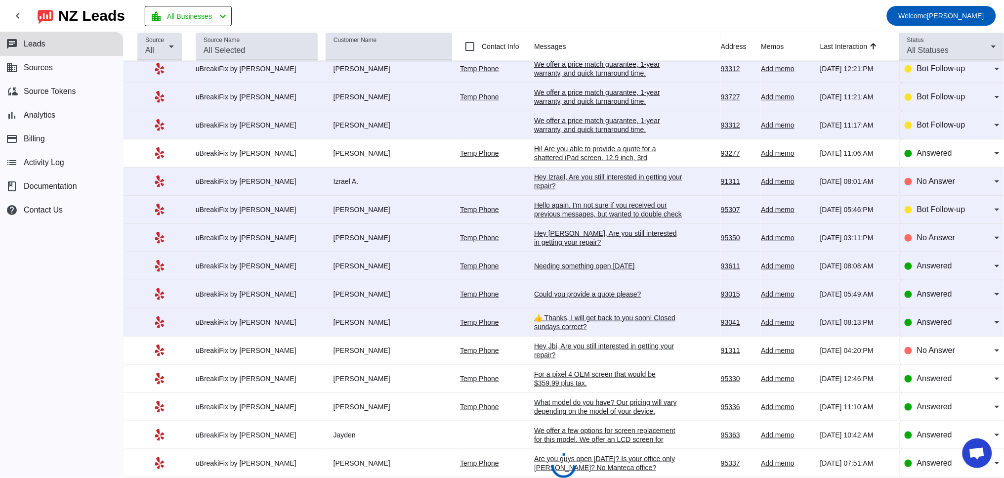
scroll to position [274, 0]
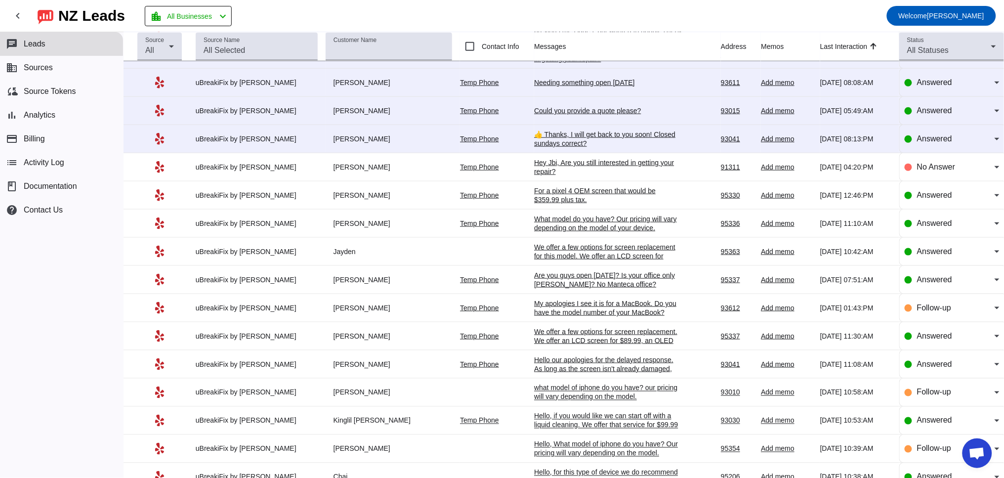
click at [584, 289] on div "Are you guys open [DATE]? Is your office only [PERSON_NAME]? No Manteca office?" at bounding box center [608, 280] width 148 height 18
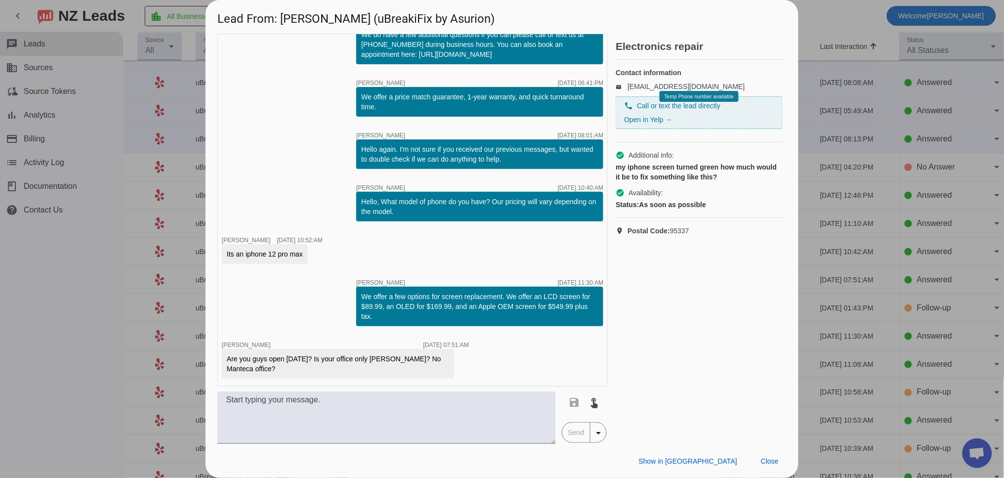
scroll to position [0, 0]
click at [772, 464] on span "Close" at bounding box center [770, 461] width 18 height 8
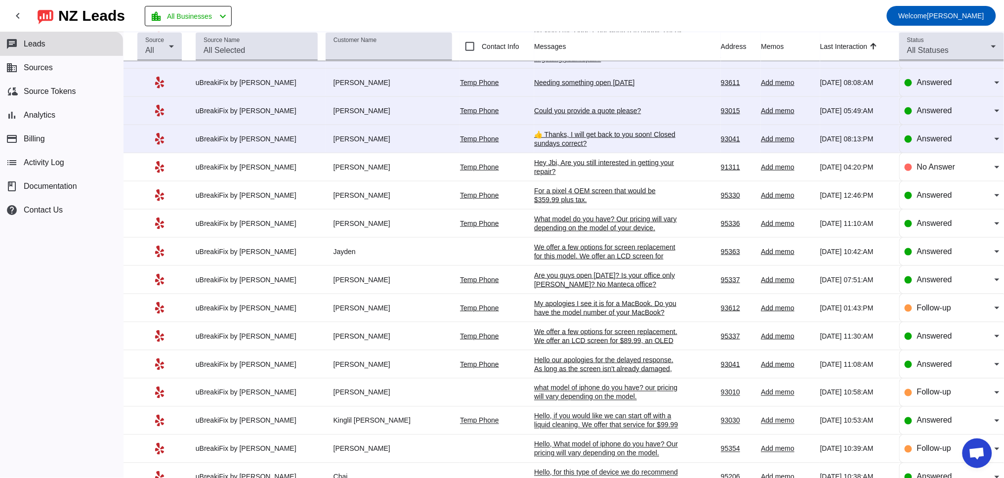
click at [582, 289] on div "Are you guys open [DATE]? Is your office only [PERSON_NAME]? No Manteca office?" at bounding box center [608, 280] width 148 height 18
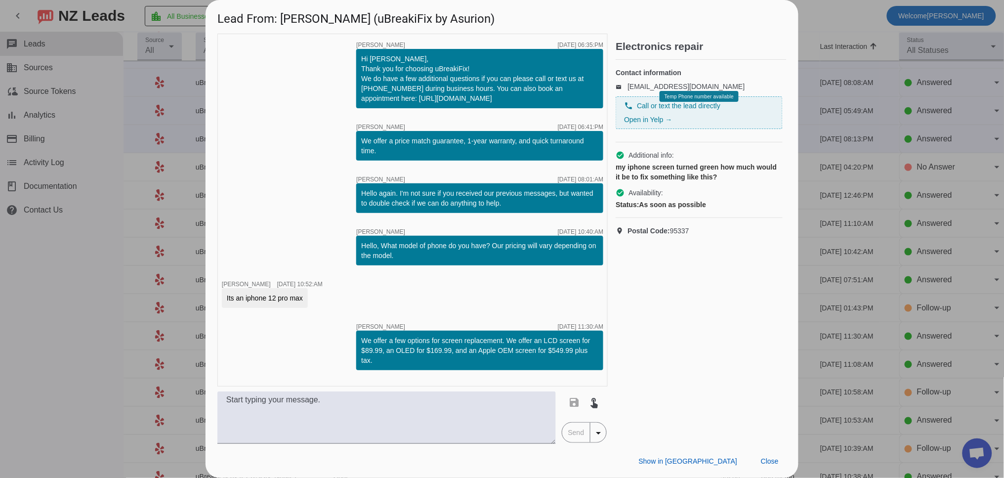
scroll to position [44, 0]
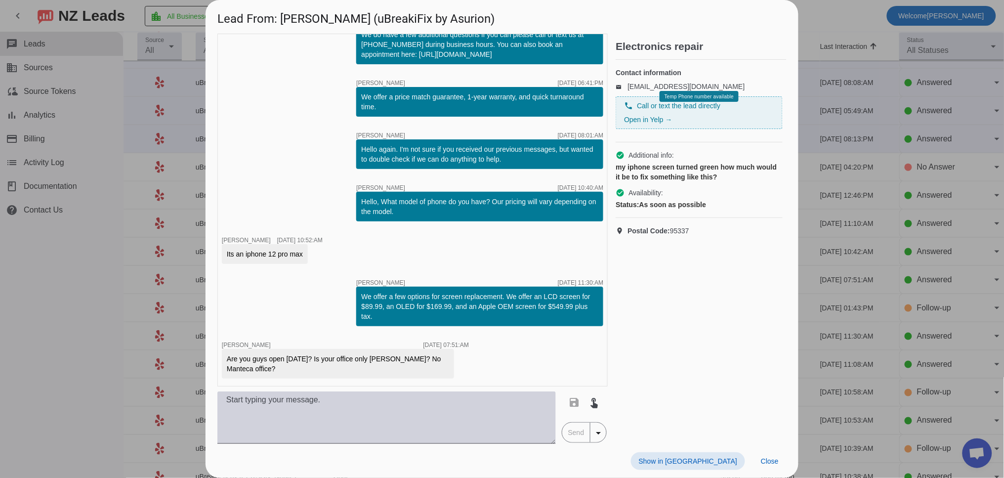
drag, startPoint x: 292, startPoint y: 418, endPoint x: 288, endPoint y: 419, distance: 5.2
click at [291, 418] on textarea at bounding box center [386, 417] width 338 height 52
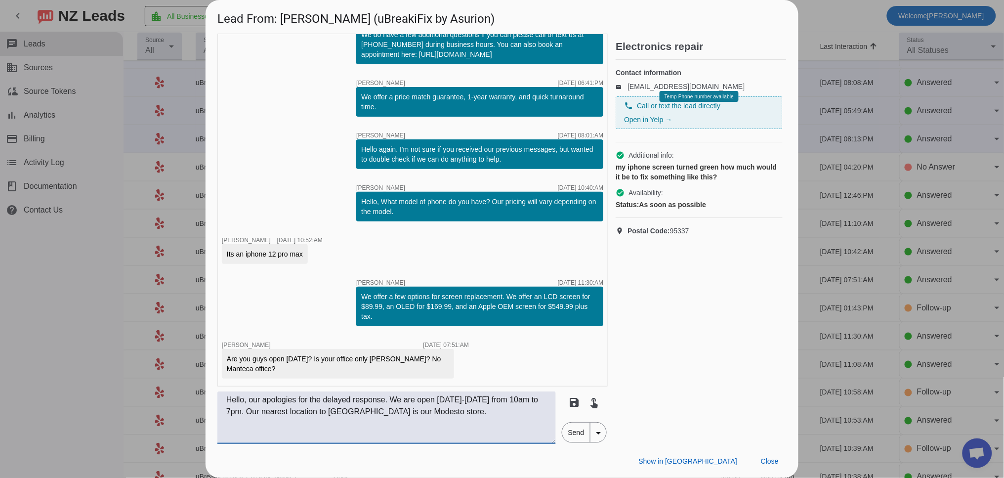
drag, startPoint x: 294, startPoint y: 411, endPoint x: 281, endPoint y: 412, distance: 13.3
click at [281, 412] on textarea "Hello, our apologies for the delayed response. We are open [DATE]-[DATE] from 1…" at bounding box center [386, 417] width 338 height 52
click at [400, 409] on textarea "Hello, our apologies for the delayed response. We are open [DATE]-[DATE] from 1…" at bounding box center [386, 417] width 338 height 52
click at [511, 419] on textarea "Hello, our apologies for the delayed response. We are open [DATE]-[DATE] from 1…" at bounding box center [386, 417] width 338 height 52
type textarea "Hello, our apologies for the delayed response. We are open [DATE]-[DATE] from 1…"
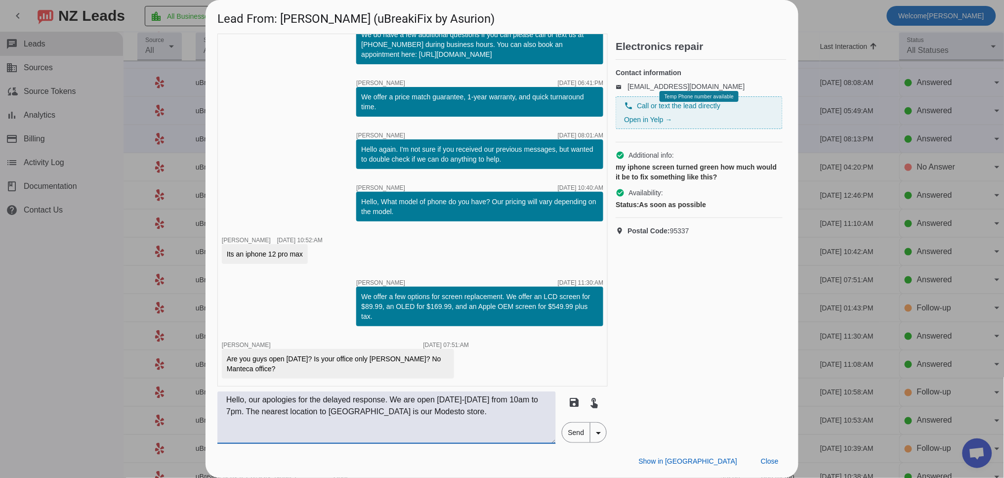
click at [576, 436] on span "Send" at bounding box center [576, 432] width 28 height 20
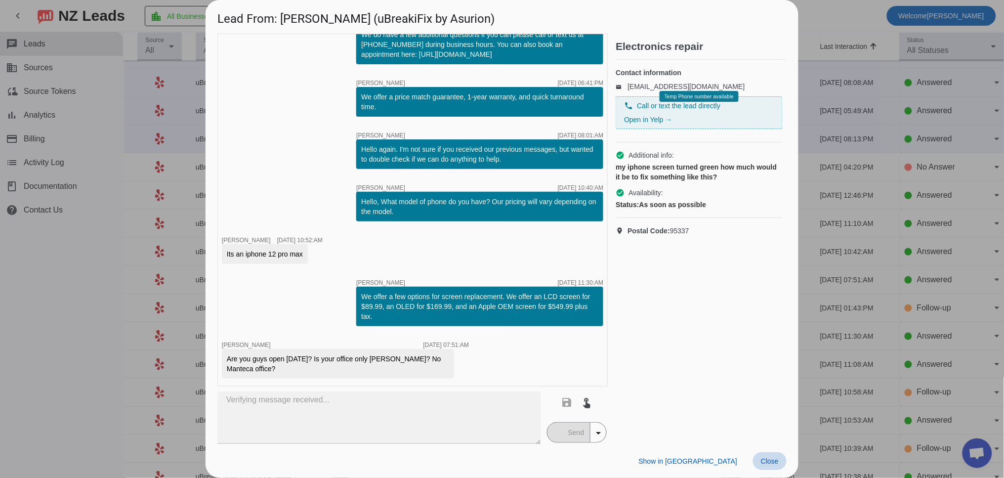
click at [764, 461] on span "Close" at bounding box center [770, 461] width 18 height 8
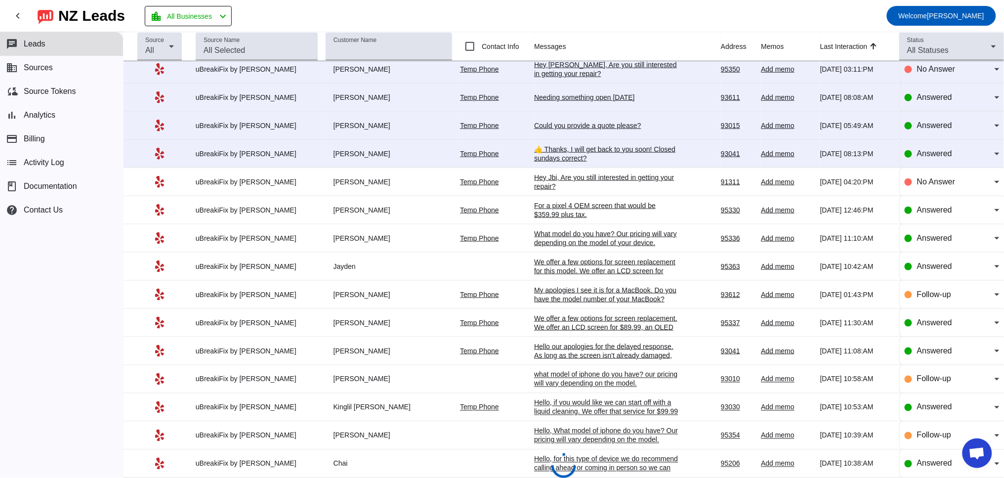
scroll to position [301, 0]
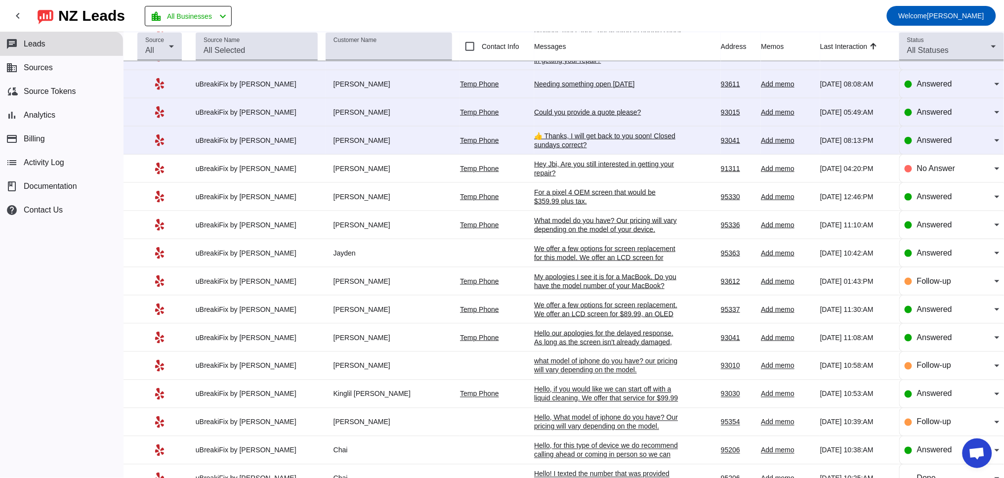
click at [590, 319] on div "We offer a few options for screen replacement. We offer an LCD screen for $89.9…" at bounding box center [608, 318] width 148 height 36
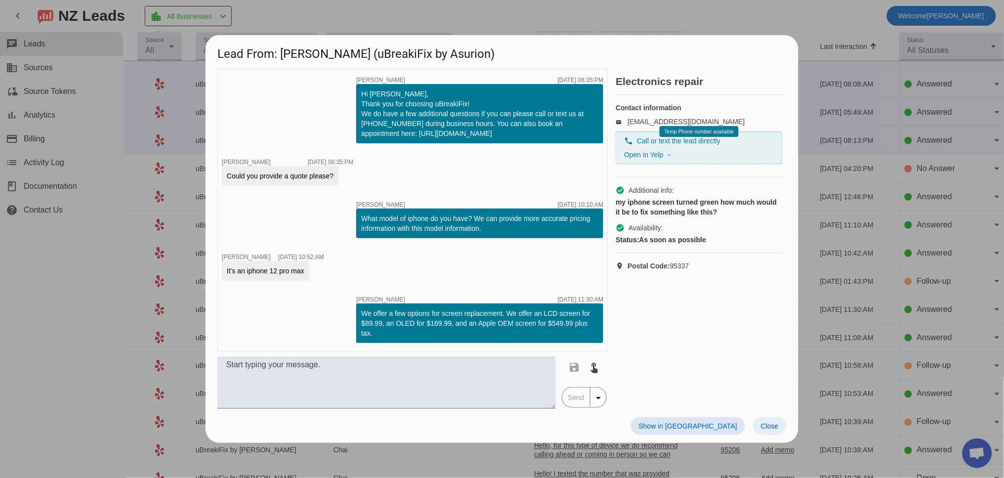
click at [775, 422] on span "Close" at bounding box center [770, 426] width 18 height 8
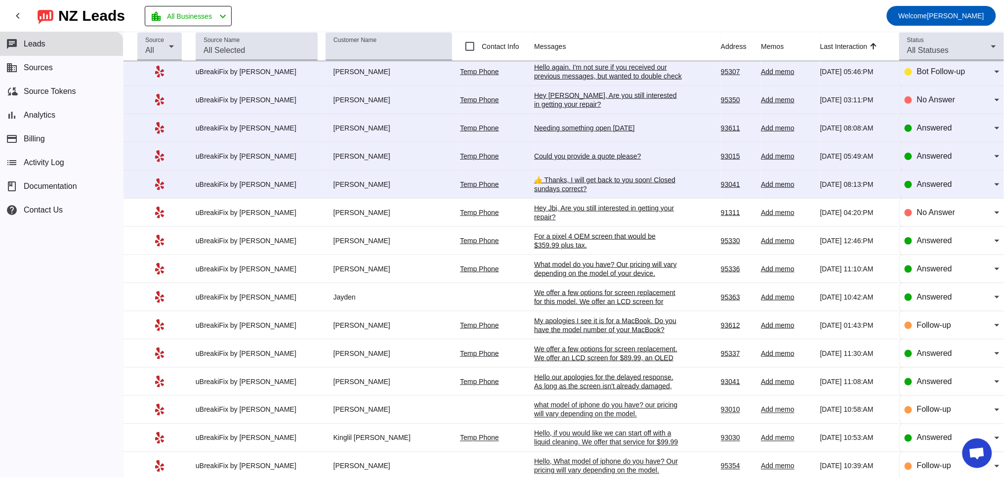
scroll to position [209, 0]
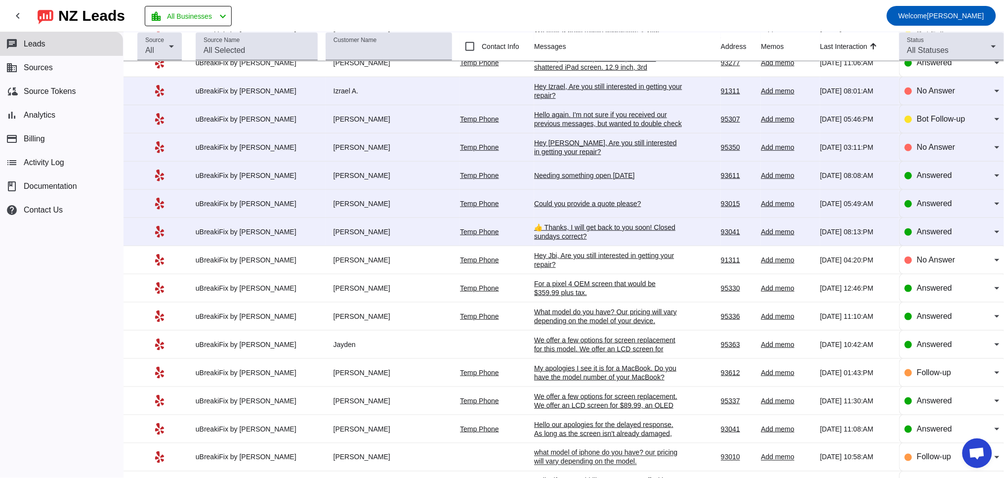
click at [597, 357] on div "We offer a few options for screen replacement for this model. We offer an LCD s…" at bounding box center [608, 361] width 148 height 53
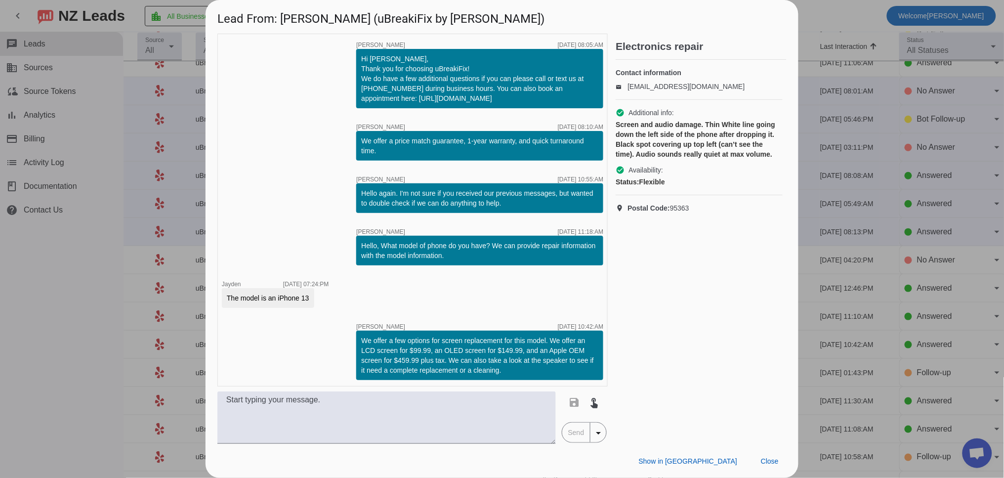
scroll to position [1, 0]
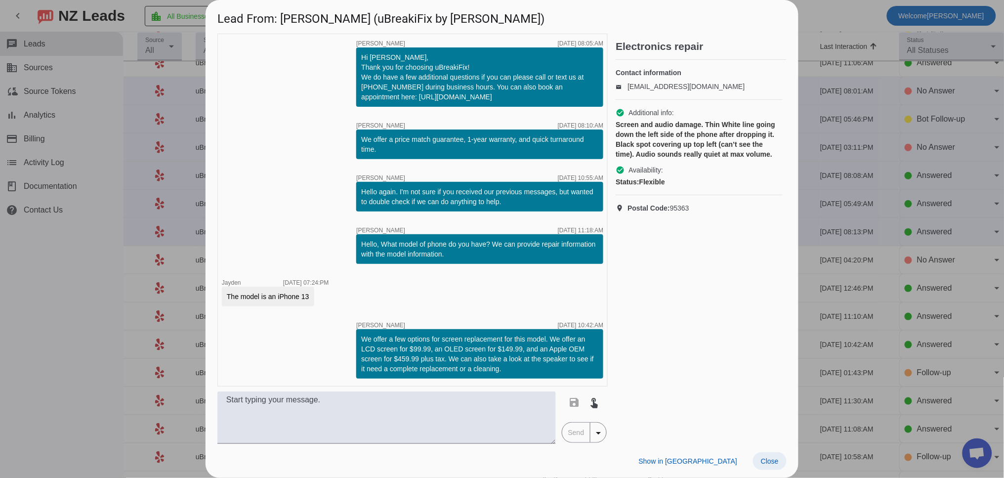
drag, startPoint x: 773, startPoint y: 451, endPoint x: 779, endPoint y: 455, distance: 7.1
click at [774, 452] on div "Show in Yelp Close" at bounding box center [502, 461] width 593 height 34
click at [779, 459] on span at bounding box center [770, 461] width 34 height 18
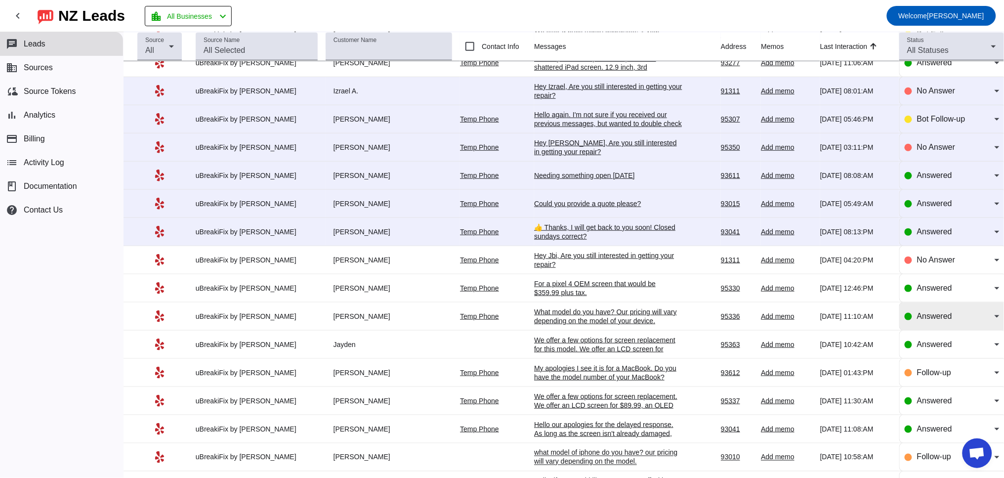
click at [917, 320] on span "Answered" at bounding box center [934, 316] width 35 height 8
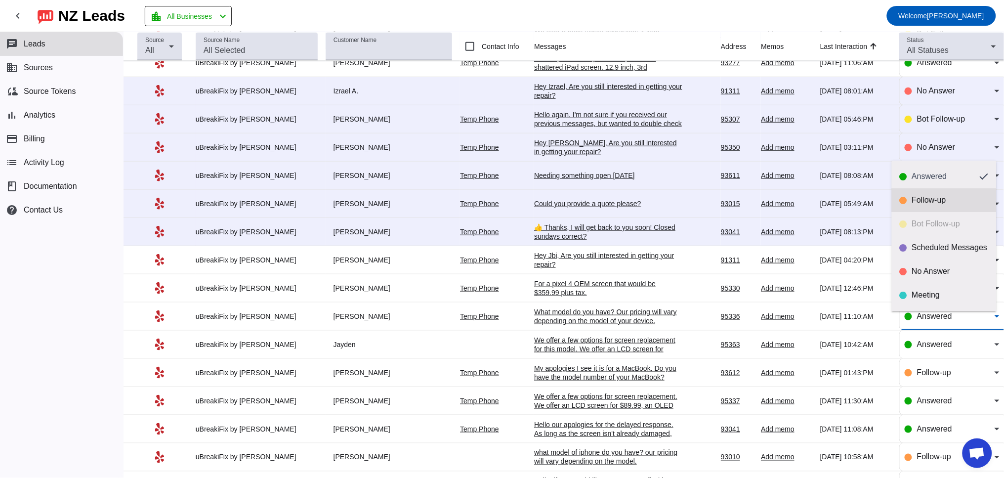
click at [924, 198] on div "Follow-up" at bounding box center [950, 200] width 77 height 10
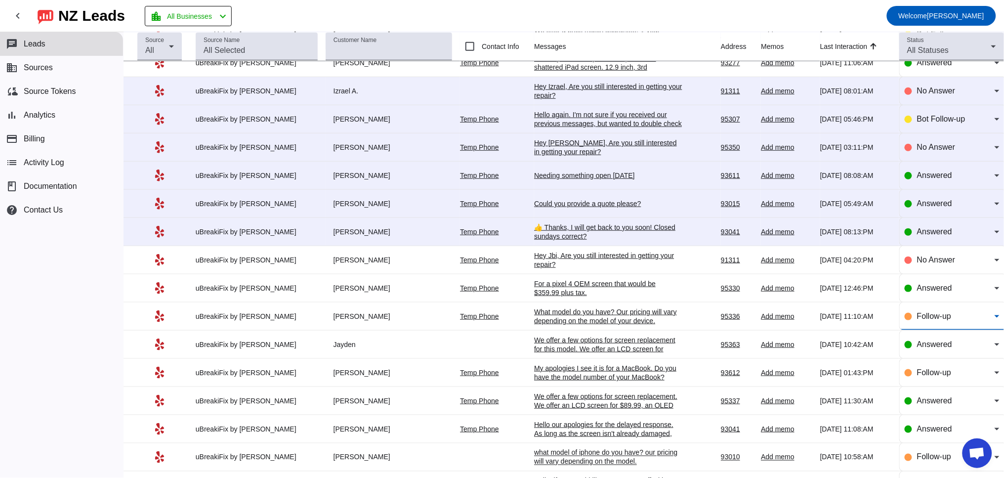
click at [575, 263] on div "Hey Jbi, Are you still interested in getting your repair?​" at bounding box center [608, 260] width 148 height 18
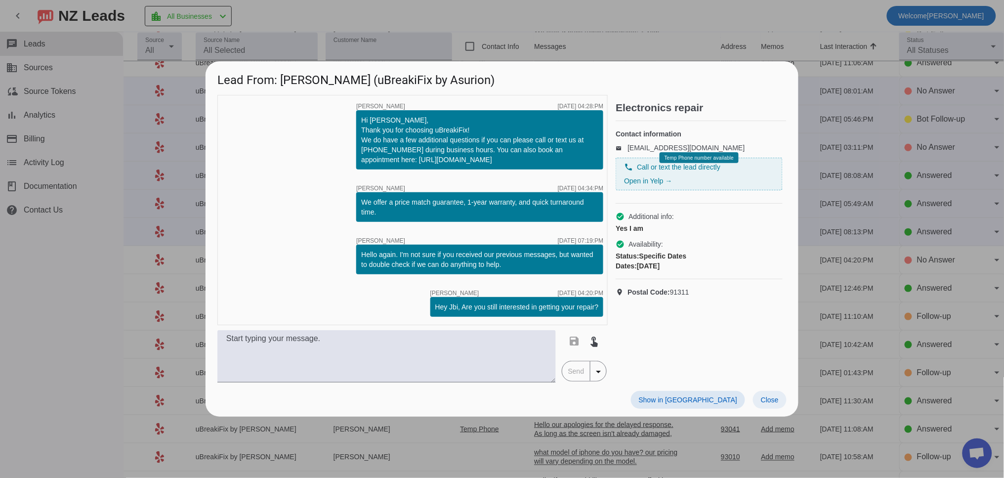
click at [780, 402] on span at bounding box center [770, 400] width 34 height 18
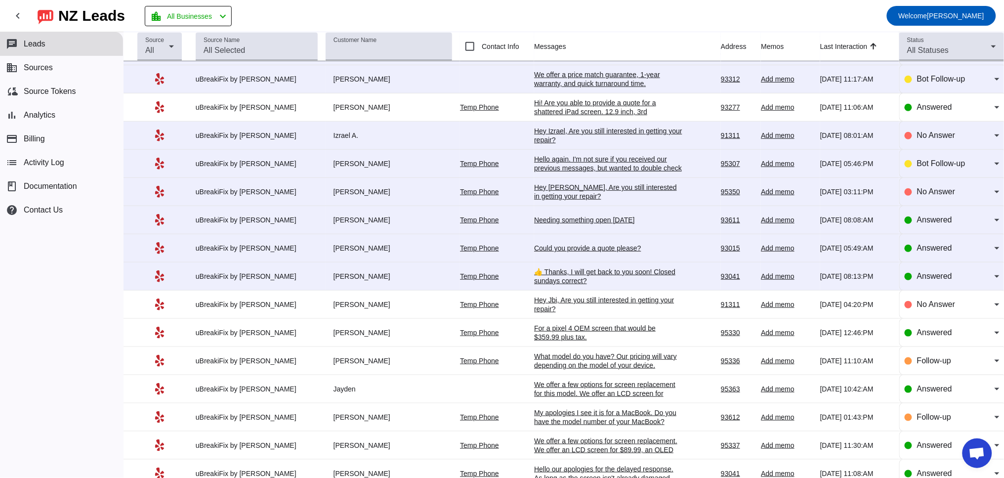
scroll to position [118, 0]
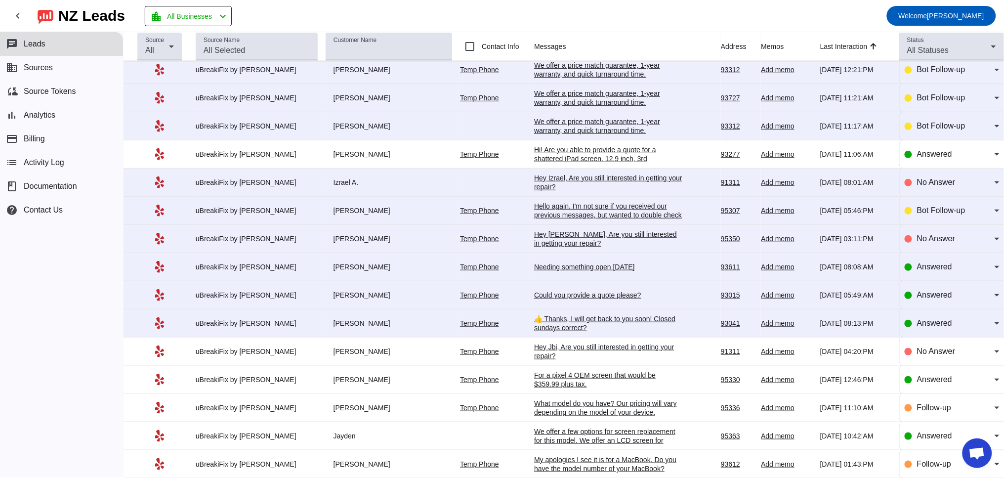
click at [559, 323] on div "👍 Thanks, I will get back to you soon! Closed sundays correct?" at bounding box center [608, 323] width 148 height 18
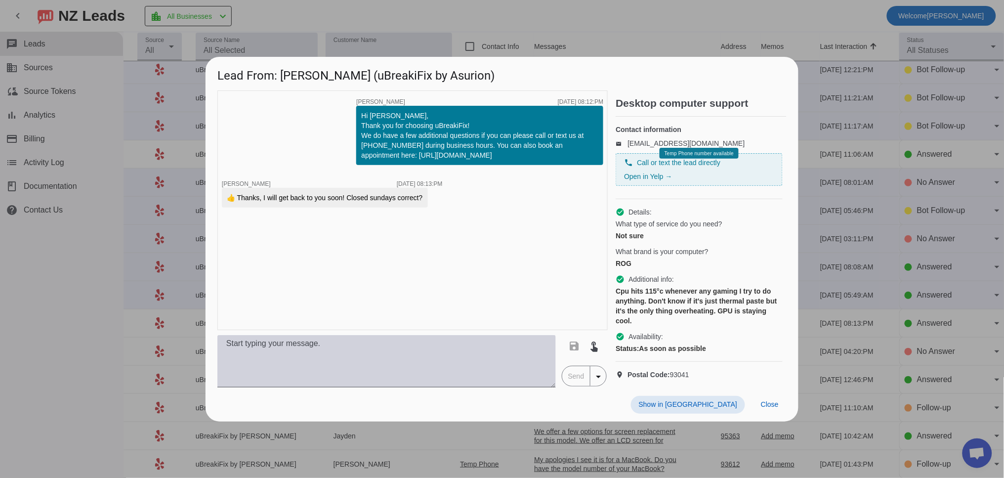
click at [320, 349] on textarea at bounding box center [386, 361] width 338 height 52
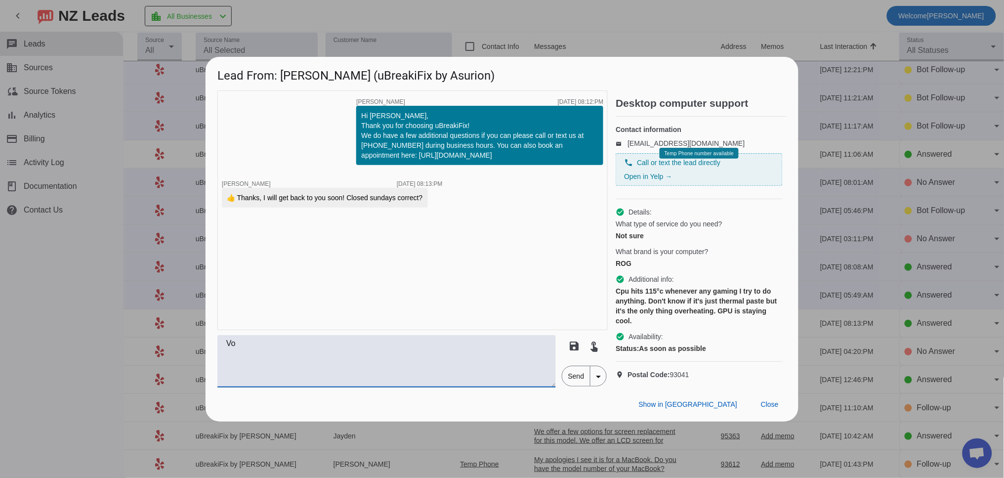
type textarea "V"
type textarea "Correct, we are open [DATE]-[DATE] from 10am to 7pm. Closed on Sundays!"
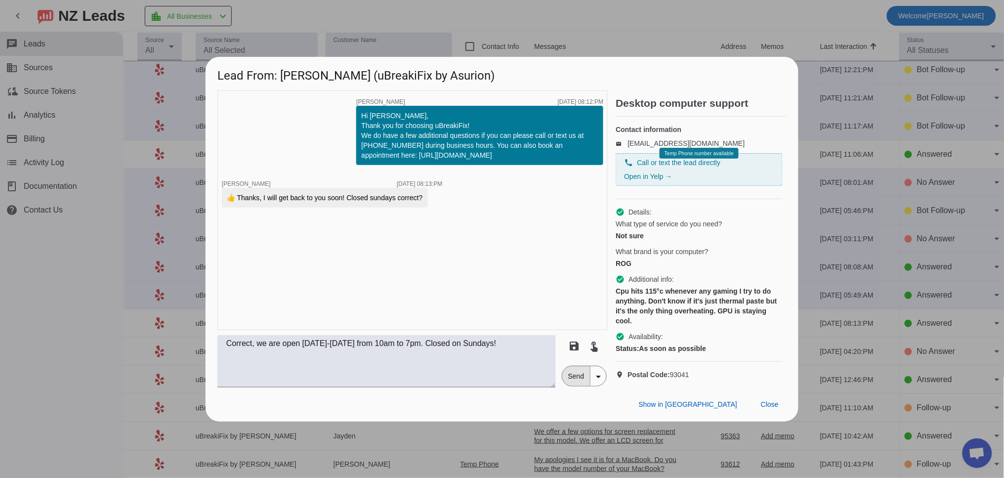
click at [574, 385] on span "Send" at bounding box center [576, 376] width 28 height 20
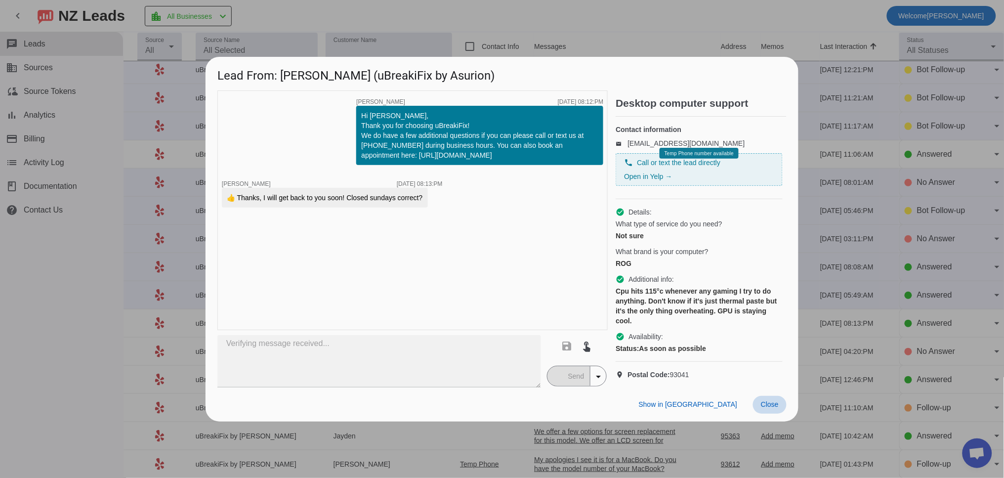
click at [771, 408] on span "Close" at bounding box center [770, 404] width 18 height 8
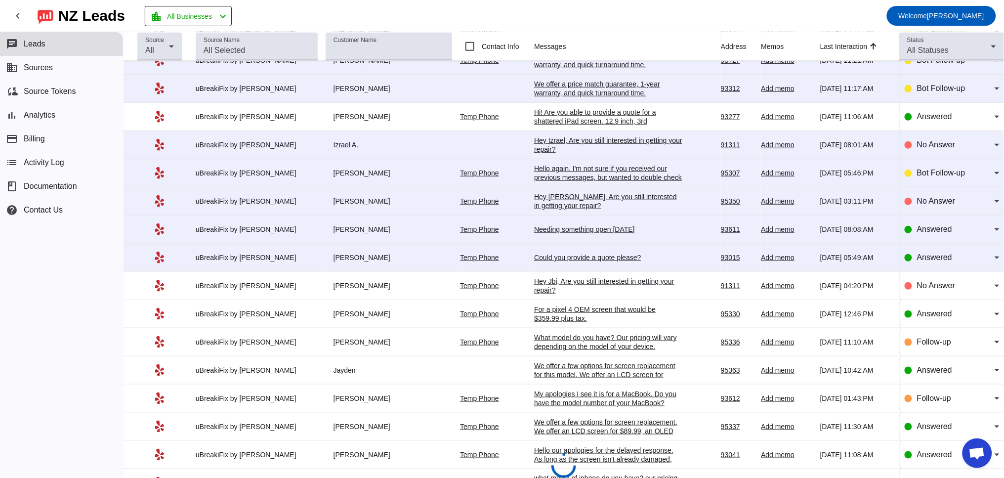
scroll to position [183, 0]
click at [577, 263] on div "Could you provide a quote please?" at bounding box center [608, 258] width 148 height 9
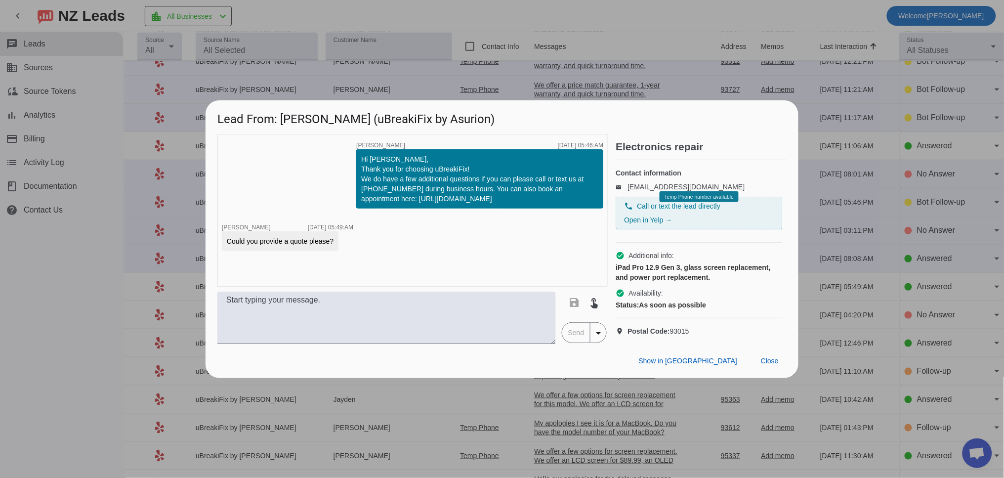
scroll to position [0, 0]
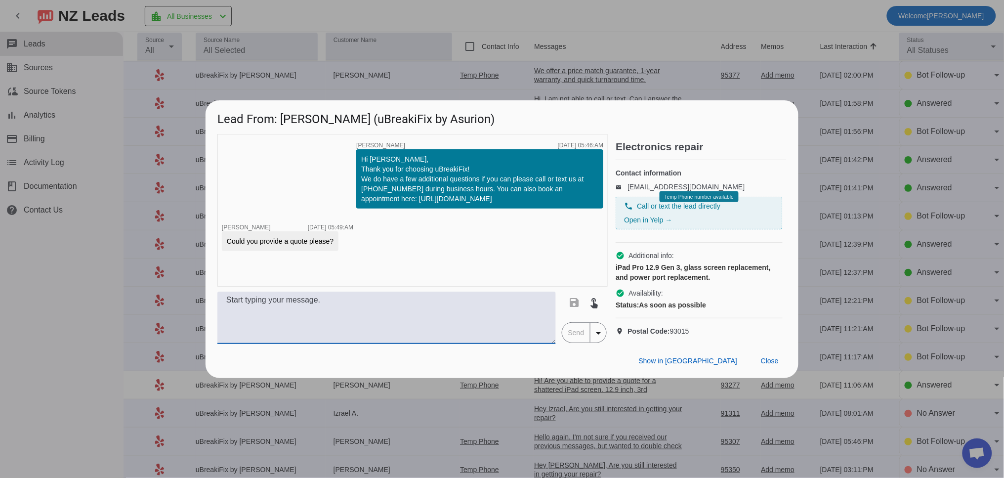
click at [426, 338] on textarea at bounding box center [386, 317] width 338 height 52
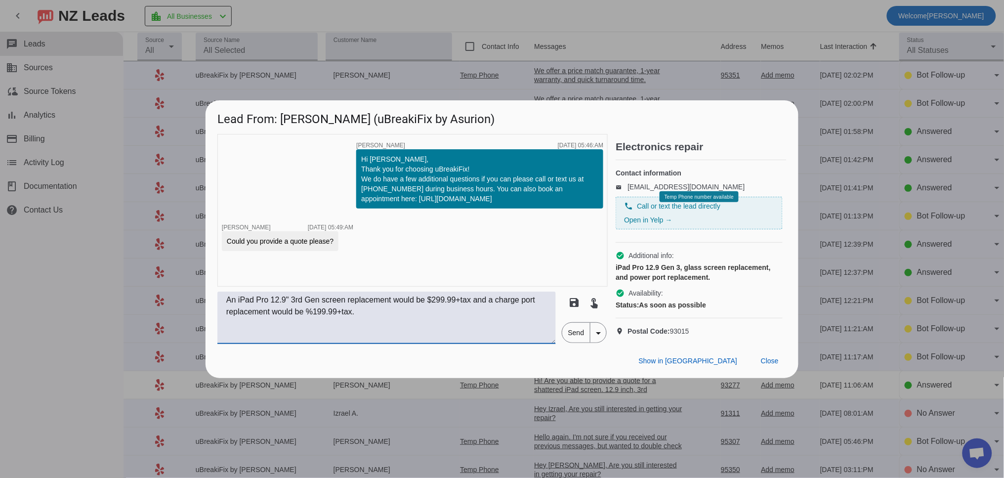
drag, startPoint x: 394, startPoint y: 308, endPoint x: 360, endPoint y: 310, distance: 34.1
click at [360, 310] on textarea "An iPad Pro 12.9" 3rd Gen screen replacement would be $299.99+tax and a charge …" at bounding box center [386, 317] width 338 height 52
click at [316, 321] on textarea "An iPad Pro 12.9" 3rd Gen screen repair would be $299.99+tax and a charge port …" at bounding box center [386, 317] width 338 height 52
click at [384, 322] on textarea "An iPad Pro 12.9" 3rd Gen screen repair would be $299.99+tax and a charge port …" at bounding box center [386, 317] width 338 height 52
click at [510, 340] on textarea "An iPad Pro 12.9" 3rd Gen screen repair would be $299.99+tax and a charge port …" at bounding box center [386, 317] width 338 height 52
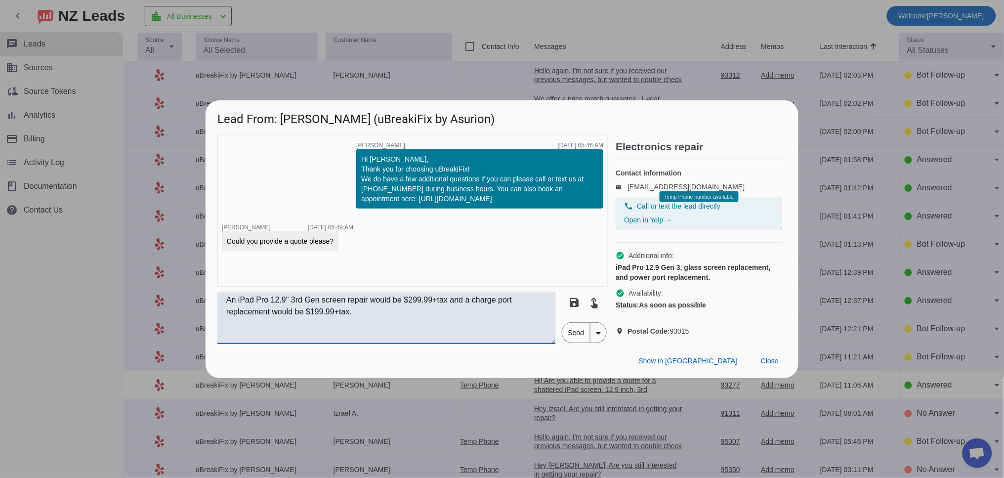
drag, startPoint x: 474, startPoint y: 307, endPoint x: 456, endPoint y: 311, distance: 19.1
click at [456, 311] on textarea "An iPad Pro 12.9" 3rd Gen screen repair would be $299.99+tax and a charge port …" at bounding box center [386, 317] width 338 height 52
click at [491, 335] on textarea "An iPad Pro 12.9" 3rd Gen screen repair would be $299.99+tax and a charge port …" at bounding box center [386, 317] width 338 height 52
type textarea "An iPad Pro 12.9" 3rd Gen screen repair would be $299.99+tax and a charge port …"
click at [577, 339] on span "Send" at bounding box center [576, 333] width 28 height 20
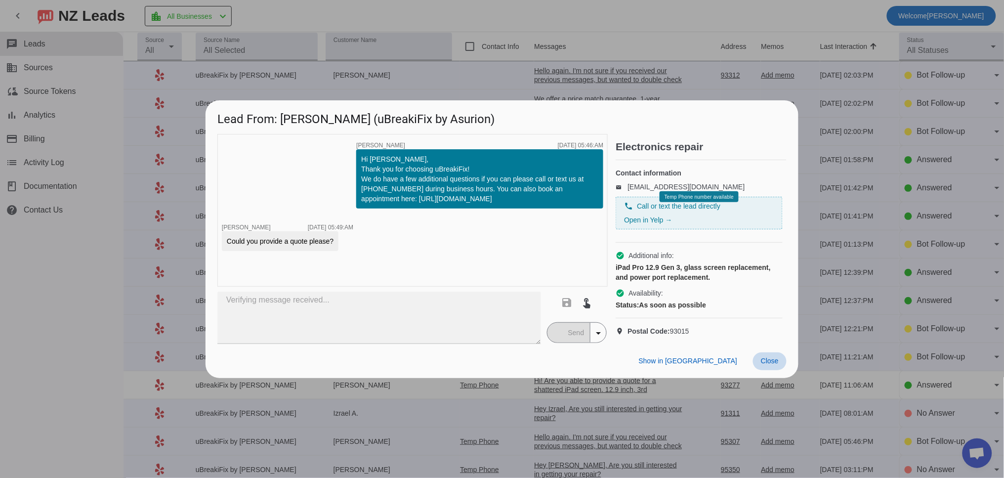
click at [781, 370] on span at bounding box center [770, 361] width 34 height 18
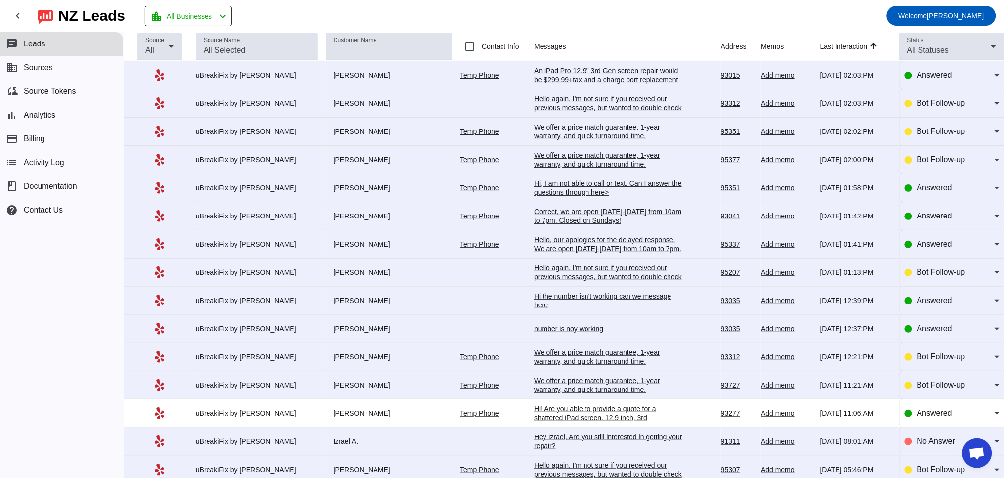
click at [542, 79] on div "An iPad Pro 12.9" 3rd Gen screen repair would be $299.99+tax and a charge port …" at bounding box center [608, 79] width 148 height 27
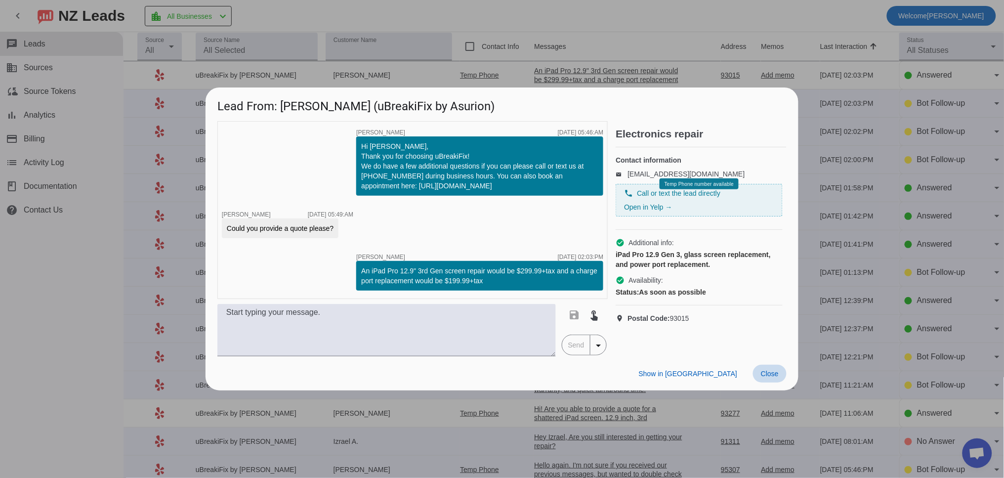
click at [766, 370] on span "Close" at bounding box center [770, 374] width 18 height 8
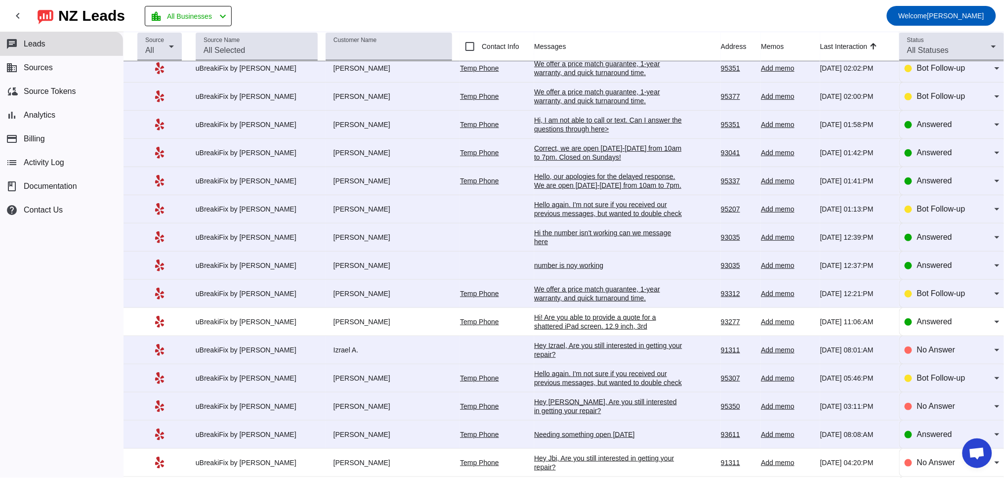
scroll to position [183, 0]
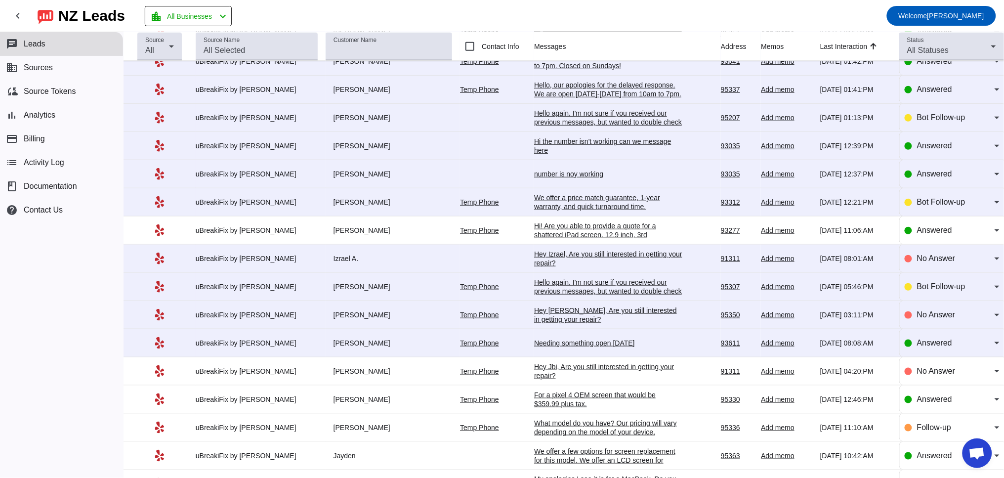
click at [598, 347] on div "Needing something open [DATE]" at bounding box center [608, 342] width 148 height 9
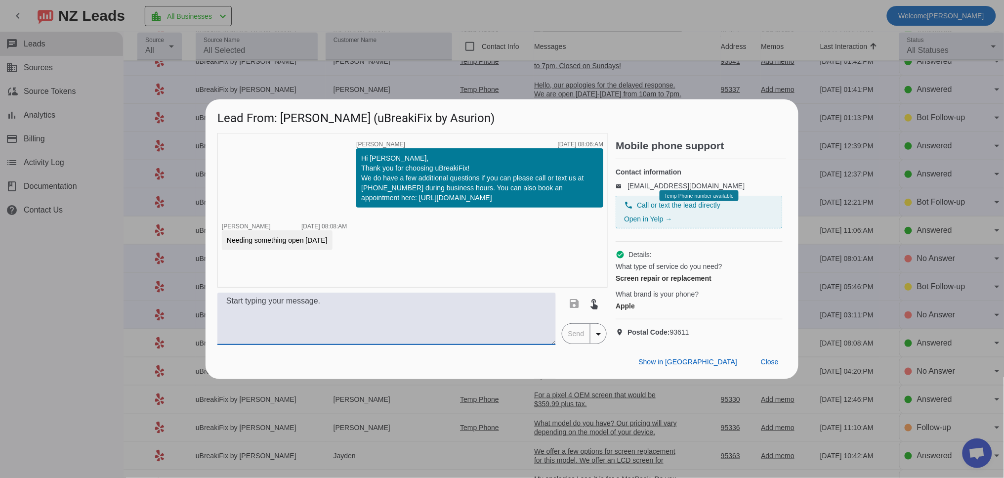
click at [426, 330] on textarea at bounding box center [386, 318] width 338 height 52
click at [387, 309] on textarea "No worries, if you are still needing the repair we are open [DATE]-[DATE] from …" at bounding box center [386, 318] width 338 height 52
click at [357, 325] on textarea "No worries, if you are still needing the repair, we are open [DATE]-[DATE] from…" at bounding box center [386, 318] width 338 height 52
type textarea "No worries, if you are still needing the repair, we are open [DATE]-[DATE] from…"
click at [582, 343] on span "Send" at bounding box center [576, 334] width 28 height 20
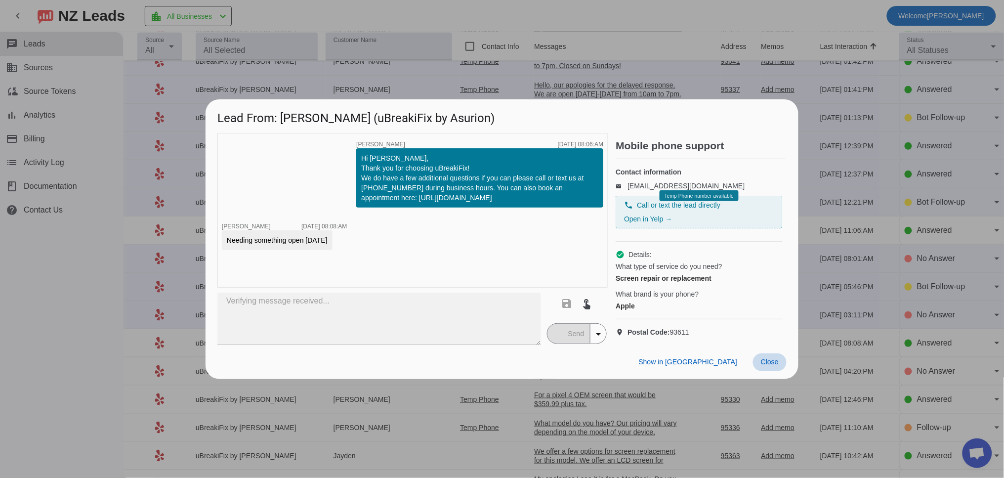
click at [779, 367] on span at bounding box center [770, 362] width 34 height 18
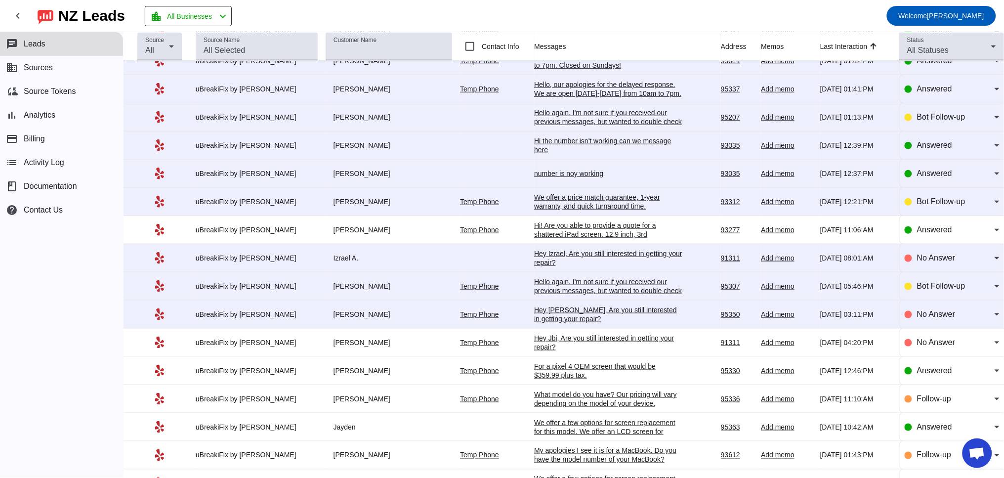
scroll to position [209, 0]
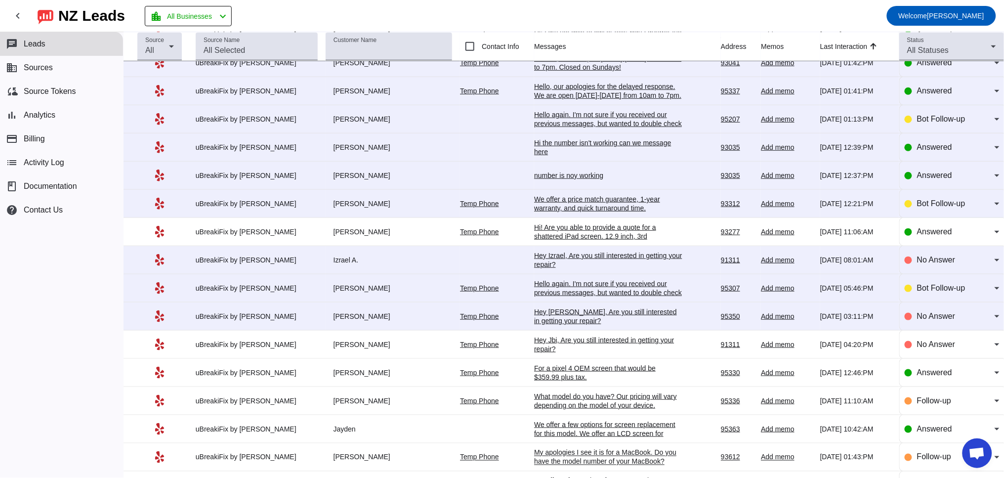
click at [552, 353] on div "Hey Jbi, Are you still interested in getting your repair?​" at bounding box center [608, 344] width 148 height 18
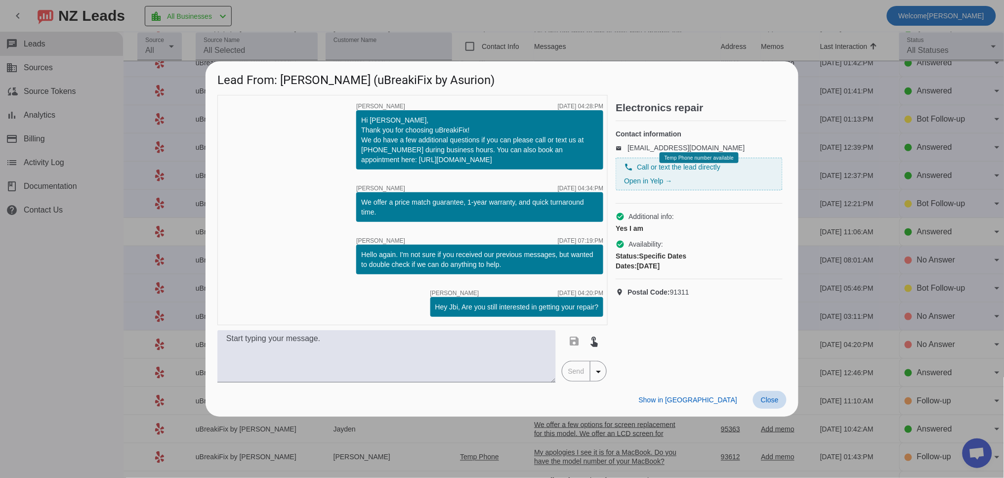
click at [766, 400] on span "Close" at bounding box center [770, 400] width 18 height 8
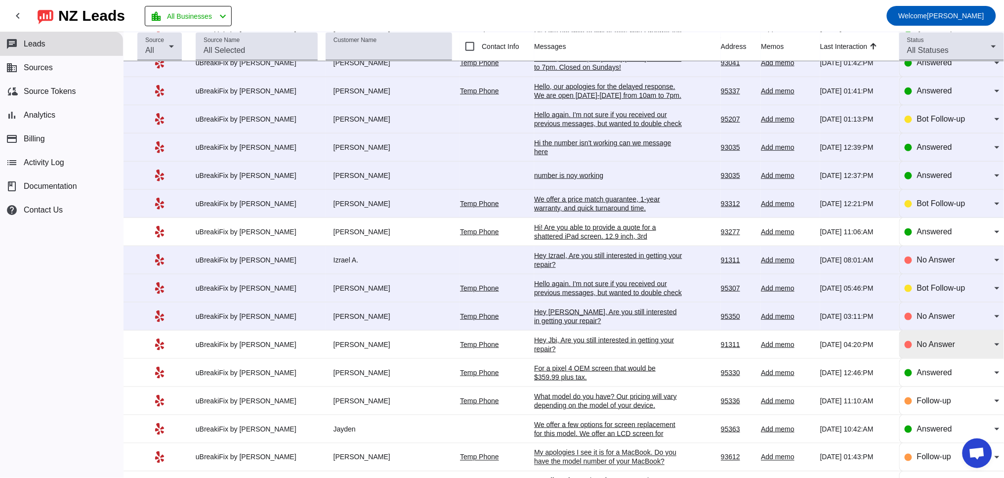
click at [920, 348] on span "No Answer" at bounding box center [936, 344] width 38 height 8
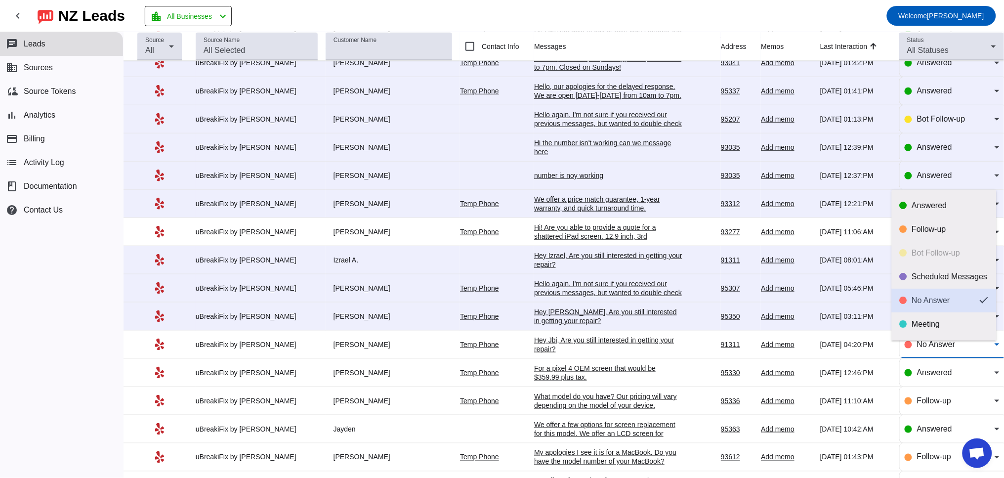
scroll to position [23, 0]
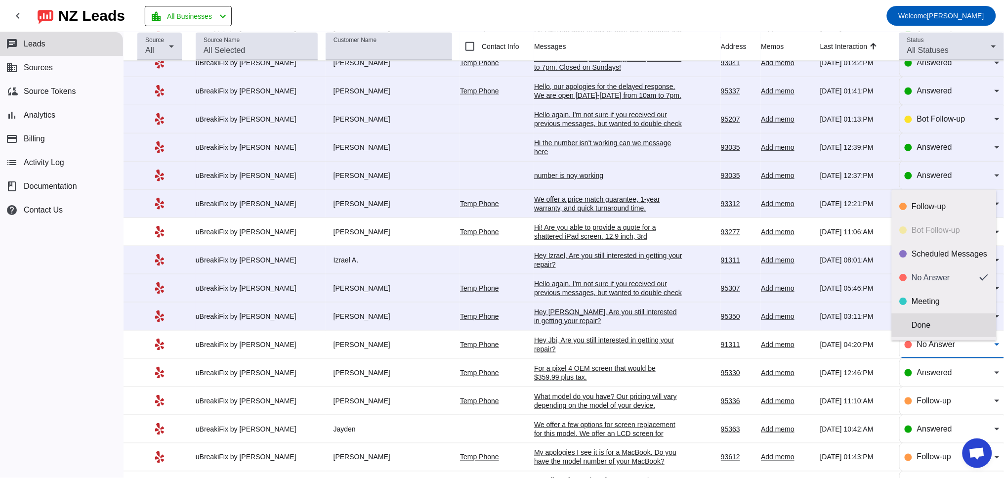
click at [914, 325] on div "Done" at bounding box center [950, 325] width 77 height 10
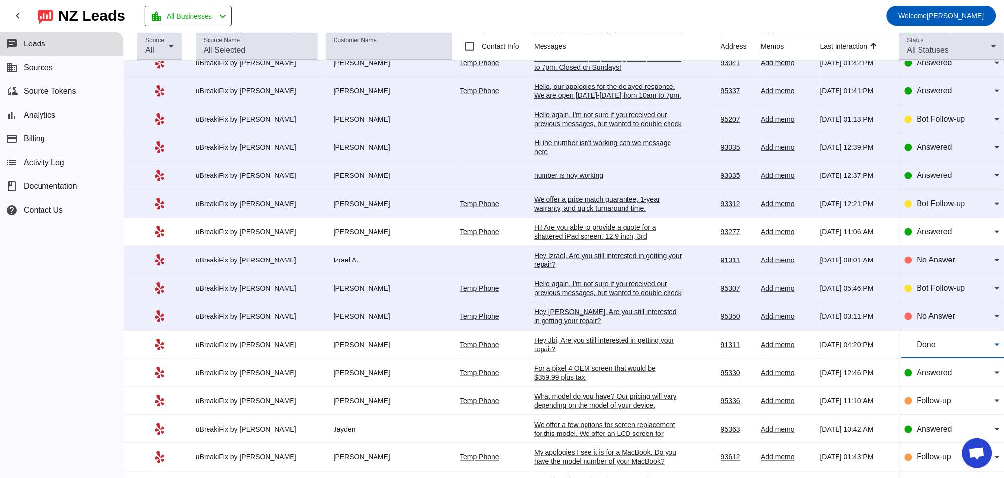
click at [557, 322] on div "Hey [PERSON_NAME], Are you still interested in getting your repair?​" at bounding box center [608, 316] width 148 height 18
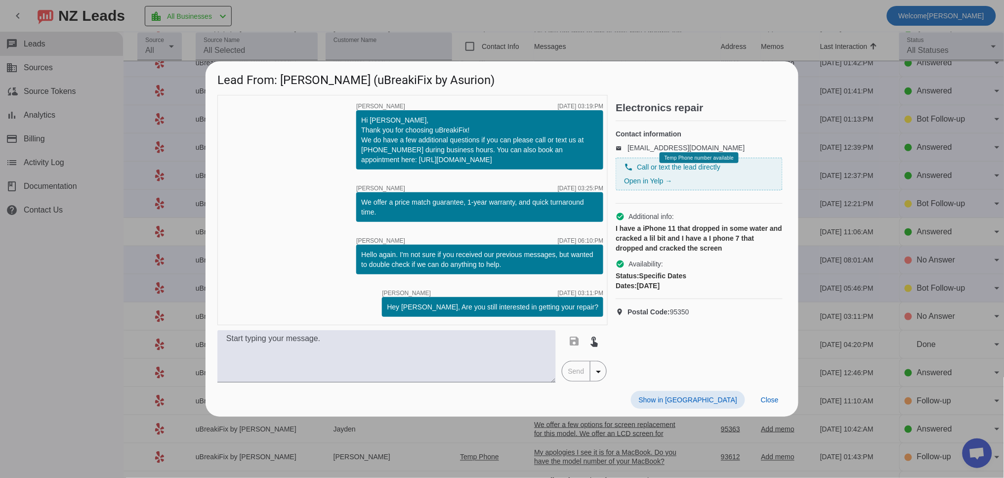
scroll to position [0, 0]
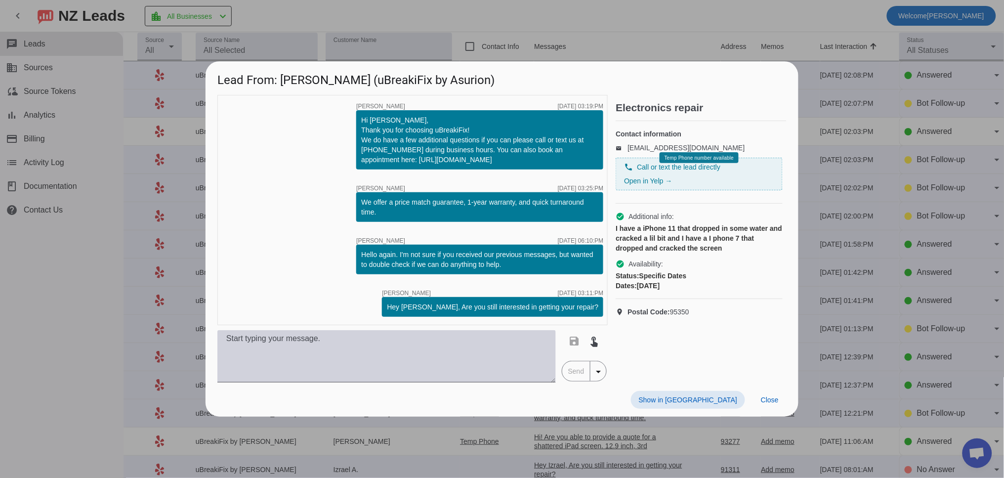
click at [462, 335] on textarea at bounding box center [386, 356] width 338 height 52
click at [365, 344] on textarea at bounding box center [386, 356] width 338 height 52
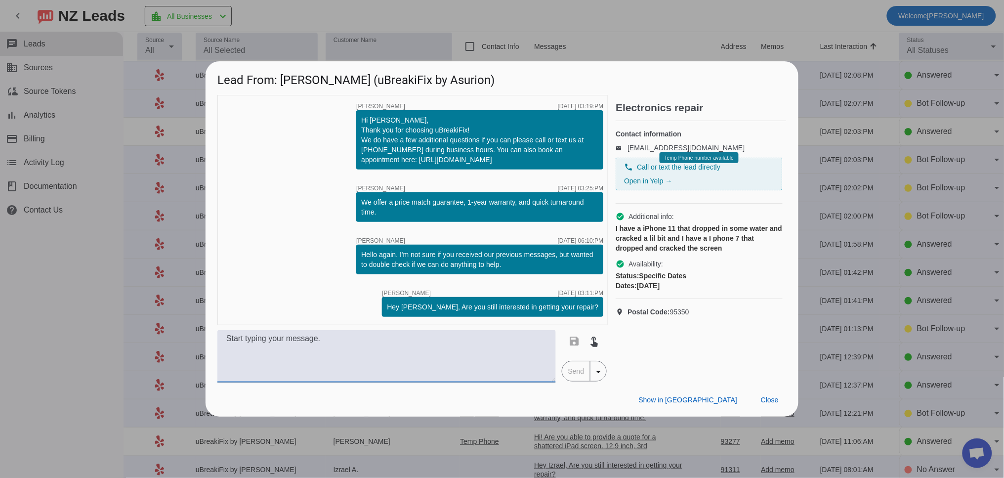
paste textarea "For an iPhone 11 front screen repair, we have an LCD for $+tax or an Apple OEM …"
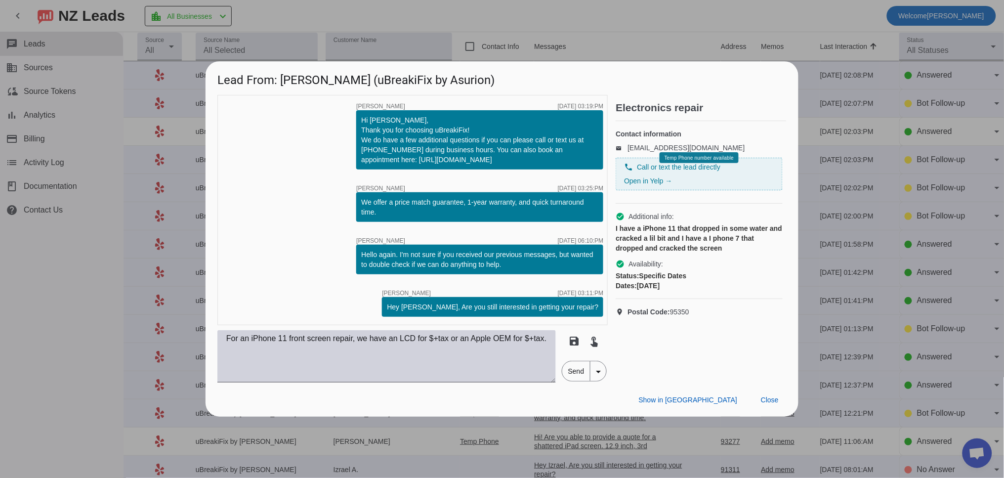
drag, startPoint x: 441, startPoint y: 338, endPoint x: 452, endPoint y: 343, distance: 11.5
click at [442, 338] on textarea "For an iPhone 11 front screen repair, we have an LCD for $+tax or an Apple OEM …" at bounding box center [386, 356] width 338 height 52
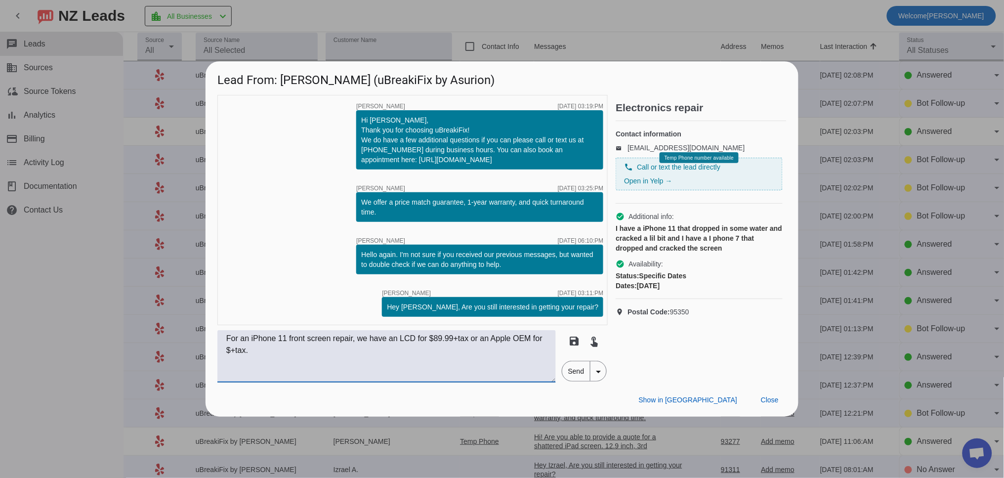
click at [244, 350] on textarea "For an iPhone 11 front screen repair, we have an LCD for $89.99+tax or an Apple…" at bounding box center [386, 356] width 338 height 52
click at [319, 352] on textarea "For an iPhone 11 front screen repair, we have an LCD for $89.99+tax or an Apple…" at bounding box center [386, 356] width 338 height 52
click at [226, 337] on textarea "For an iPhone 11 front screen repair, we have an LCD for $89.99+tax or an Apple…" at bounding box center [386, 356] width 338 height 52
drag, startPoint x: 281, startPoint y: 338, endPoint x: 194, endPoint y: 332, distance: 87.2
click at [195, 334] on div "Lead From: [PERSON_NAME] (uBreakiFix by Asurion) timer close [PERSON_NAME] [DAT…" at bounding box center [502, 239] width 1004 height 478
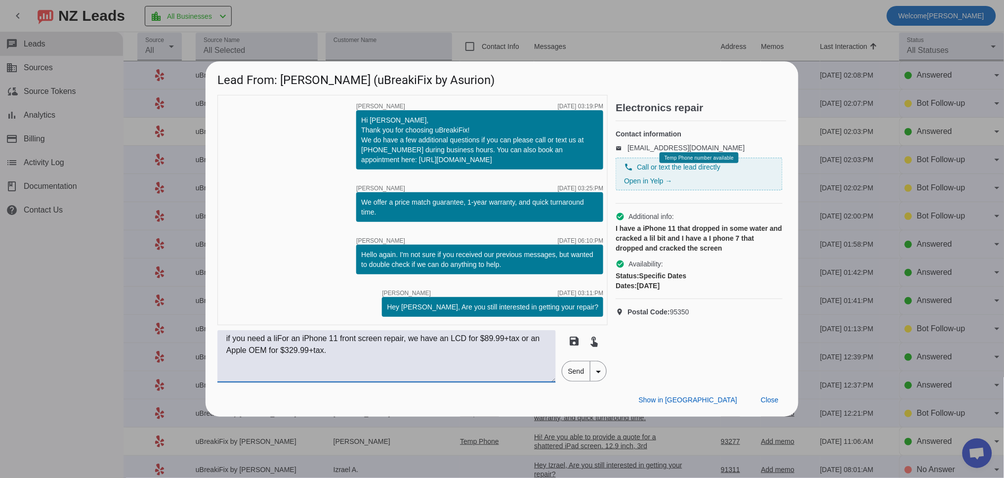
paste textarea "If you needed a liquid cleaning, we offer that for $99.99+tax. However, this do…"
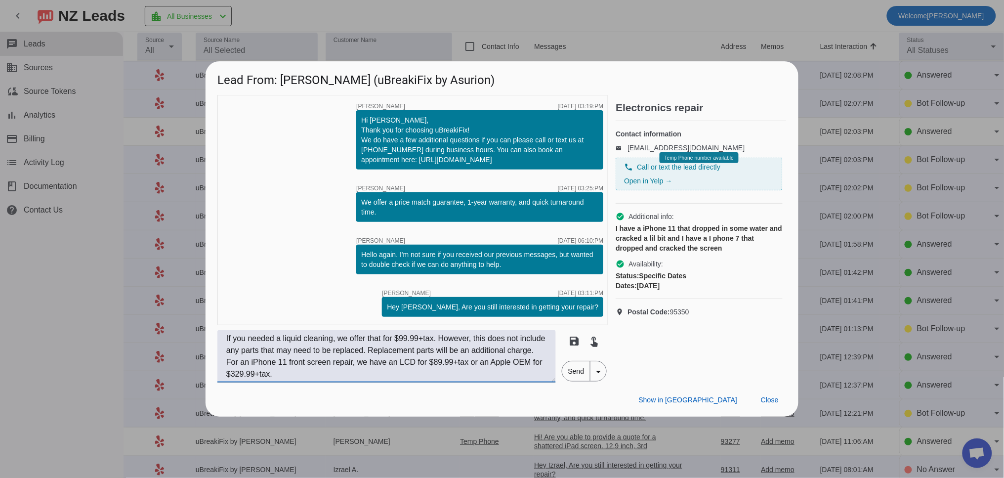
scroll to position [12, 0]
drag, startPoint x: 248, startPoint y: 363, endPoint x: 214, endPoint y: 361, distance: 33.7
click at [214, 361] on div "timer close [PERSON_NAME] [DATE] 03:19:PM Hi [PERSON_NAME], Thank you for choos…" at bounding box center [502, 239] width 593 height 288
click at [320, 373] on textarea "If you needed a liquid cleaning, we offer that for $99.99+tax. However, this do…" at bounding box center [386, 356] width 338 height 52
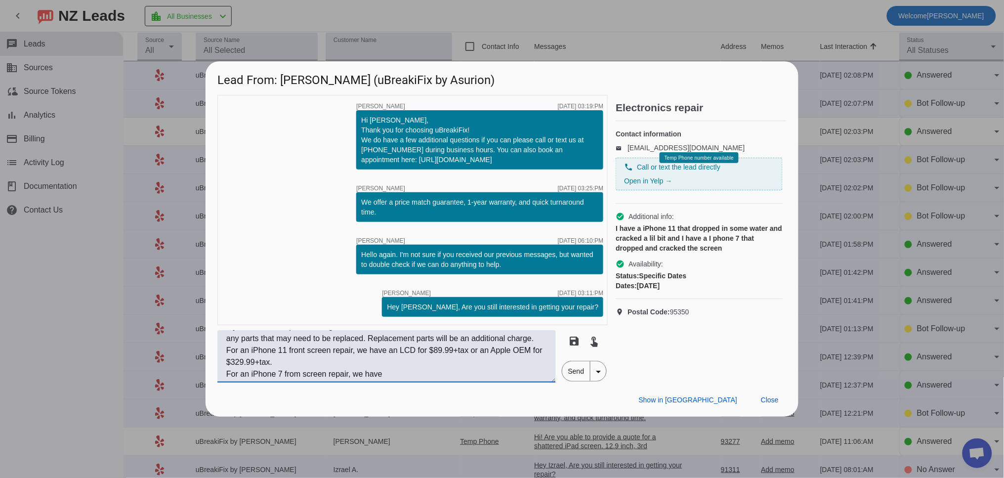
paste textarea "If you needed a liquid cleaning, we offer that for $99.99+tax. However, this do…"
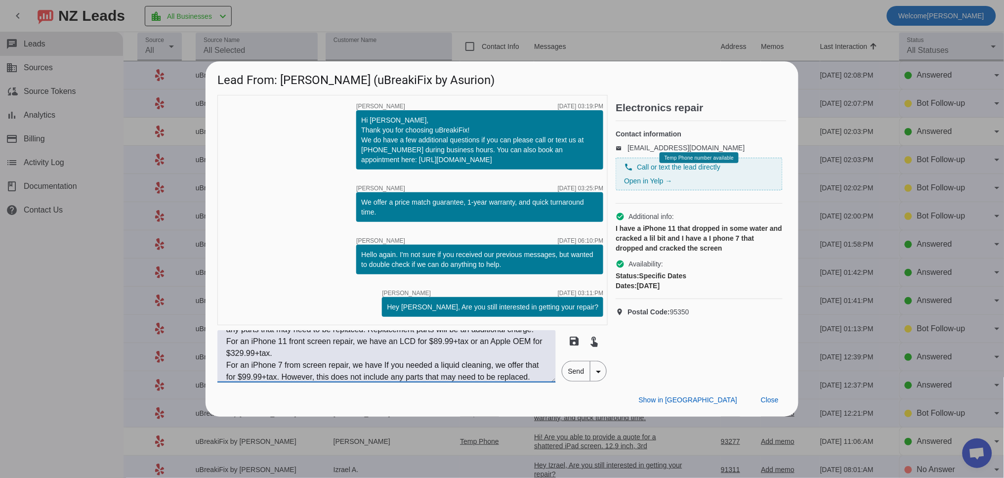
scroll to position [44, 0]
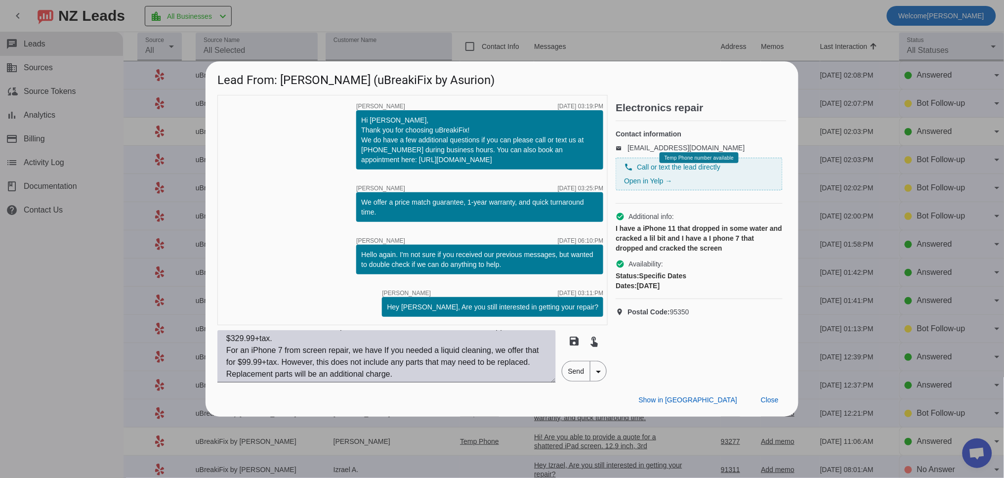
drag, startPoint x: 425, startPoint y: 378, endPoint x: 348, endPoint y: 352, distance: 80.9
click at [366, 357] on div "Lead From: [PERSON_NAME] (uBreakiFix by Asurion) timer close [PERSON_NAME] [DAT…" at bounding box center [502, 238] width 593 height 355
drag, startPoint x: 367, startPoint y: 353, endPoint x: 389, endPoint y: 355, distance: 22.3
click at [369, 353] on textarea "If you needed a liquid cleaning, we offer that for $99.99+tax. However, this do…" at bounding box center [386, 356] width 338 height 52
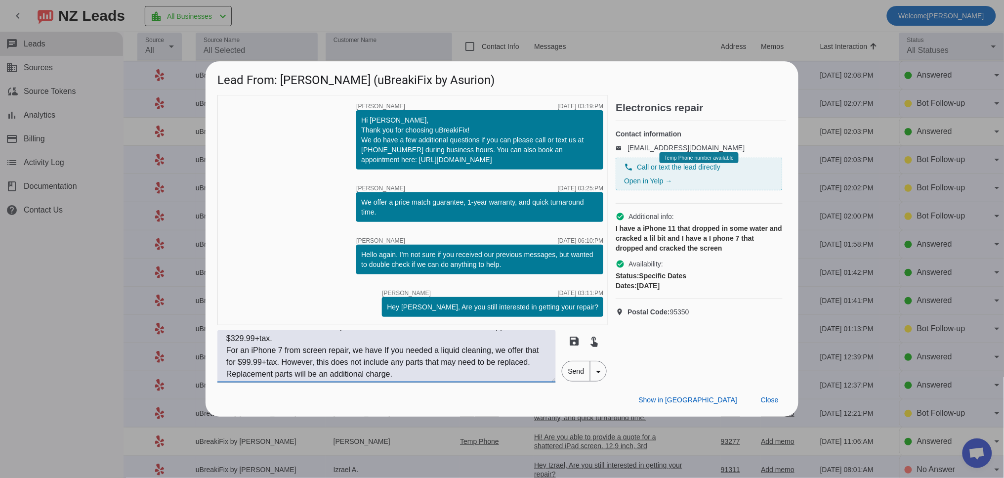
drag, startPoint x: 389, startPoint y: 355, endPoint x: 438, endPoint y: 398, distance: 65.1
click at [437, 398] on div "Lead From: [PERSON_NAME] (uBreakiFix by Asurion) timer close [PERSON_NAME] [DAT…" at bounding box center [502, 238] width 593 height 355
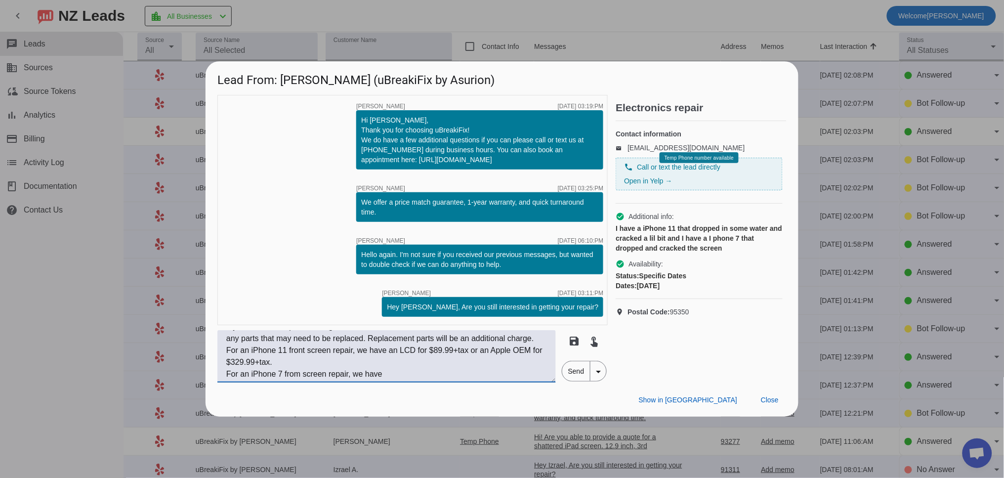
scroll to position [24, 0]
click at [410, 378] on textarea "If you needed a liquid cleaning, we offer that for $99.99+tax. However, this do…" at bounding box center [386, 356] width 338 height 52
paste textarea "an LCD for $+tax or an Apple OEM for $+tax."
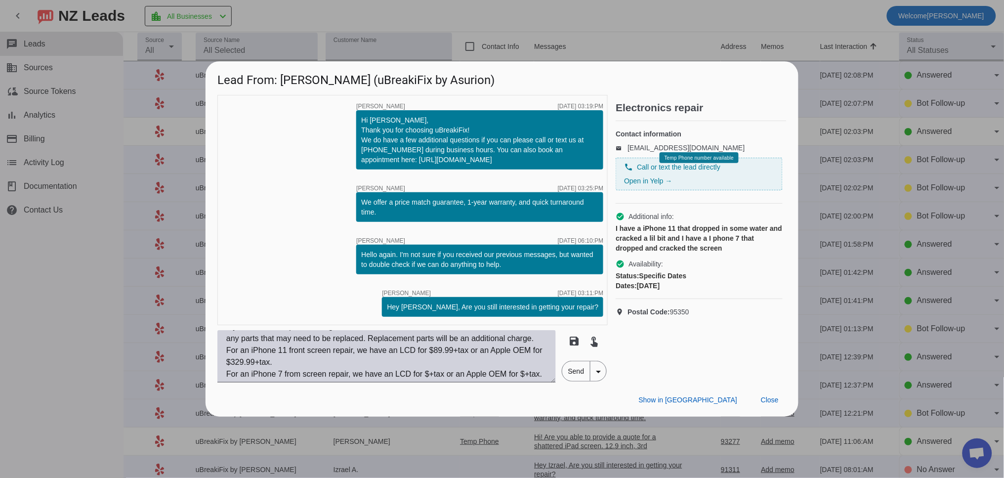
click at [435, 364] on textarea "If you needed a liquid cleaning, we offer that for $99.99+tax. However, this do…" at bounding box center [386, 356] width 338 height 52
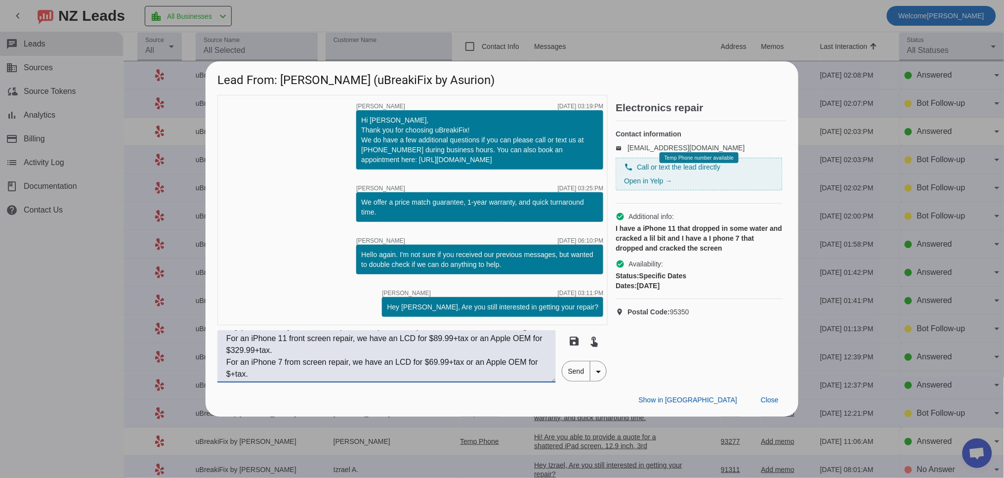
click at [243, 372] on textarea "If you needed a liquid cleaning, we offer that for $99.99+tax. However, this do…" at bounding box center [386, 356] width 338 height 52
click at [299, 374] on textarea "If you needed a liquid cleaning, we offer that for $99.99+tax. However, this do…" at bounding box center [386, 356] width 338 height 52
click at [329, 352] on textarea "If you needed a liquid cleaning, we offer that for $99.99+tax. However, this do…" at bounding box center [386, 356] width 338 height 52
click at [295, 364] on textarea "If you needed a liquid cleaning, we offer that for $99.99+tax. However, this do…" at bounding box center [386, 356] width 338 height 52
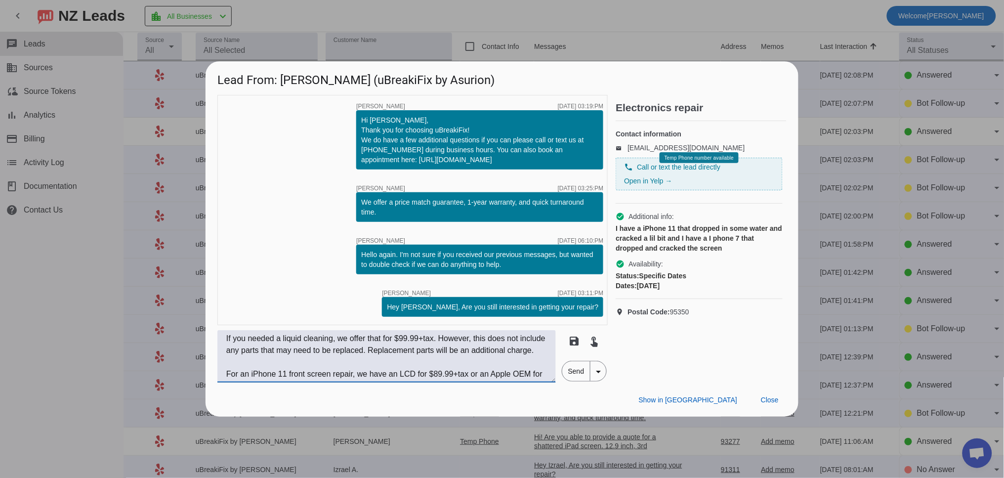
scroll to position [59, 0]
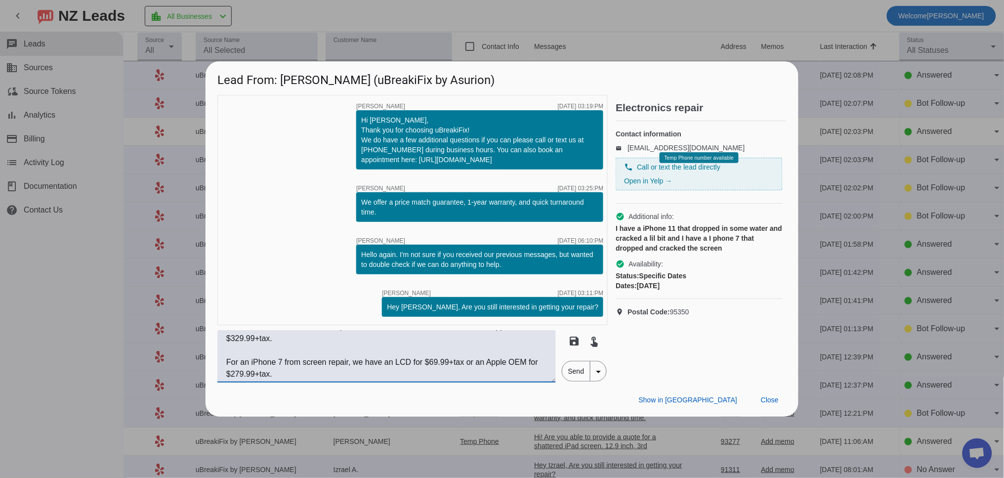
drag, startPoint x: 221, startPoint y: 375, endPoint x: 418, endPoint y: 431, distance: 204.9
click at [415, 433] on div "Lead From: [PERSON_NAME] (uBreakiFix by Asurion) timer close [PERSON_NAME] [DAT…" at bounding box center [502, 239] width 1004 height 478
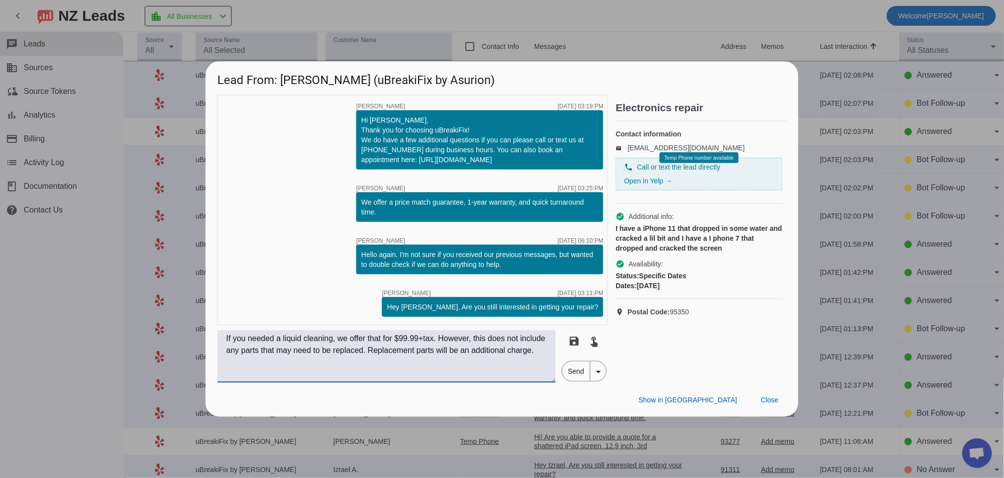
scroll to position [0, 0]
type textarea "If you needed a liquid cleaning, we offer that for $99.99+tax. However, this do…"
click at [582, 382] on div "Show in Yelp Close" at bounding box center [502, 399] width 593 height 34
click at [579, 372] on span "Send" at bounding box center [576, 371] width 28 height 20
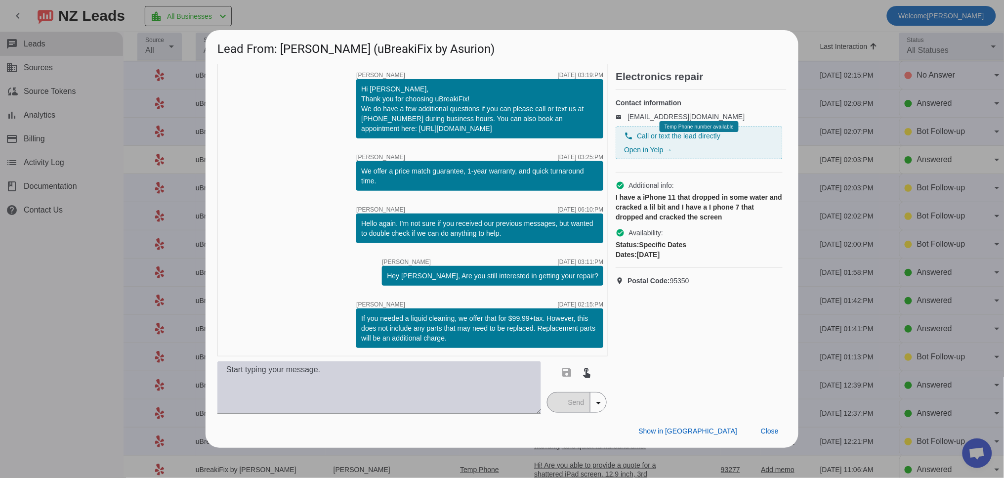
click at [277, 382] on textarea at bounding box center [379, 387] width 324 height 52
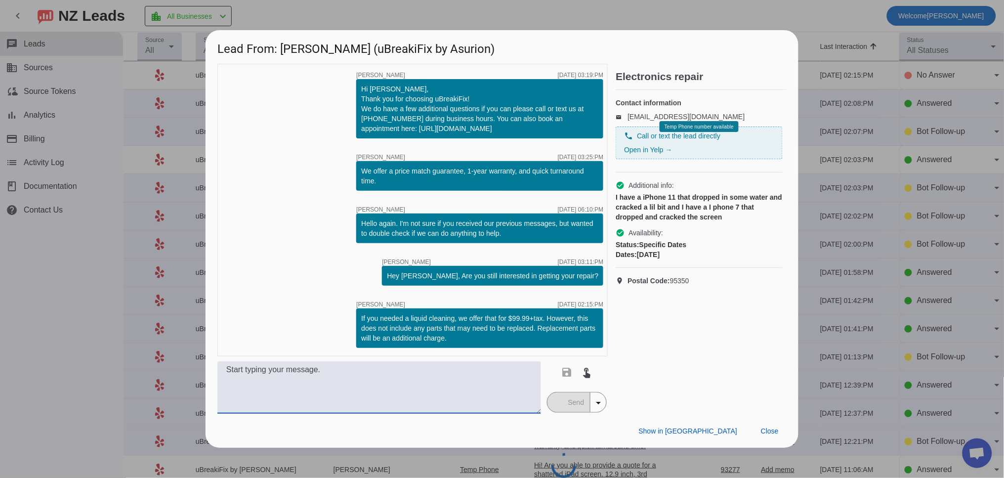
paste textarea "For an iPhone 11 front screen repair, we have an LCD for $89.99+tax or an Apple…"
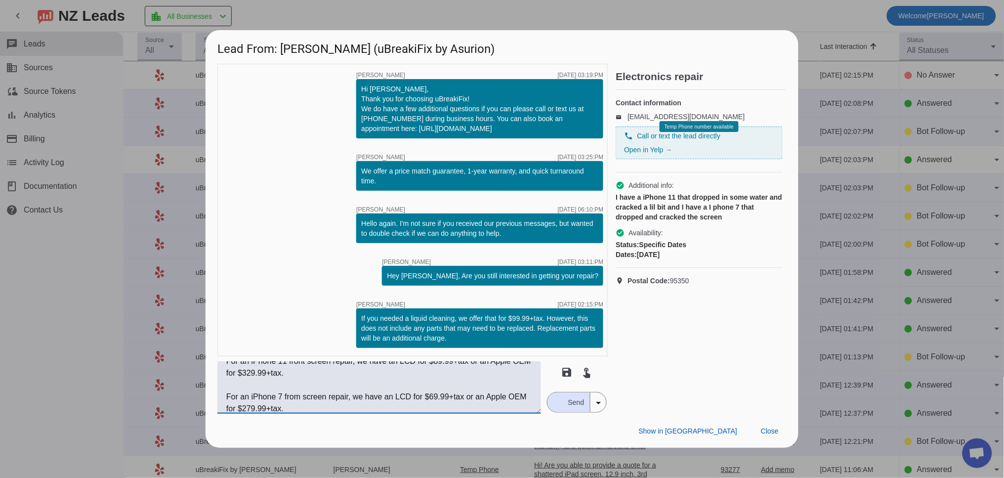
scroll to position [12, 0]
drag, startPoint x: 225, startPoint y: 403, endPoint x: 364, endPoint y: 416, distance: 139.5
click at [364, 416] on div "Lead From: [PERSON_NAME] (uBreakiFix by Asurion) timer close [PERSON_NAME] [DAT…" at bounding box center [502, 238] width 593 height 417
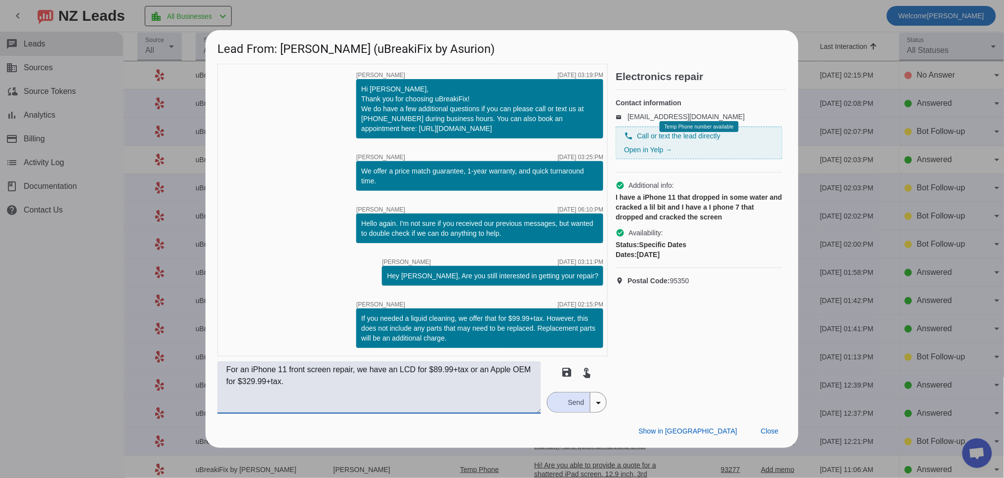
scroll to position [0, 0]
type textarea "For an iPhone 11 front screen repair, we have an LCD for $89.99+tax or an Apple…"
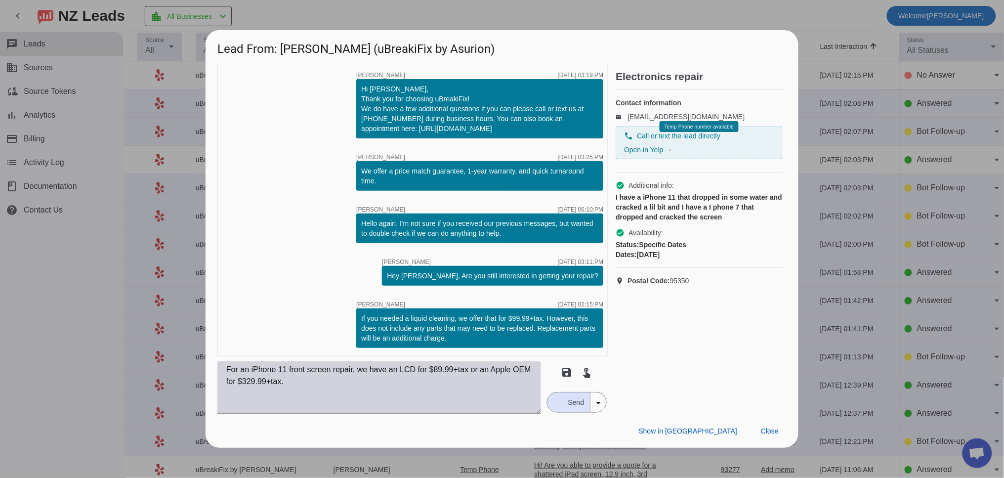
drag, startPoint x: 574, startPoint y: 408, endPoint x: 219, endPoint y: 403, distance: 355.3
click at [324, 406] on div "For an iPhone 11 front screen repair, we have an LCD for $89.99+tax or an Apple…" at bounding box center [412, 387] width 390 height 52
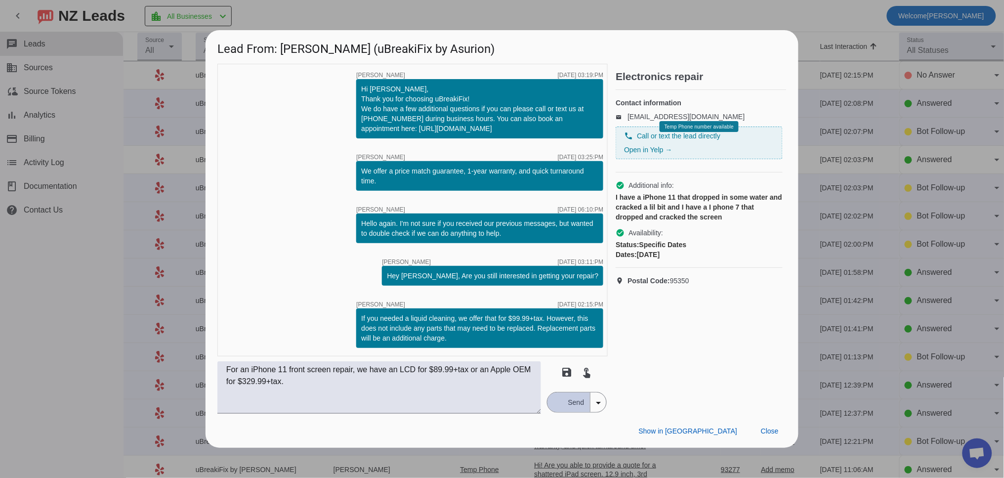
click at [556, 399] on div "button" at bounding box center [557, 402] width 9 height 9
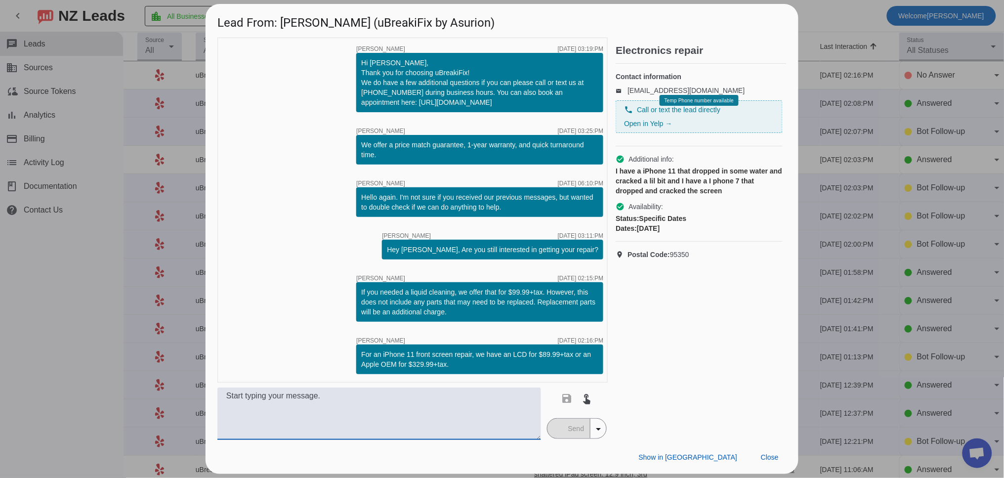
click at [344, 402] on textarea at bounding box center [379, 413] width 324 height 52
paste textarea "For an iPhone 7 from screen repair, we have an LCD for $69.99+tax or an Apple O…"
click at [303, 399] on textarea "For an iPhone 7 from screen repair, we have an LCD for $69.99+tax or an Apple O…" at bounding box center [379, 413] width 324 height 52
click at [327, 404] on textarea "For an iPhone 7 front screen repair, we have an LCD for $69.99+tax or an Apple …" at bounding box center [379, 413] width 324 height 52
type textarea "For an iPhone 7 front screen repair, we have an LCD for $69.99+tax or an Apple …"
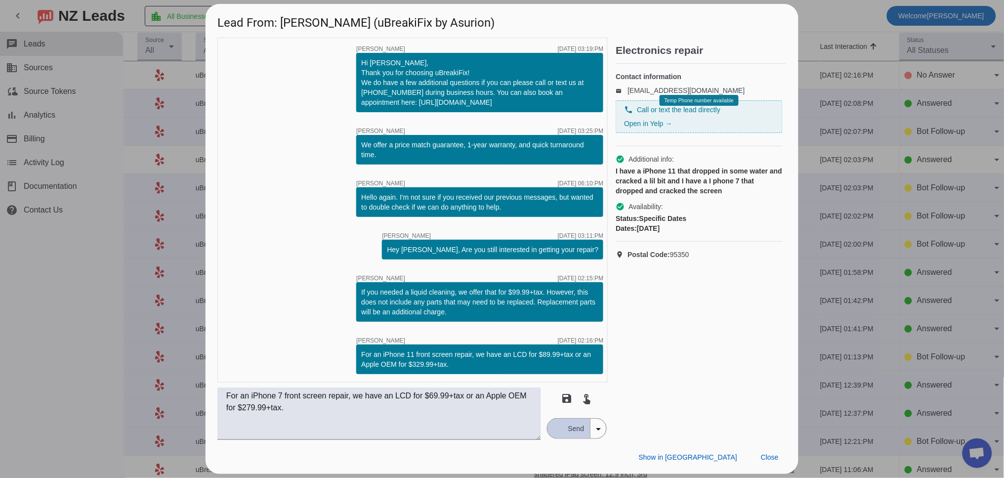
click at [579, 427] on span "Send" at bounding box center [576, 428] width 28 height 20
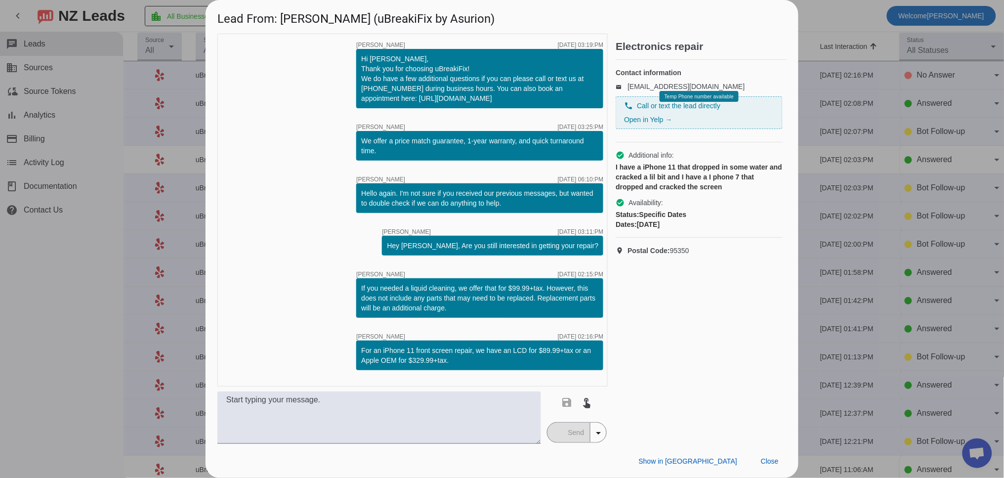
scroll to position [44, 0]
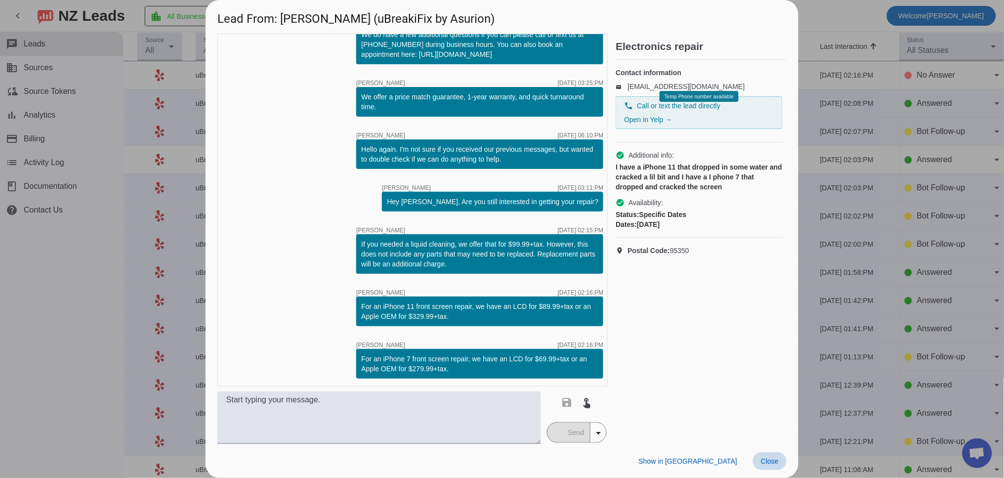
click at [767, 457] on span "Close" at bounding box center [770, 461] width 18 height 8
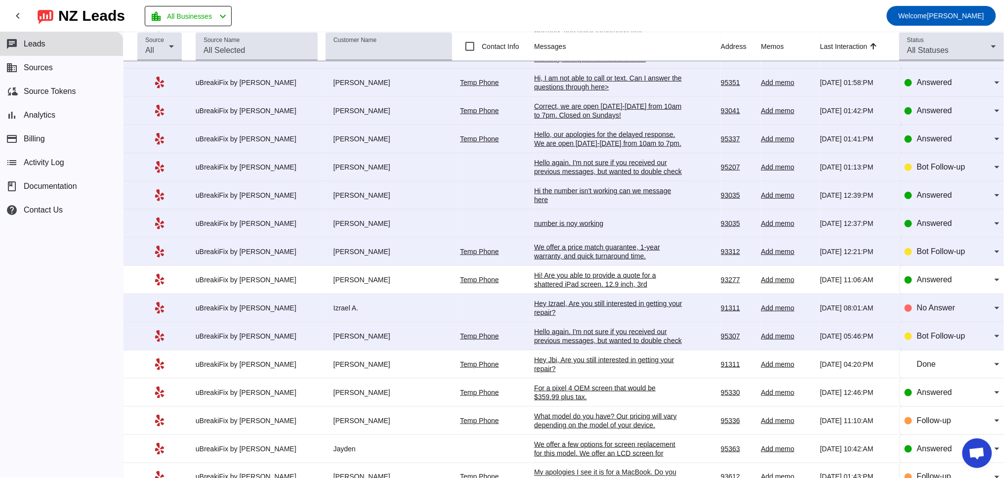
scroll to position [274, 0]
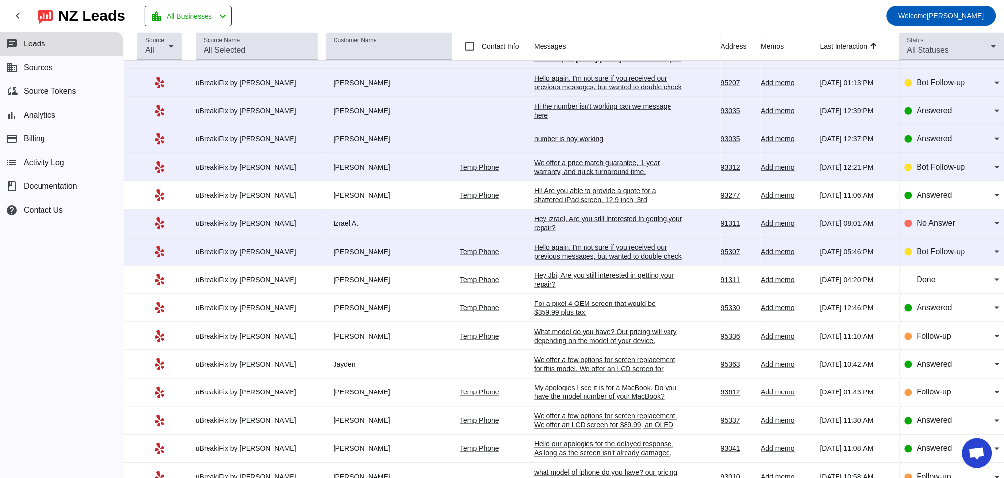
click at [568, 264] on div "Hello again. I'm not sure if you received our previous messages, but wanted to …" at bounding box center [608, 256] width 148 height 27
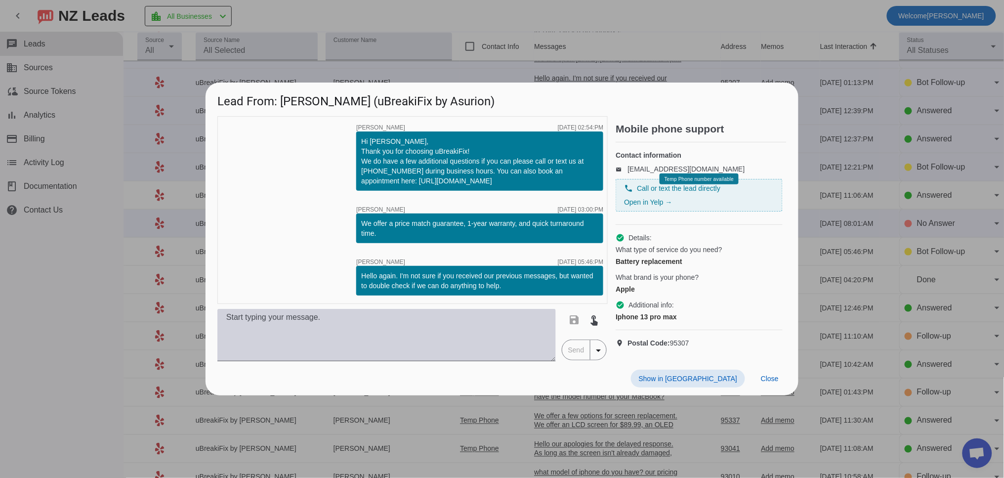
click at [344, 330] on textarea at bounding box center [386, 335] width 338 height 52
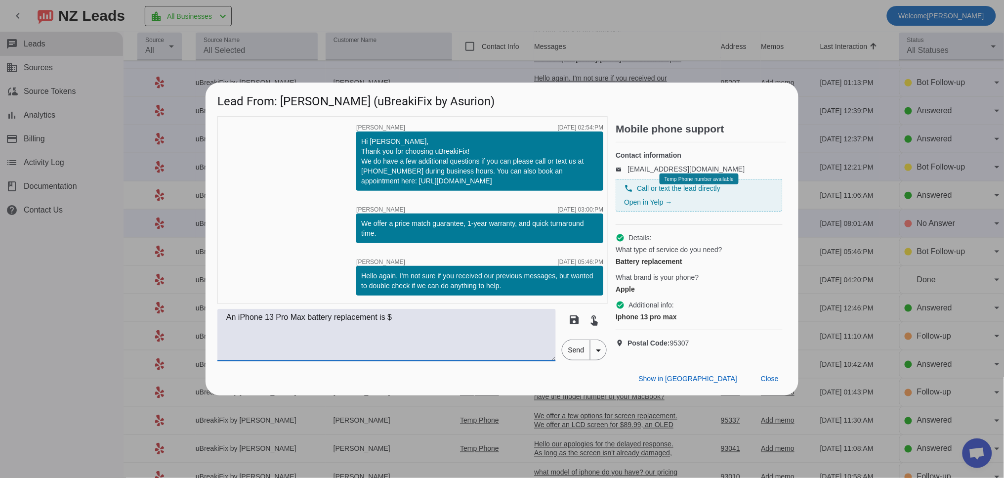
click at [434, 328] on textarea "An iPhone 13 Pro Max battery replacement is $" at bounding box center [386, 335] width 338 height 52
type textarea "An iPhone 13 Pro Max battery replacement is $109.99+tax"
click at [578, 360] on span "Send" at bounding box center [576, 350] width 28 height 20
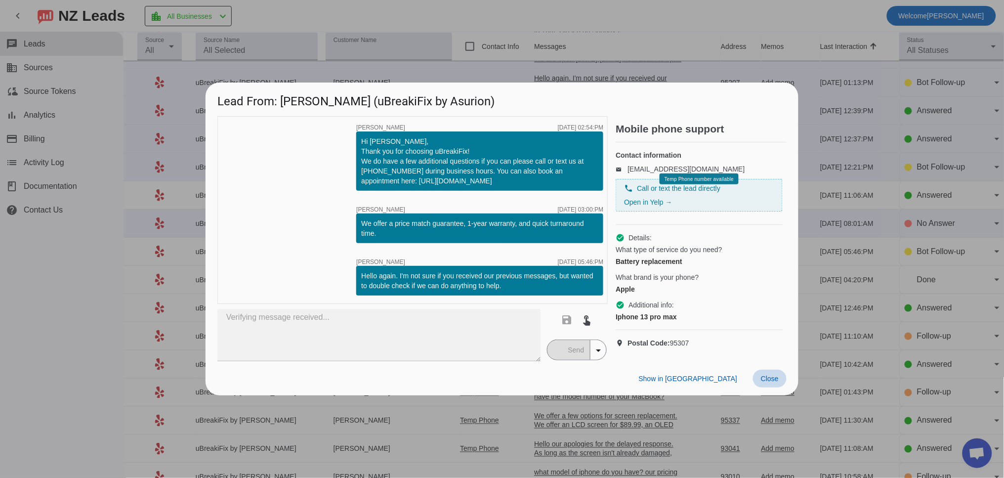
click at [775, 382] on span "Close" at bounding box center [770, 378] width 18 height 8
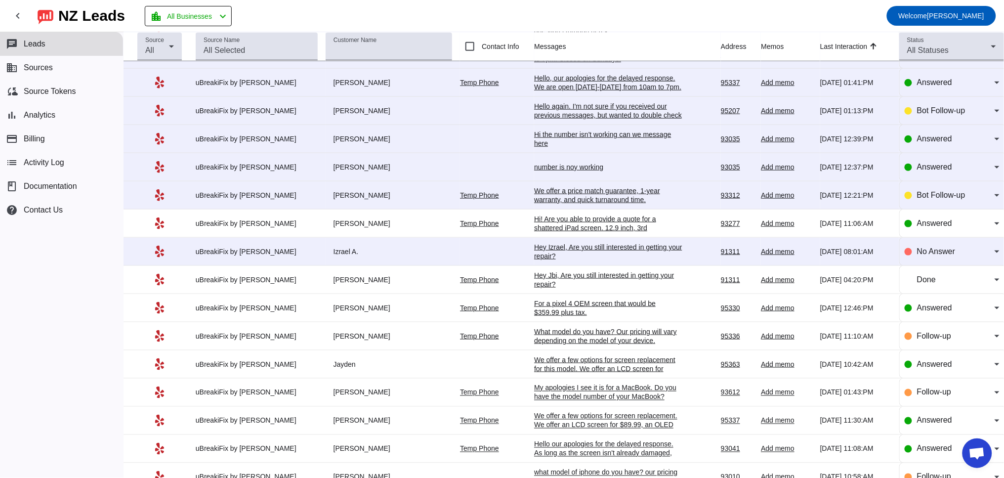
click at [550, 260] on div "Hey Izrael, Are you still interested in getting your repair?​" at bounding box center [608, 252] width 148 height 18
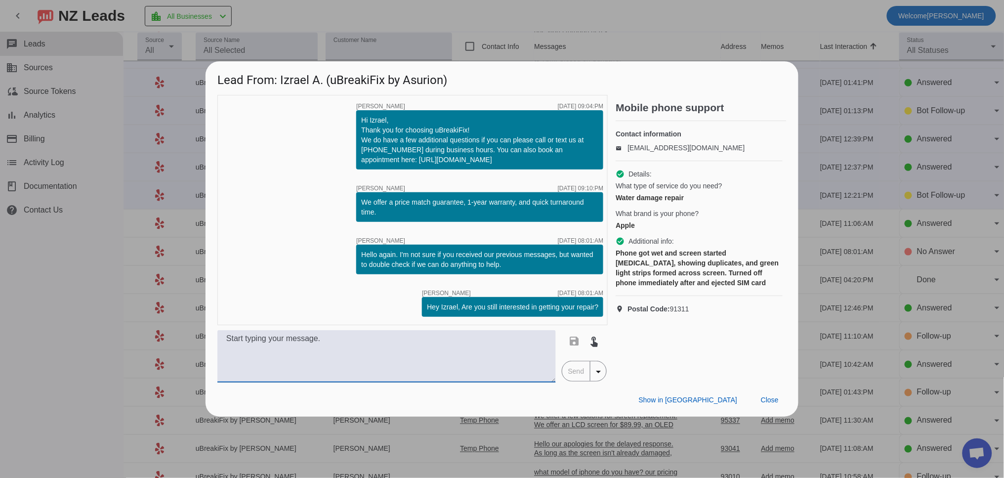
drag, startPoint x: 330, startPoint y: 344, endPoint x: 323, endPoint y: 344, distance: 7.4
click at [329, 344] on textarea at bounding box center [386, 356] width 338 height 52
paste textarea "If you needed a liquid cleaning, we offer that for $99.99+tax. However, this do…"
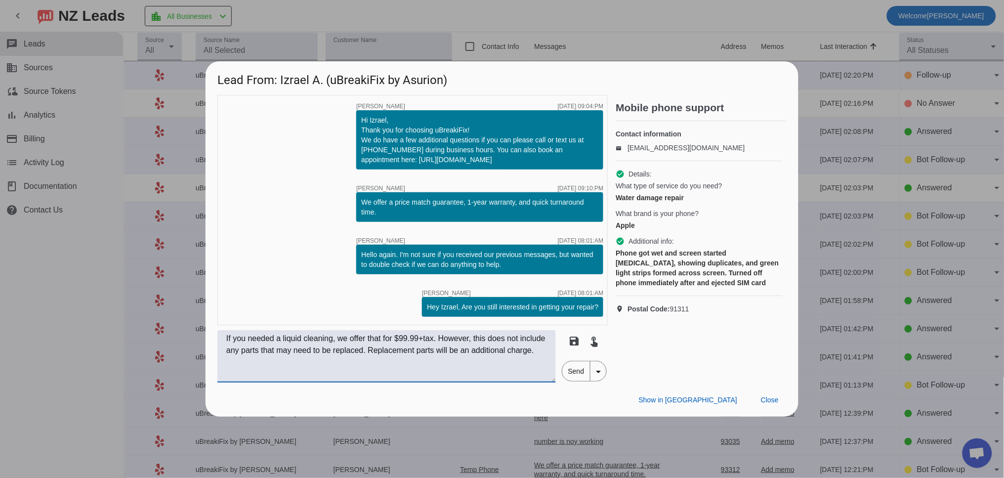
type textarea "If you needed a liquid cleaning, we offer that for $99.99+tax. However, this do…"
click at [582, 375] on span "Send" at bounding box center [576, 371] width 28 height 20
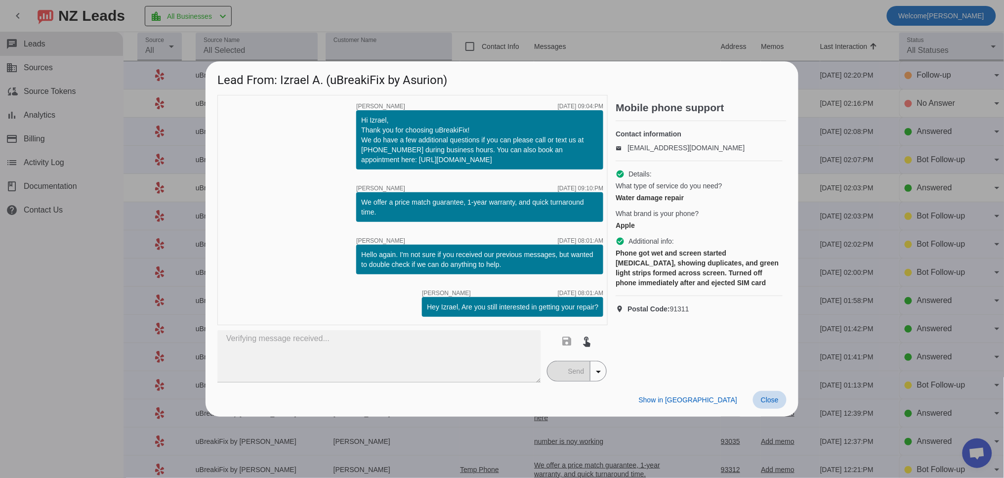
click at [775, 407] on span at bounding box center [770, 400] width 34 height 18
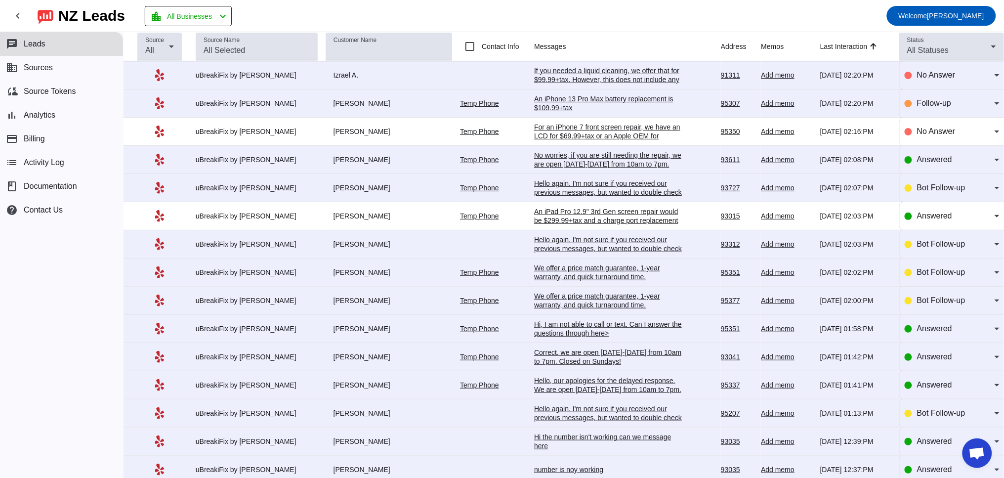
click at [578, 76] on div "If you needed a liquid cleaning, we offer that for $99.99+tax. However, this do…" at bounding box center [608, 84] width 148 height 36
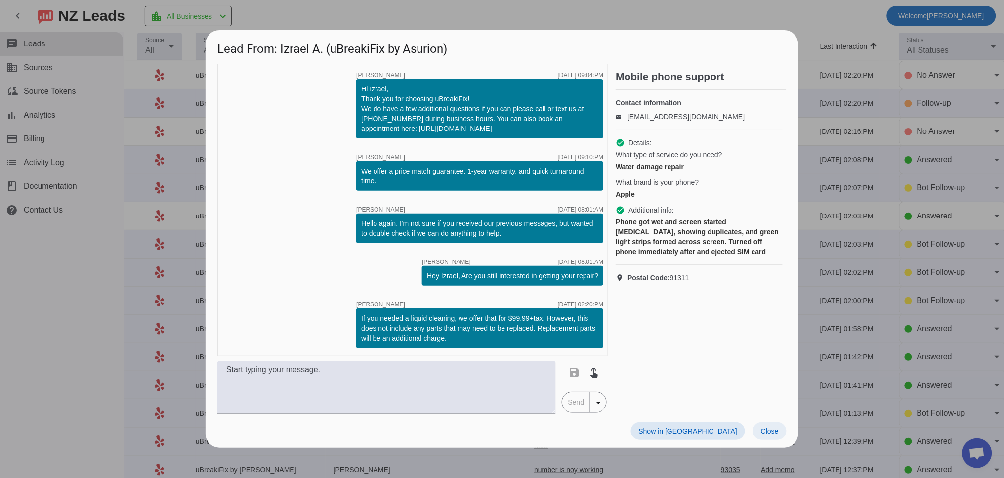
click at [775, 435] on span "Close" at bounding box center [770, 431] width 18 height 8
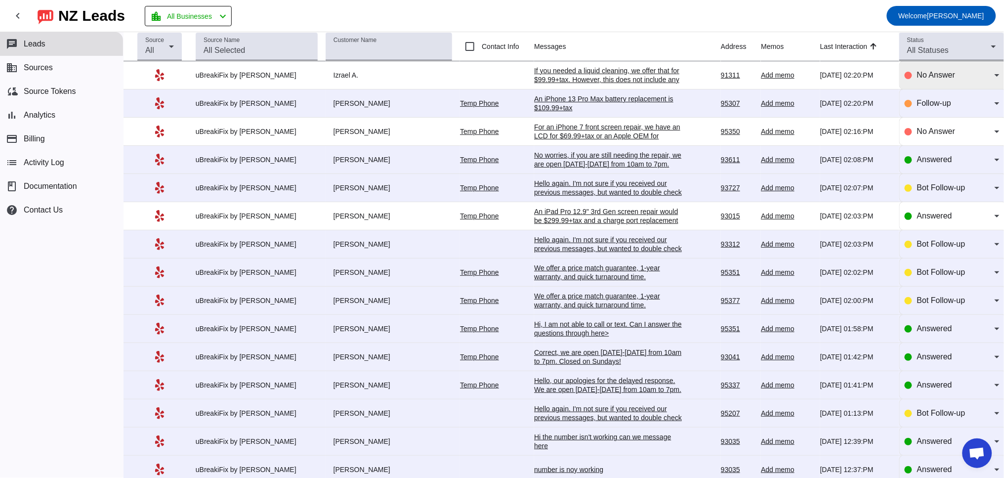
click at [908, 83] on div "No Answer" at bounding box center [952, 75] width 95 height 28
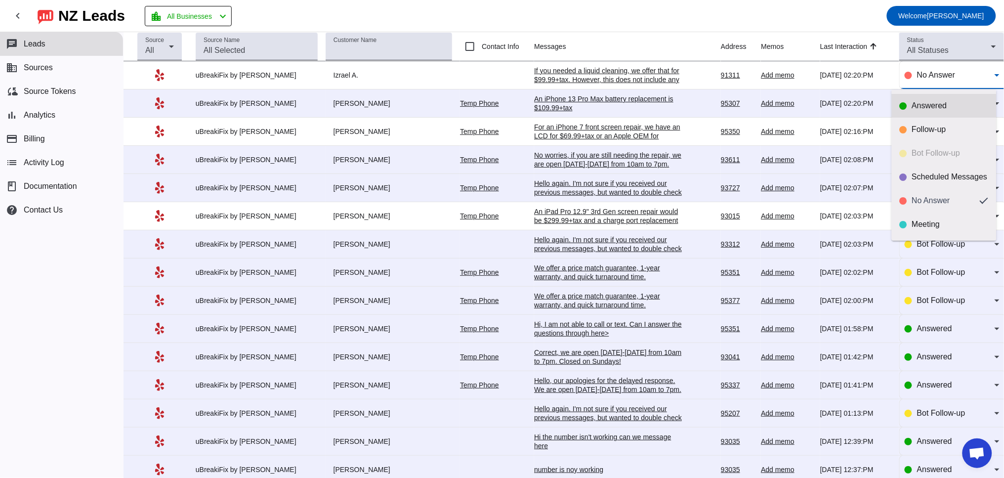
click at [911, 111] on mat-option "Answered" at bounding box center [944, 106] width 105 height 24
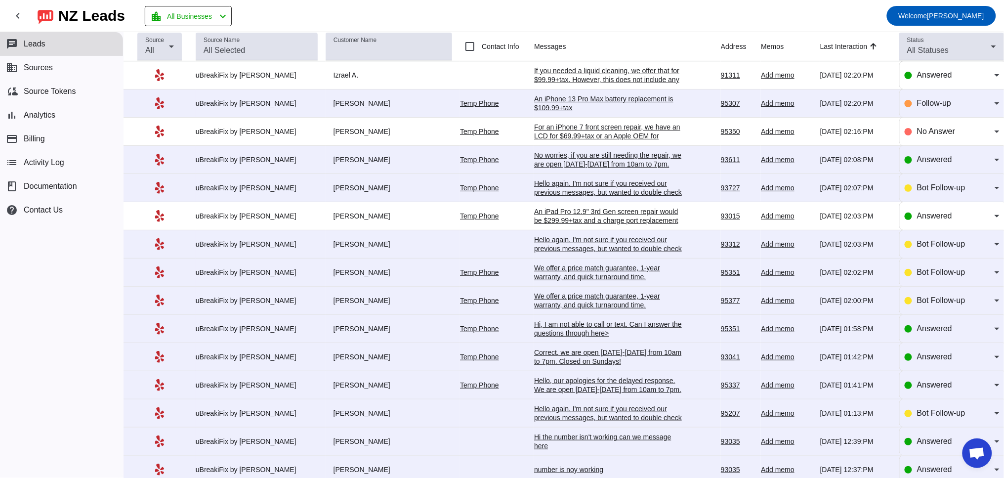
click at [563, 103] on div "An iPhone 13 Pro Max battery replacement is $109.99+tax" at bounding box center [608, 103] width 148 height 18
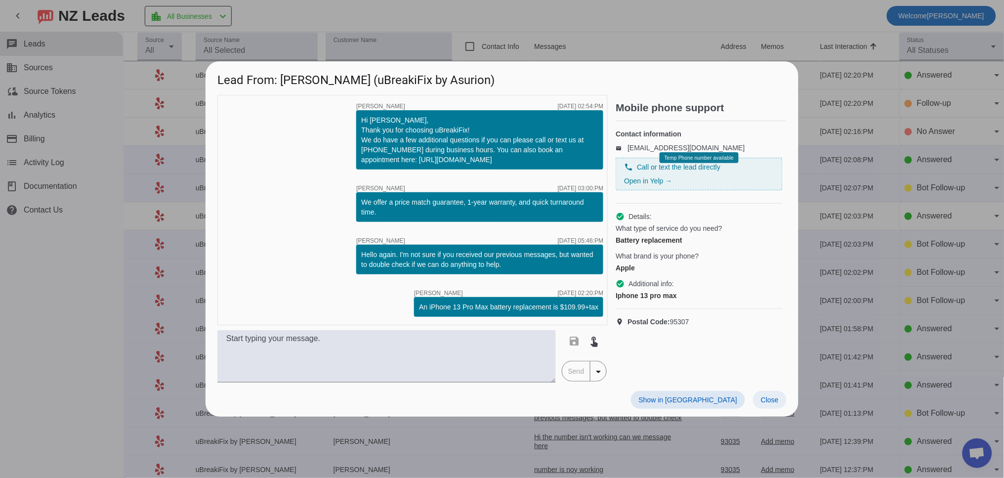
click at [777, 403] on span "Close" at bounding box center [770, 400] width 18 height 8
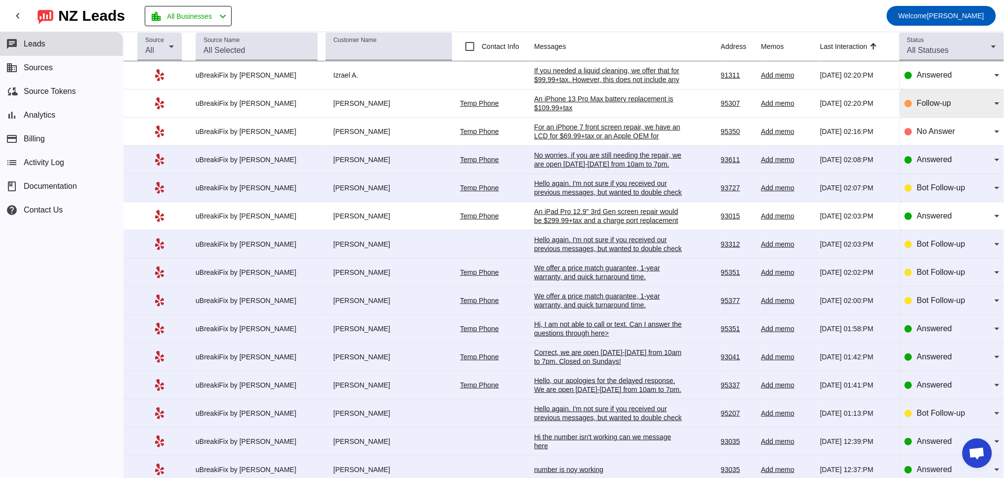
click at [907, 107] on div "Follow-up" at bounding box center [952, 103] width 95 height 12
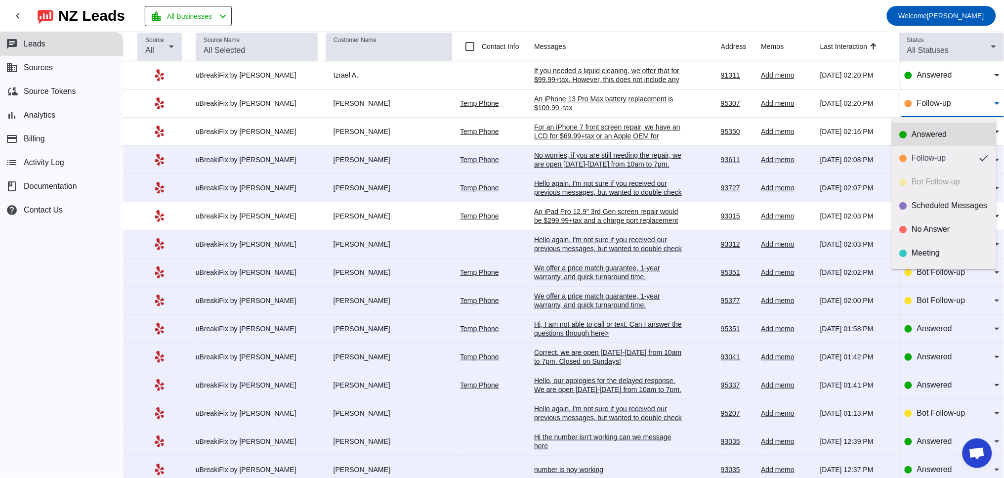
click at [902, 136] on div at bounding box center [903, 134] width 7 height 7
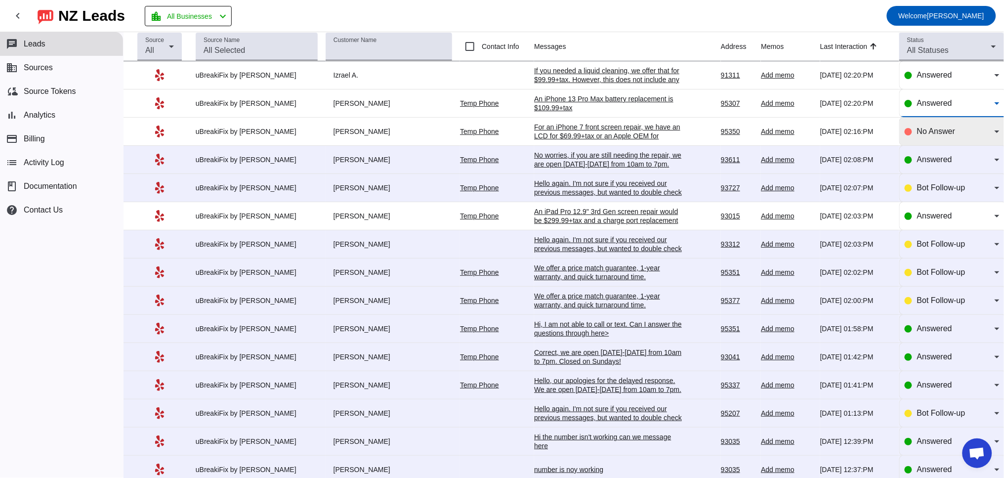
click at [905, 133] on div "No Answer" at bounding box center [952, 131] width 95 height 12
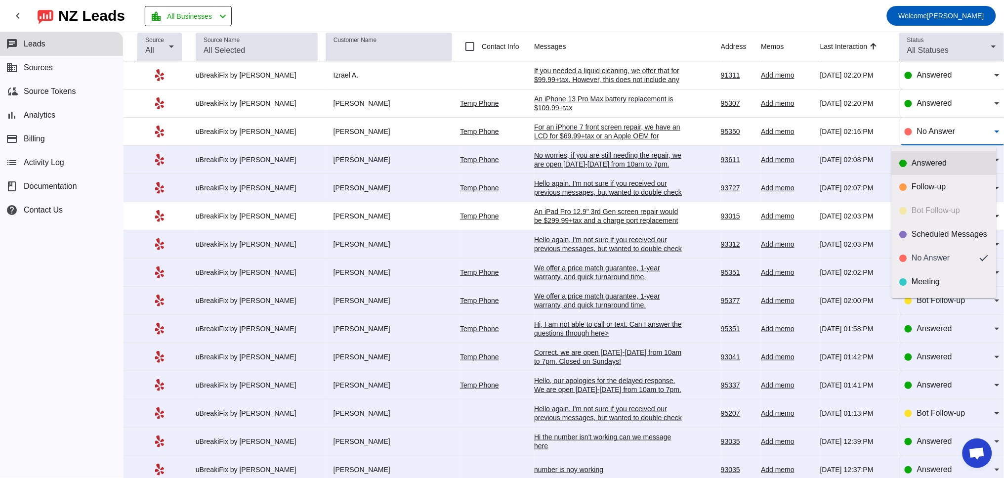
click at [921, 159] on div "Answered" at bounding box center [950, 163] width 77 height 10
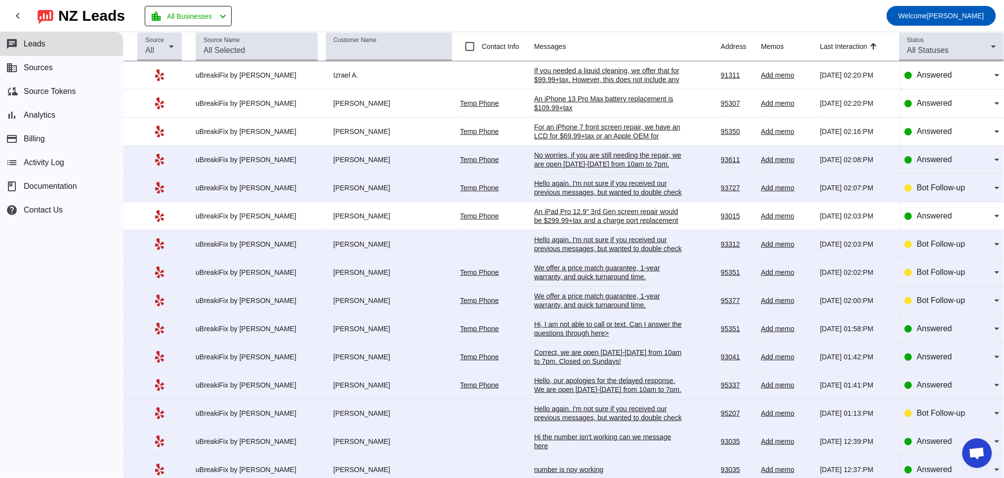
click at [608, 164] on div "No worries, if you are still needing the repair, we are open [DATE]-[DATE] from…" at bounding box center [608, 160] width 148 height 18
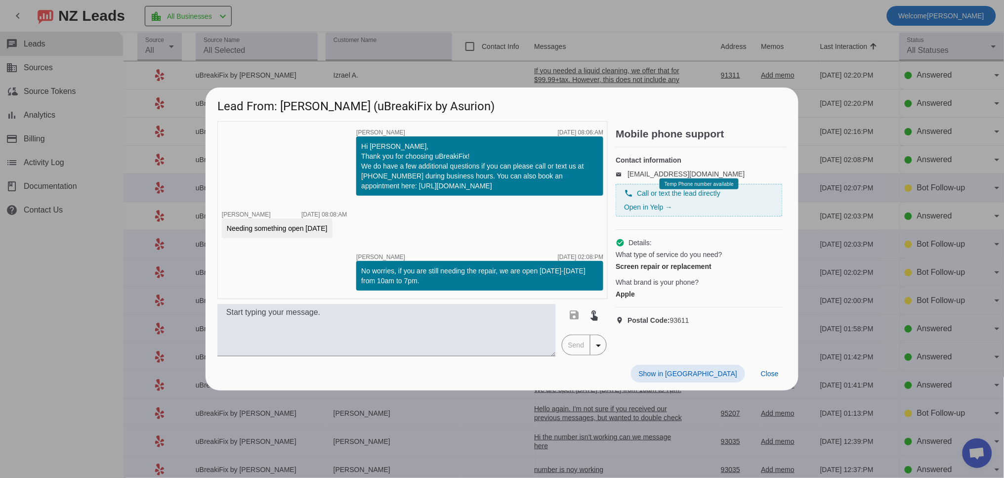
drag, startPoint x: 771, startPoint y: 367, endPoint x: 776, endPoint y: 363, distance: 6.6
click at [771, 367] on span at bounding box center [770, 374] width 34 height 18
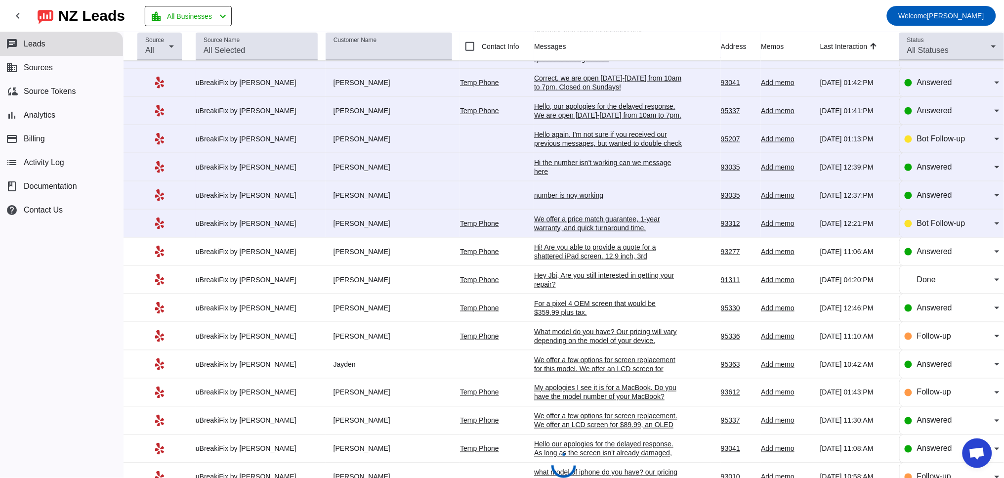
scroll to position [183, 0]
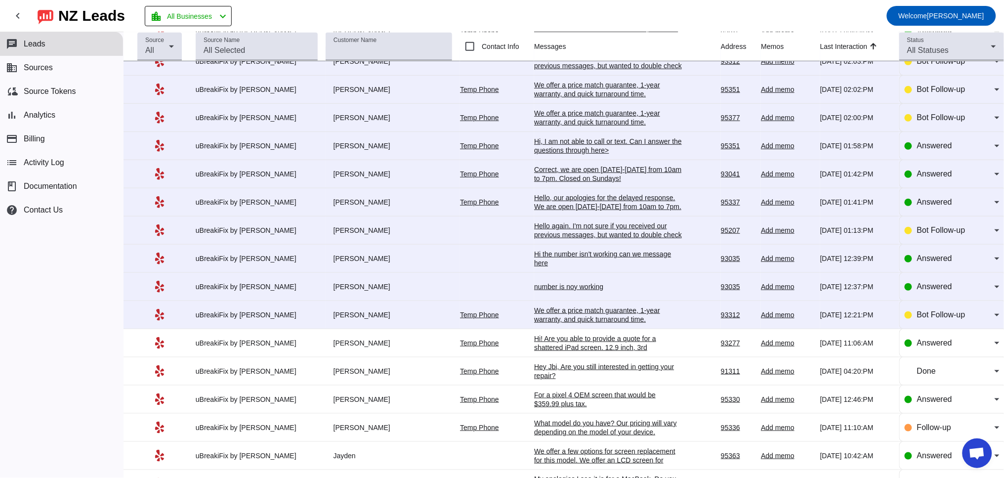
click at [567, 356] on div "Hi! Are you able to provide a quote for a shattered iPad screen. 12.9 inch, 3rd…" at bounding box center [608, 347] width 148 height 27
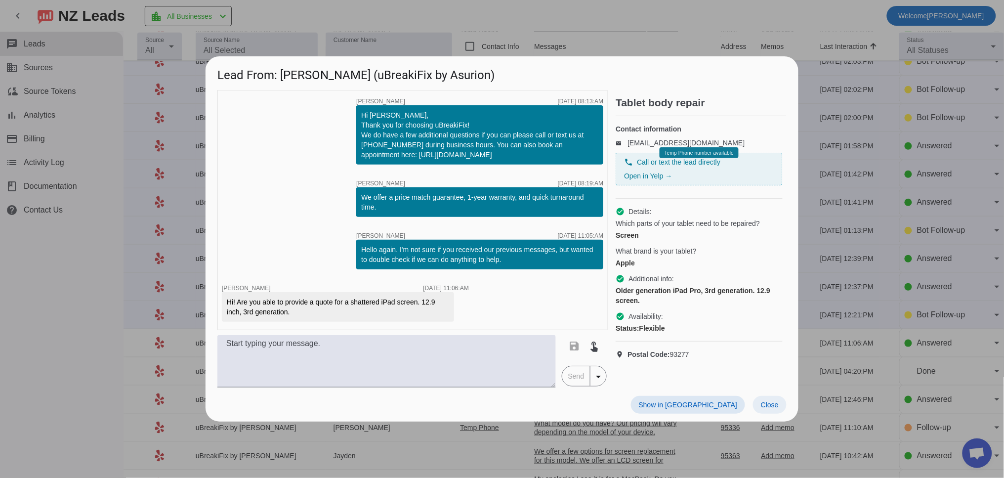
click at [769, 403] on span "Close" at bounding box center [770, 405] width 18 height 8
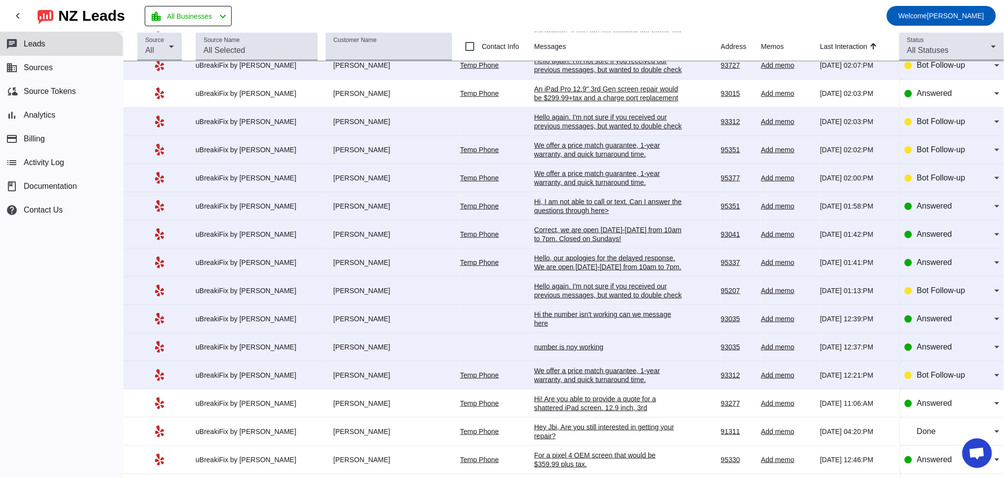
scroll to position [0, 0]
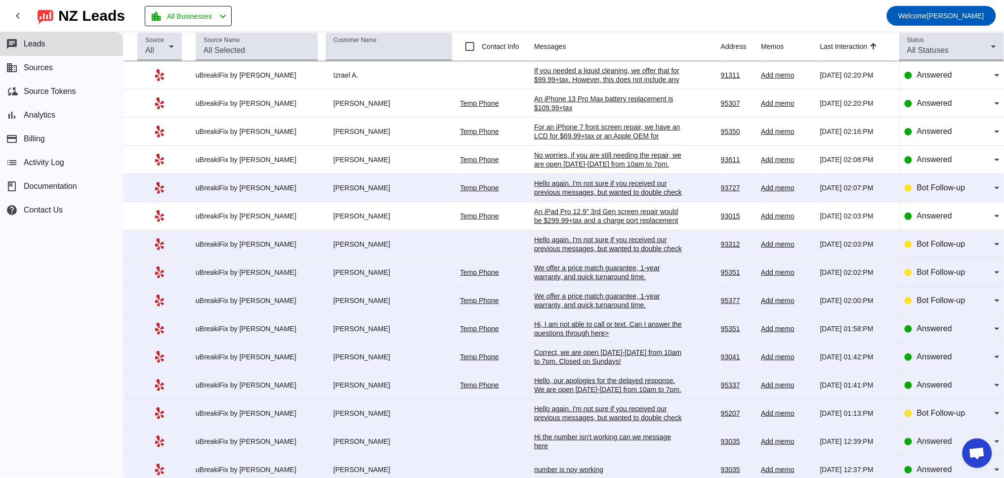
click at [589, 222] on div "An iPad Pro 12.9" 3rd Gen screen repair would be $299.99+tax and a charge port …" at bounding box center [608, 220] width 148 height 27
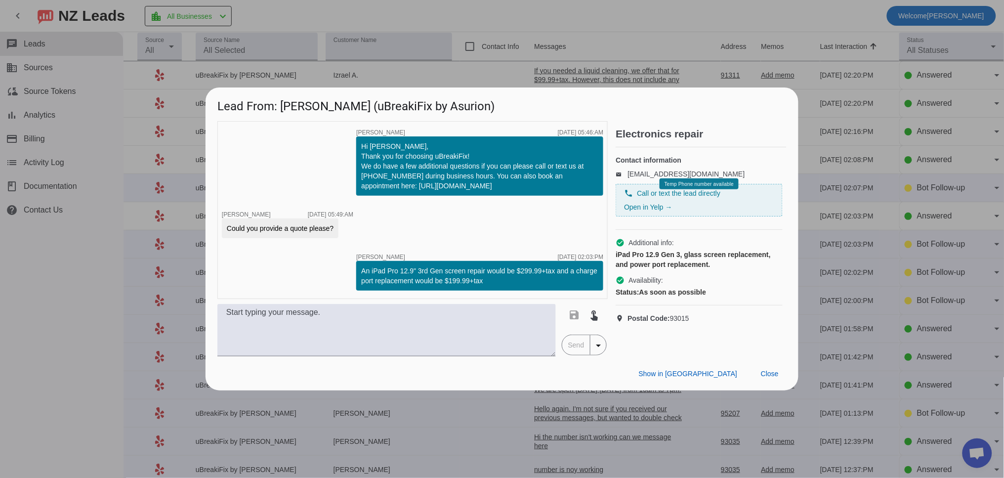
drag, startPoint x: 514, startPoint y: 281, endPoint x: 361, endPoint y: 265, distance: 153.9
click at [361, 265] on div "An iPad Pro 12.9" 3rd Gen screen repair would be $299.99+tax and a charge port …" at bounding box center [479, 276] width 247 height 30
copy div "An iPad Pro 12.9" 3rd Gen screen repair would be $299.99+tax and a charge port …"
click at [765, 372] on span "Close" at bounding box center [770, 374] width 18 height 8
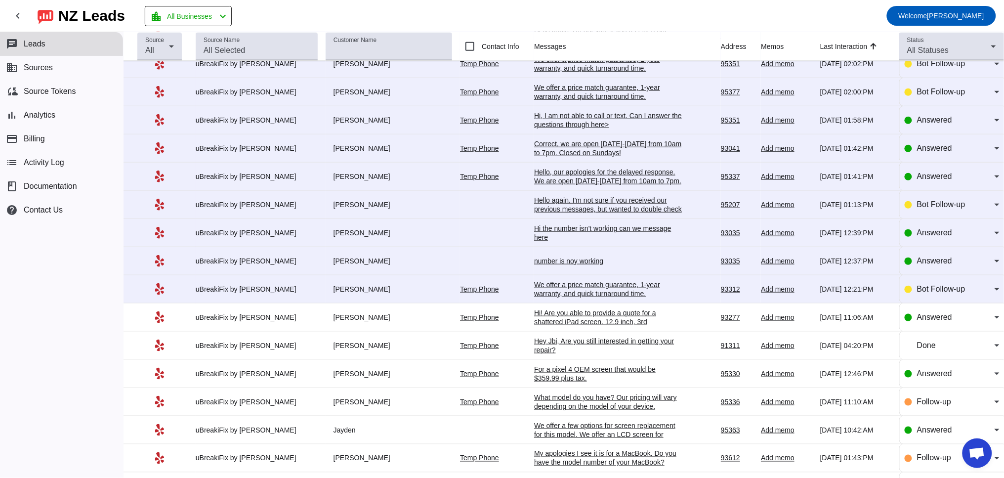
scroll to position [274, 0]
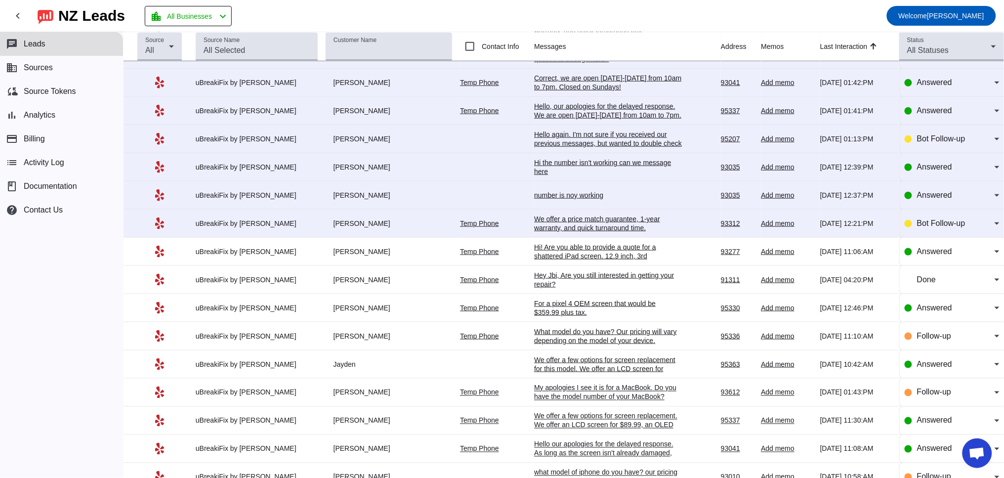
click at [549, 266] on div "Hi! Are you able to provide a quote for a shattered iPad screen. 12.9 inch, 3rd…" at bounding box center [608, 256] width 148 height 27
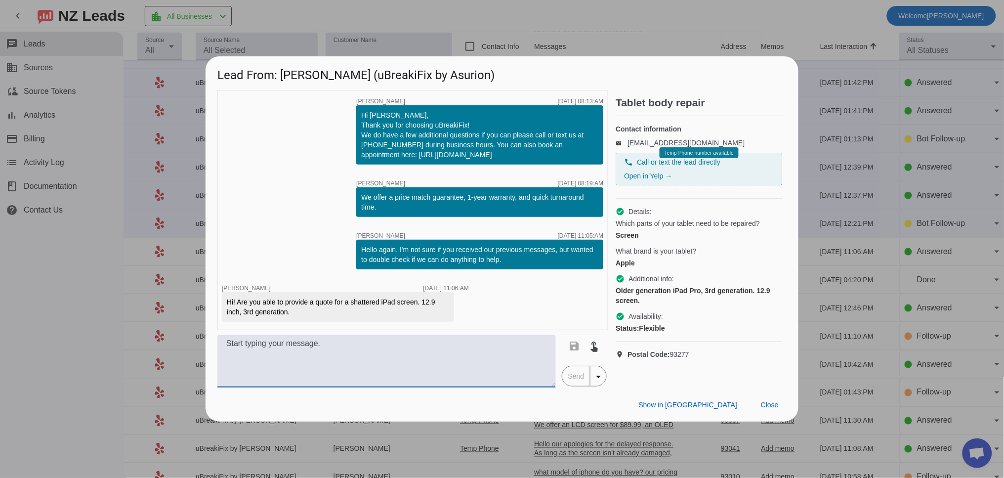
click at [367, 348] on textarea at bounding box center [386, 361] width 338 height 52
paste textarea "An iPad Pro 12.9" 3rd Gen screen repair would be $299.99+tax and a charge port …"
drag, startPoint x: 456, startPoint y: 344, endPoint x: 466, endPoint y: 381, distance: 38.3
click at [466, 381] on textarea "An iPad Pro 12.9" 3rd Gen screen repair would be $299.99+tax and a charge port …" at bounding box center [386, 361] width 338 height 52
type textarea "An iPad Pro 12.9" 3rd Gen screen repair would be $299.99+tax"
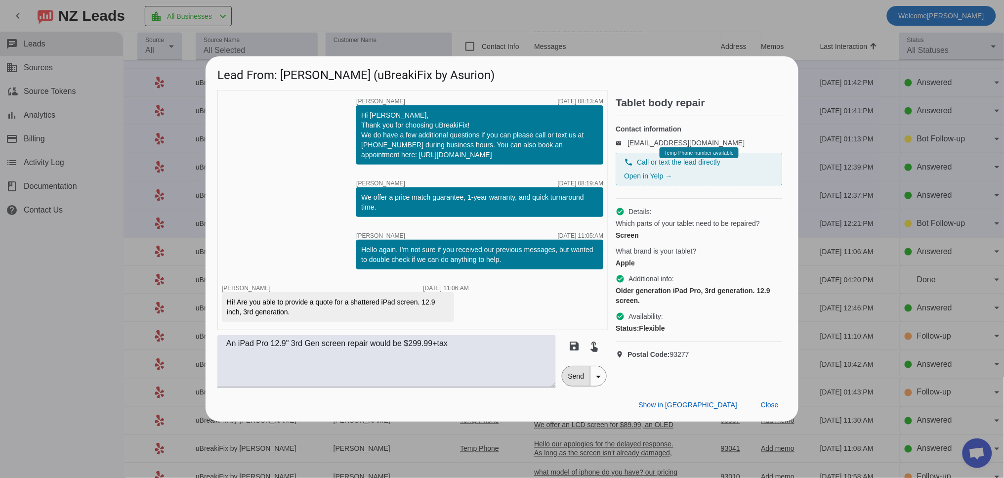
click at [575, 373] on span "Send" at bounding box center [576, 376] width 28 height 20
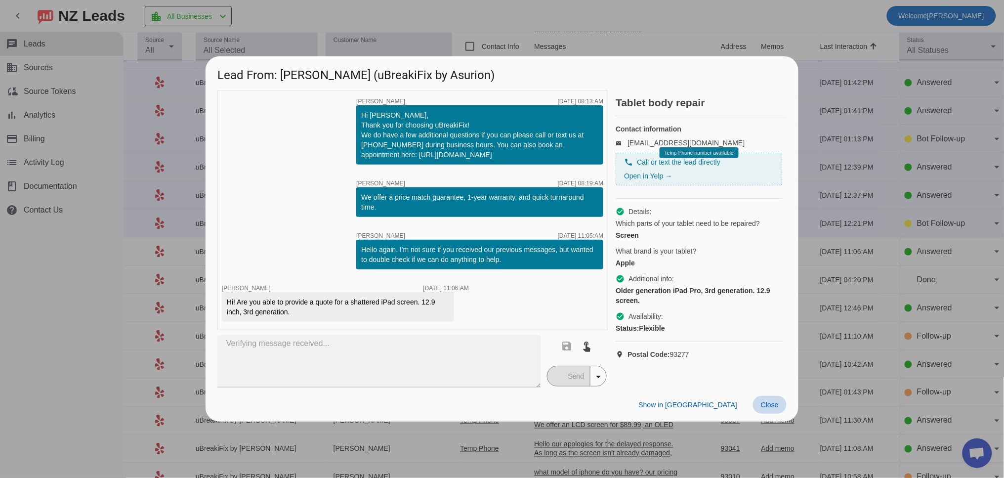
click at [770, 407] on span "Close" at bounding box center [770, 405] width 18 height 8
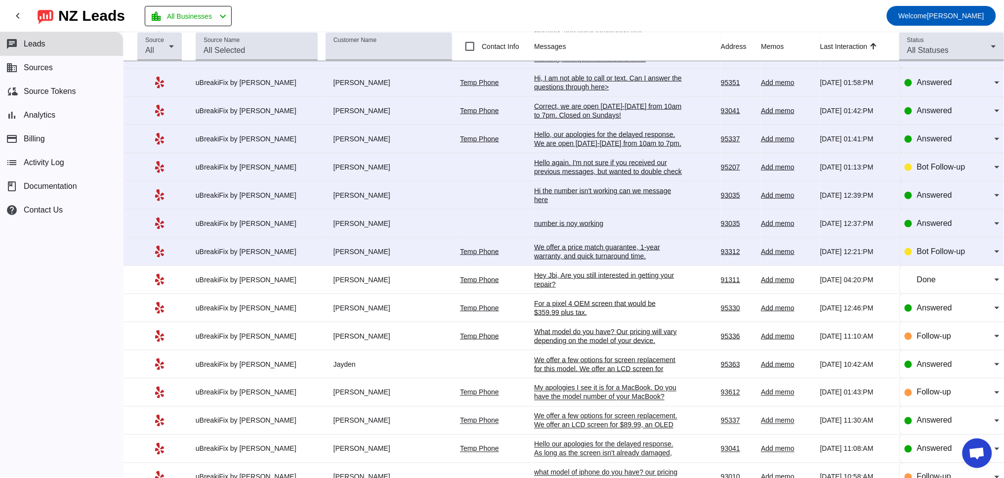
scroll to position [0, 0]
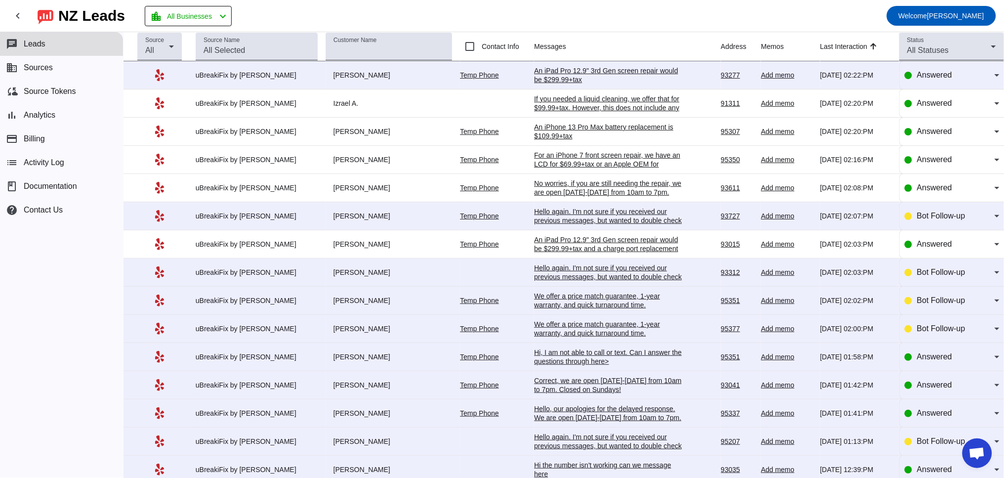
click at [596, 77] on div "An iPad Pro 12.9" 3rd Gen screen repair would be $299.99+tax" at bounding box center [608, 75] width 148 height 18
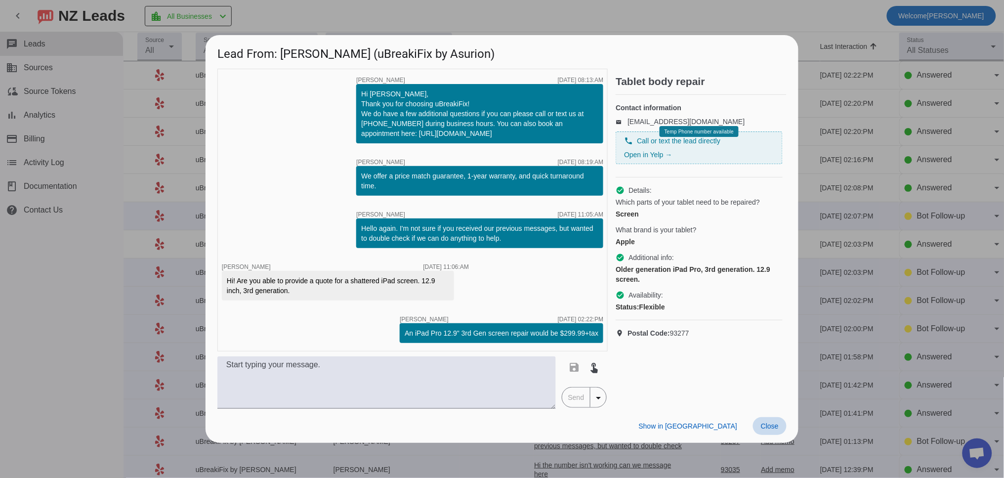
click at [778, 428] on span "Close" at bounding box center [770, 426] width 18 height 8
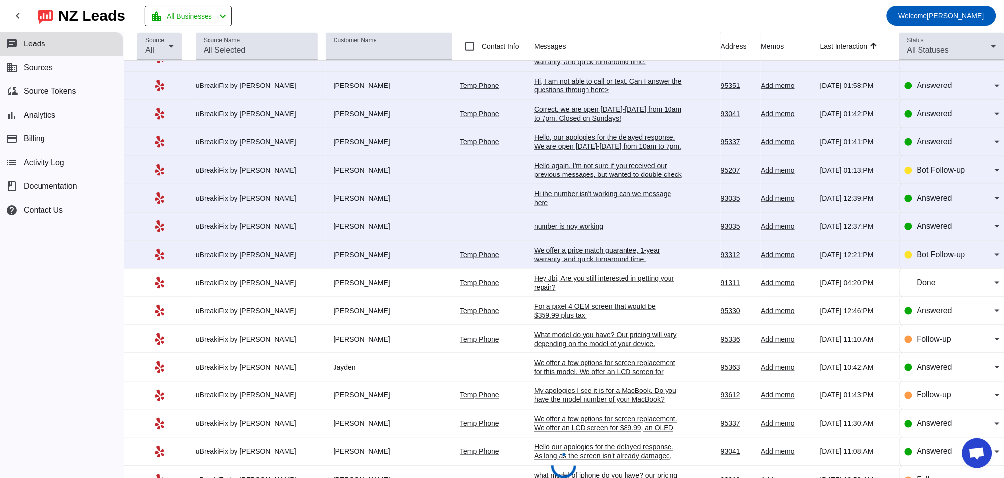
scroll to position [274, 0]
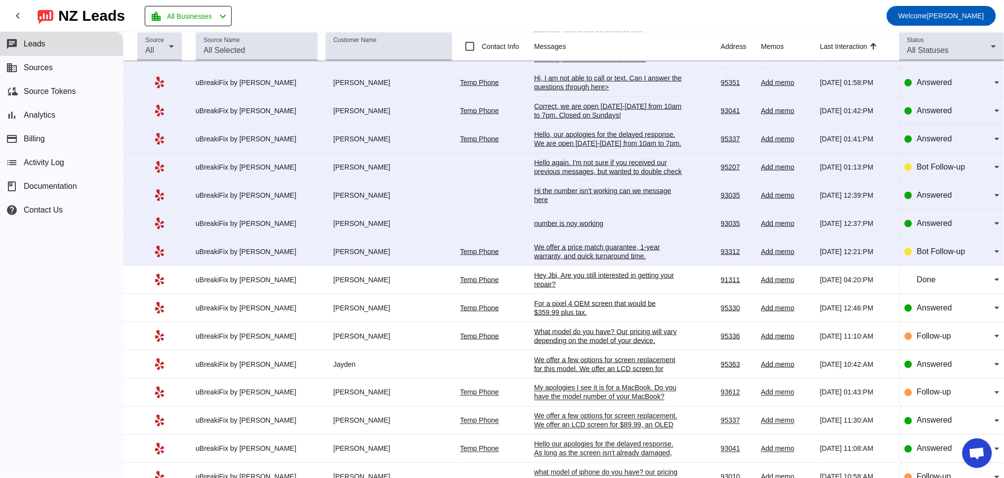
click at [552, 260] on div "We offer a price match guarantee, 1-year warranty, and quick turnaround time.​" at bounding box center [608, 252] width 148 height 18
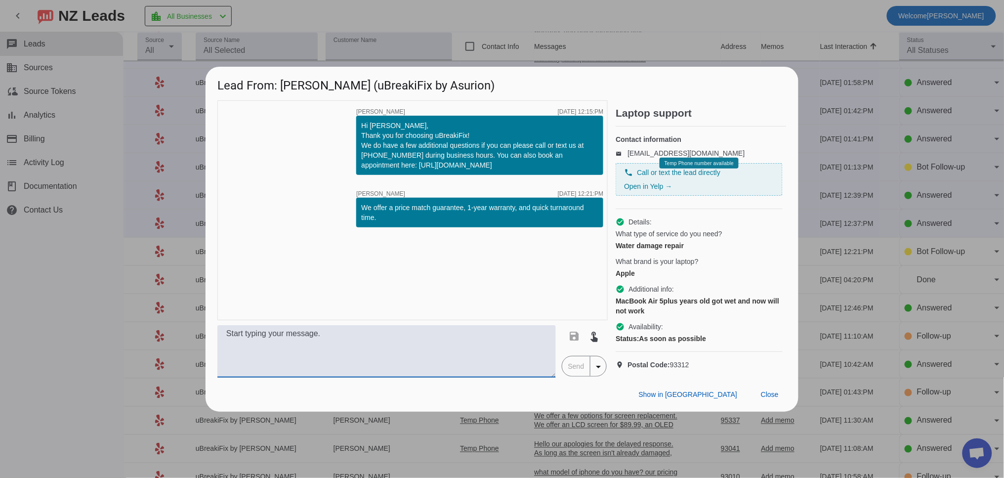
click at [262, 365] on textarea at bounding box center [386, 351] width 338 height 52
click at [399, 341] on textarea "A liquid cleaning for a MacBook Air would be $139.99+tax" at bounding box center [386, 351] width 338 height 52
drag, startPoint x: 389, startPoint y: 343, endPoint x: 178, endPoint y: 340, distance: 211.5
click at [178, 340] on div "Lead From: [PERSON_NAME] (uBreakiFix by Asurion) timer close [PERSON_NAME] [DAT…" at bounding box center [502, 239] width 1004 height 478
paste textarea "If you needed a liquid cleaning, we offer that for $99.99+tax. However, this do…"
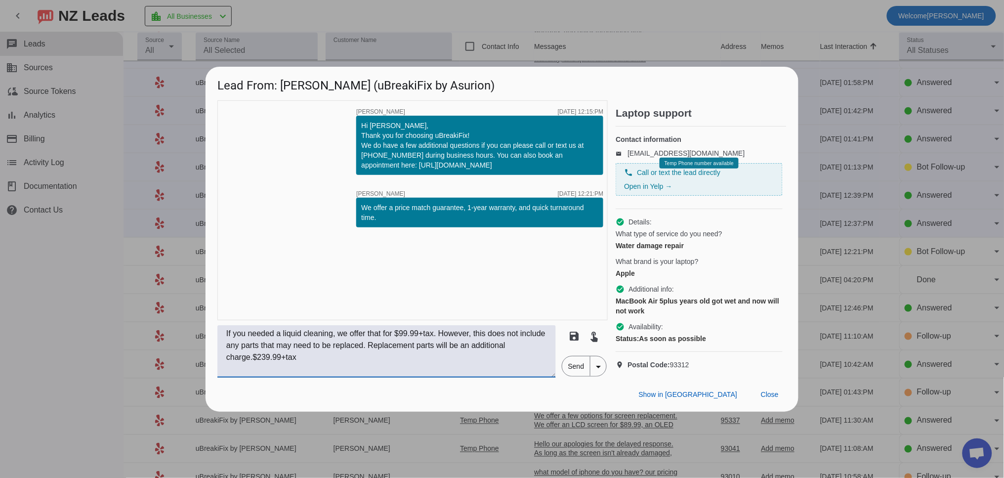
click at [413, 343] on textarea "If you needed a liquid cleaning, we offer that for $99.99+tax. However, this do…" at bounding box center [386, 351] width 338 height 52
drag, startPoint x: 352, startPoint y: 372, endPoint x: 292, endPoint y: 370, distance: 59.3
click at [292, 370] on textarea "If you needed a liquid cleaning, we offer that for $239.99+tax. However, this d…" at bounding box center [386, 351] width 338 height 52
type textarea "If you needed a liquid cleaning, we offer that for $239.99+tax. However, this d…"
click at [573, 374] on span "Send" at bounding box center [576, 366] width 28 height 20
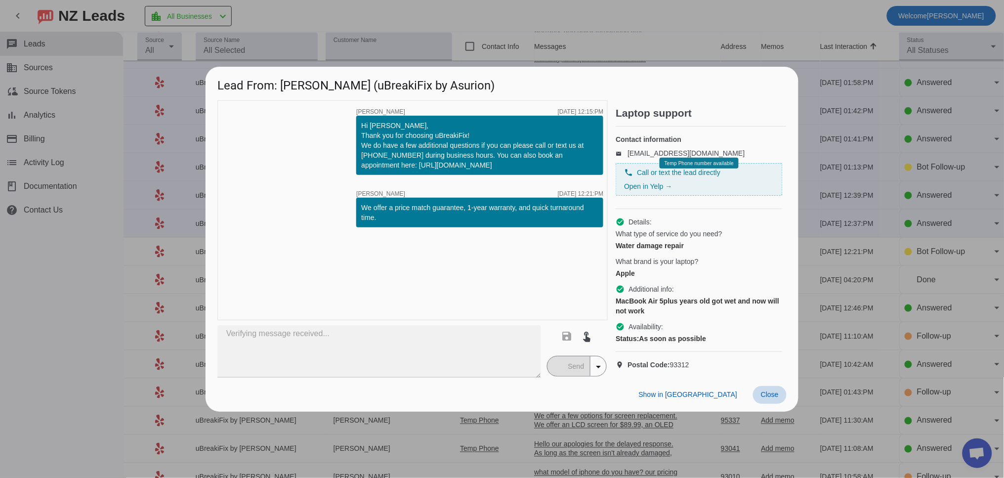
click at [774, 398] on span "Close" at bounding box center [770, 394] width 18 height 8
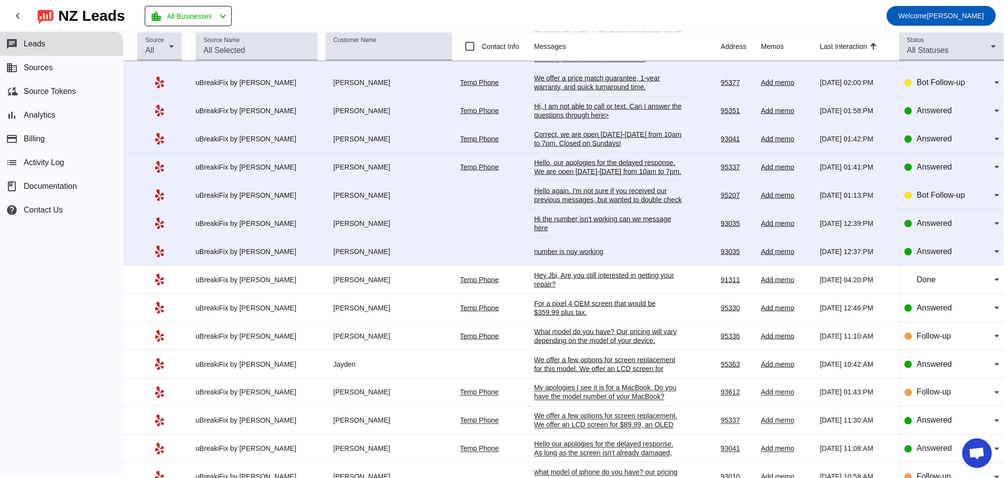
scroll to position [0, 0]
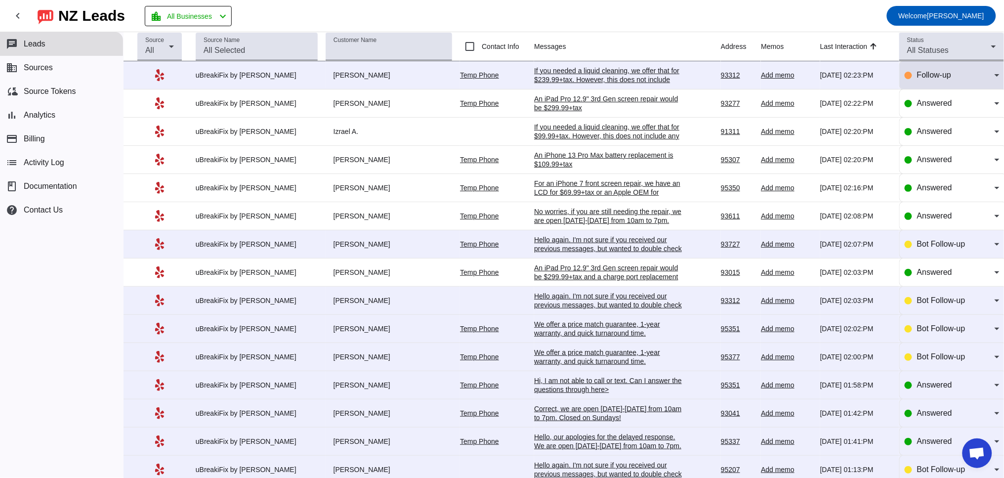
click at [948, 78] on div "Follow-up" at bounding box center [956, 75] width 78 height 12
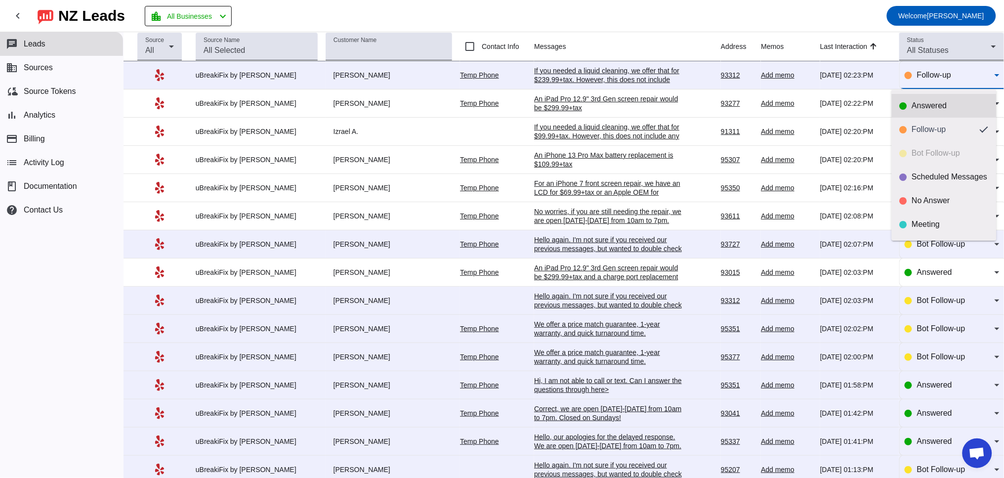
click at [911, 105] on div "Answered" at bounding box center [944, 106] width 89 height 10
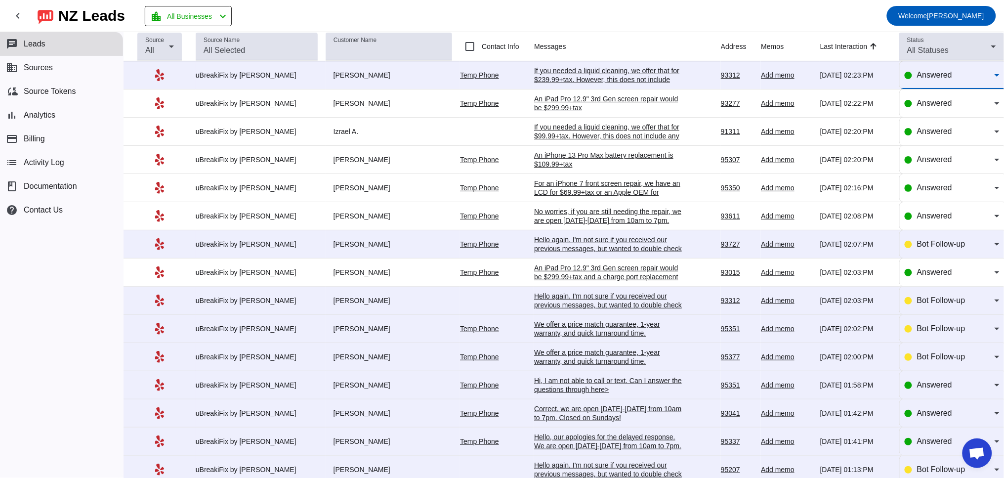
click at [565, 75] on div "If you needed a liquid cleaning, we offer that for $239.99+tax. However, this d…" at bounding box center [608, 84] width 148 height 36
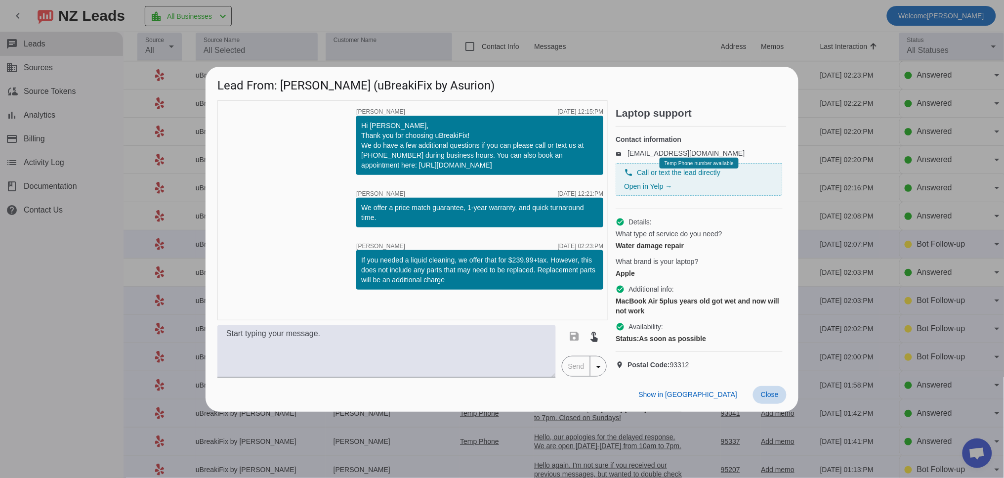
click at [772, 398] on span "Close" at bounding box center [770, 394] width 18 height 8
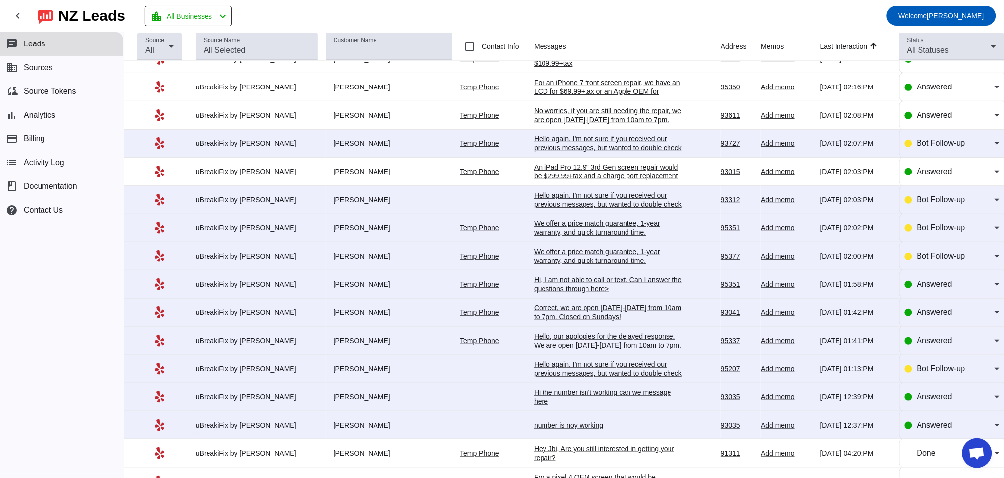
scroll to position [183, 0]
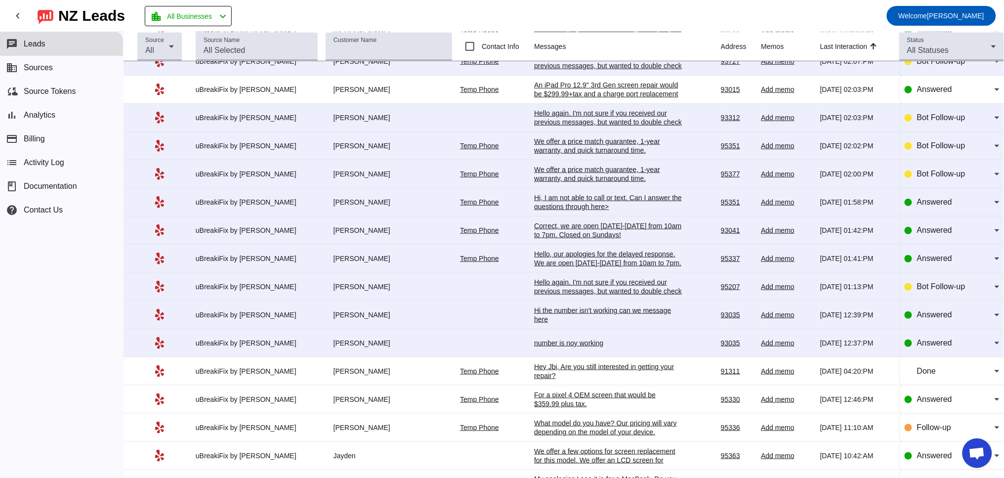
click at [560, 347] on div "number is noy working" at bounding box center [608, 342] width 148 height 9
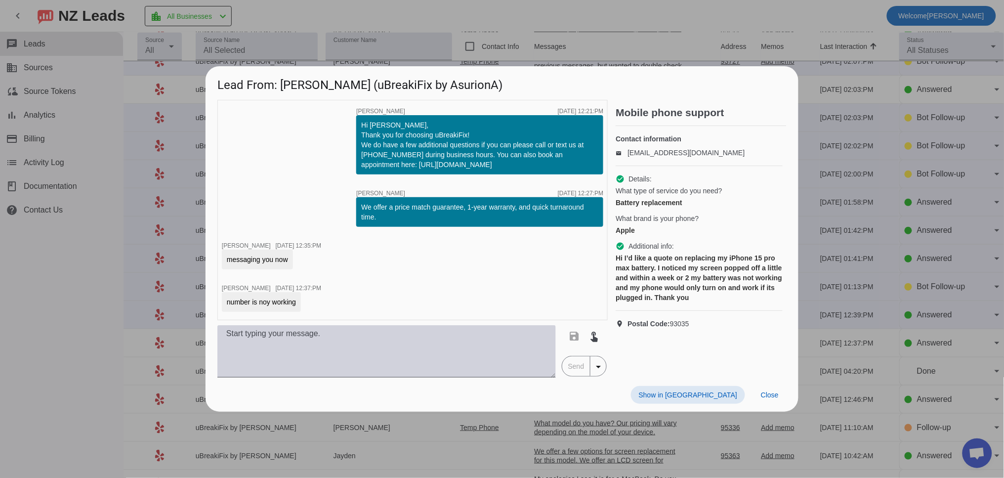
click at [311, 360] on textarea at bounding box center [386, 351] width 338 height 52
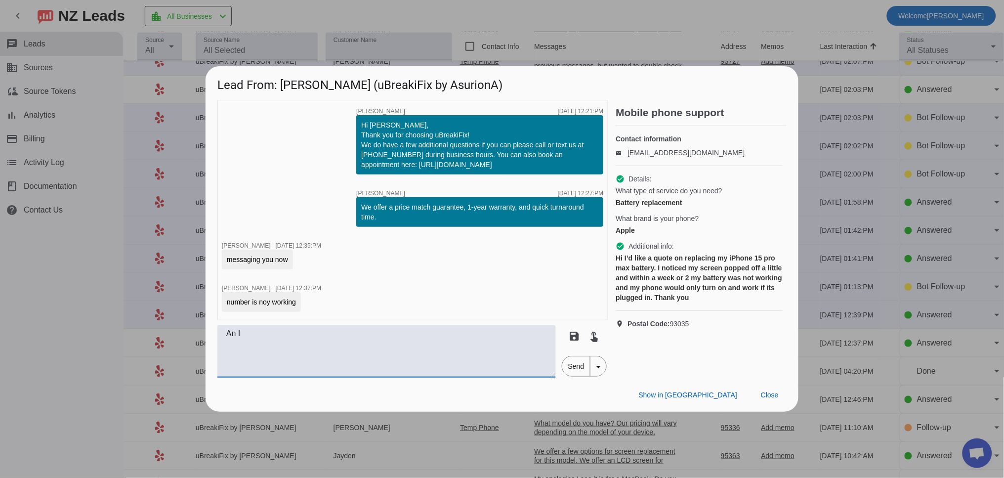
scroll to position [0, 0]
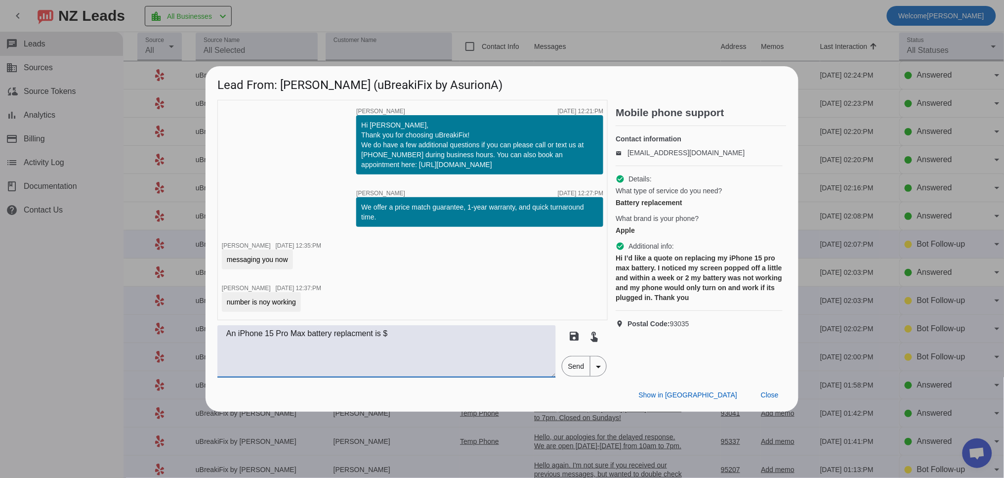
drag, startPoint x: 460, startPoint y: 325, endPoint x: 457, endPoint y: 330, distance: 6.0
click at [458, 328] on textarea "An iPhone 15 Pro Max battery replacment is $" at bounding box center [386, 351] width 338 height 52
click at [423, 333] on textarea "An iPhone 15 Pro Max battery replacment is $139.99=tax." at bounding box center [386, 351] width 338 height 52
click at [473, 339] on textarea "An iPhone 15 Pro Max battery replacement is $139.99+tax." at bounding box center [386, 351] width 338 height 52
drag, startPoint x: 369, startPoint y: 346, endPoint x: 522, endPoint y: 353, distance: 153.3
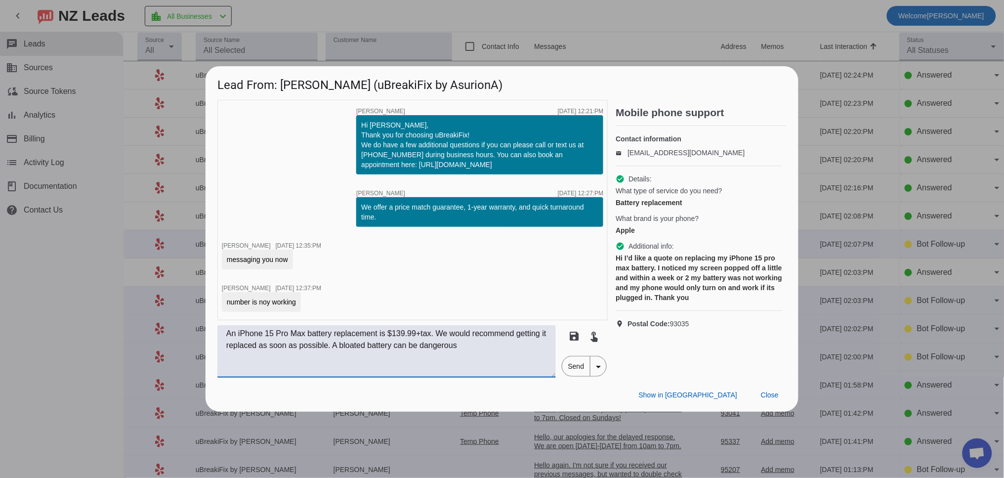
click at [522, 353] on textarea "An iPhone 15 Pro Max battery replacement is $139.99+tax. We would recommend get…" at bounding box center [386, 351] width 338 height 52
drag, startPoint x: 374, startPoint y: 344, endPoint x: 541, endPoint y: 364, distance: 168.1
click at [541, 365] on textarea "An iPhone 15 Pro Max battery replacement is $139.99+tax. We would recommend get…" at bounding box center [386, 351] width 338 height 52
type textarea "An iPhone 15 Pro Max battery replacement is $139.99+tax. We would recommend get…"
click at [577, 367] on span "Send" at bounding box center [576, 366] width 28 height 20
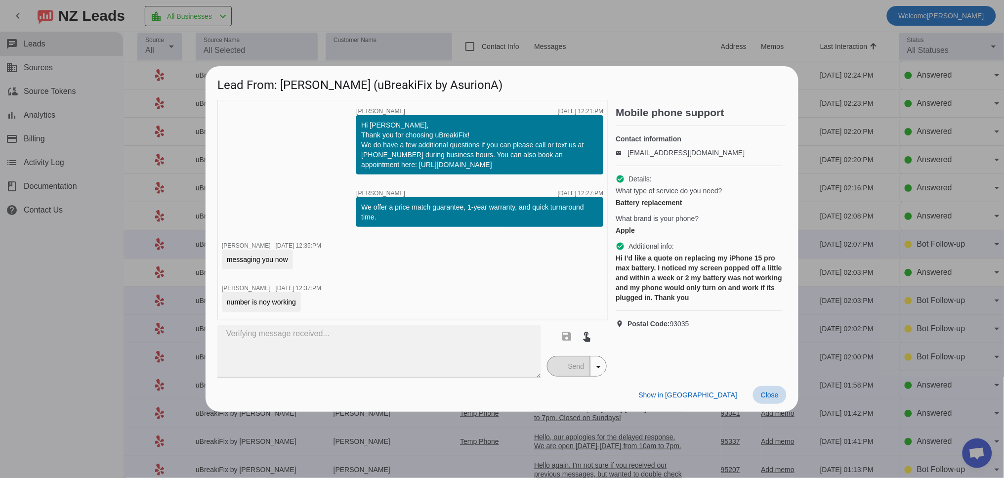
click at [769, 392] on span "Close" at bounding box center [770, 395] width 18 height 8
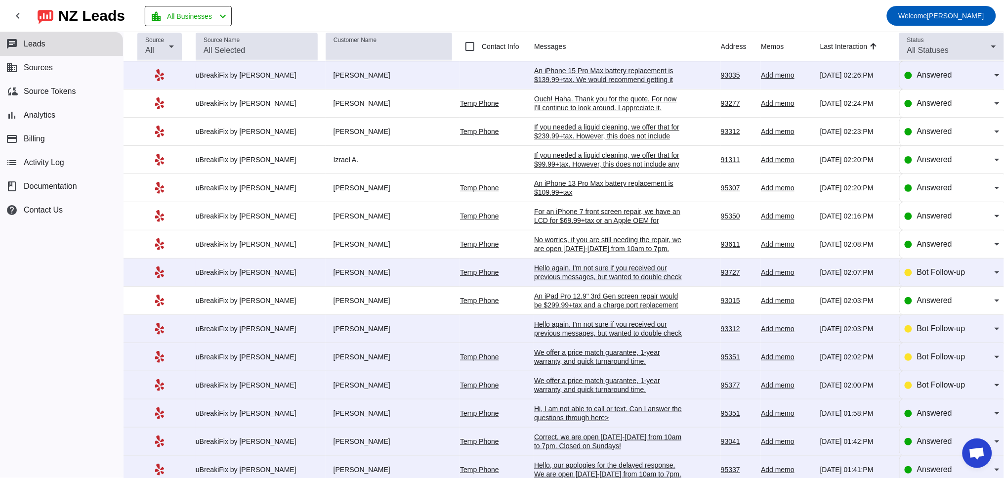
click at [586, 104] on div "Ouch! Haha. Thank you for the quote. For now I'll continue to look around. I ap…" at bounding box center [608, 103] width 148 height 18
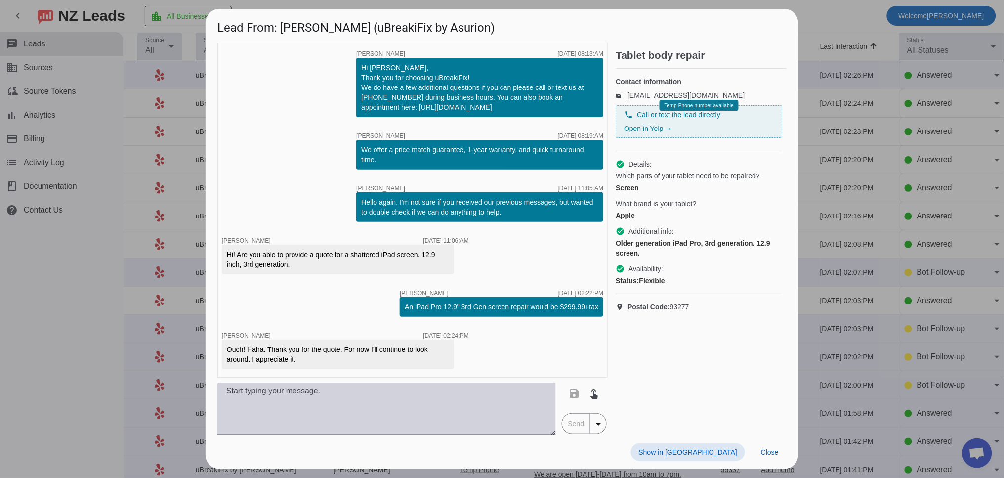
click at [351, 390] on textarea at bounding box center [386, 408] width 338 height 52
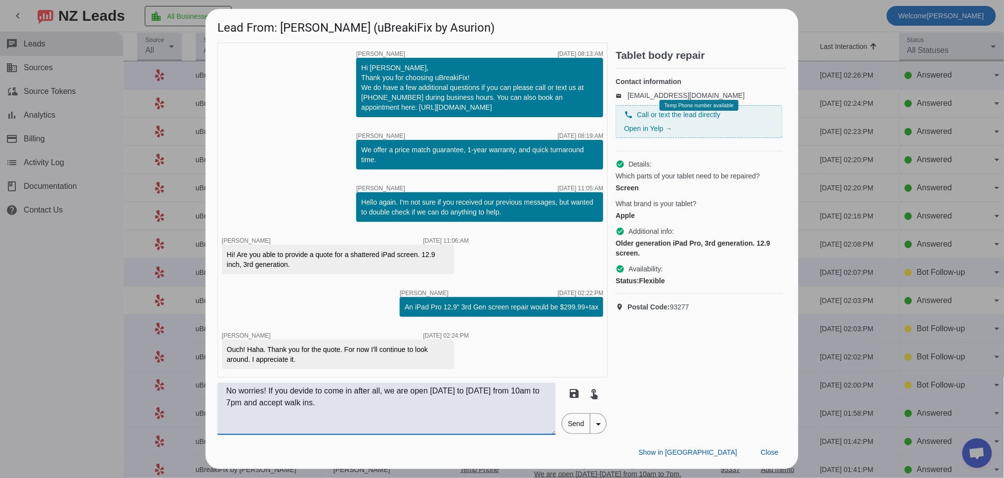
drag, startPoint x: 300, startPoint y: 390, endPoint x: 275, endPoint y: 391, distance: 25.7
click at [275, 391] on textarea "No worries! If you devide to come in after all, we are open [DATE] to [DATE] fr…" at bounding box center [386, 408] width 338 height 52
click at [301, 391] on textarea "No worries! If you devide to come in after all, we are open [DATE] to [DATE] fr…" at bounding box center [386, 408] width 338 height 52
click at [307, 391] on textarea "No worries! If you devide to come in after all, we are open [DATE] to [DATE] fr…" at bounding box center [386, 408] width 338 height 52
click at [380, 418] on textarea "No worries! If you decide to come in after all, we are open [DATE] to [DATE] fr…" at bounding box center [386, 408] width 338 height 52
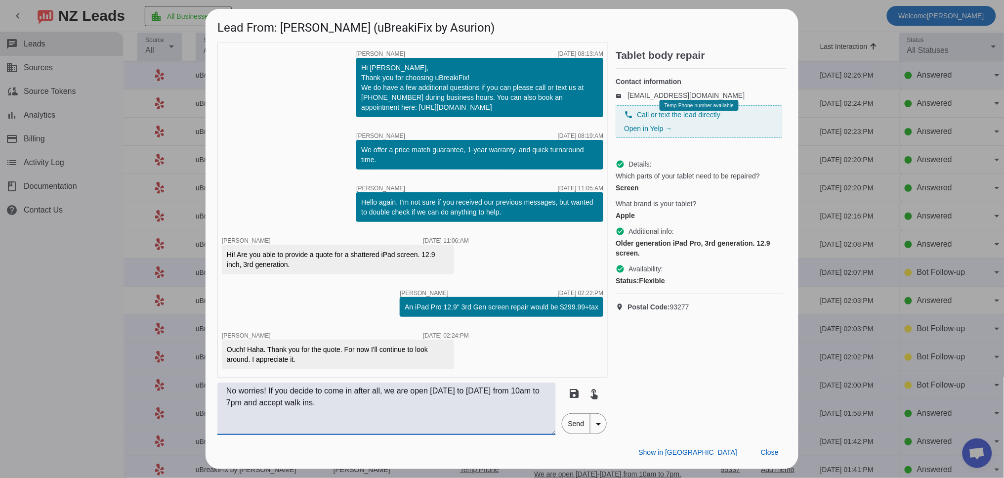
click at [482, 392] on textarea "No worries! If you decide to come in after all, we are open [DATE] to [DATE] fr…" at bounding box center [386, 408] width 338 height 52
click at [393, 409] on textarea "No worries! If you decide to come in after all, we are open [DATE]-[DATE] from …" at bounding box center [386, 408] width 338 height 52
click at [389, 408] on textarea "No worries! If you decide to come in after all, we are open [DATE]-[DATE] from …" at bounding box center [386, 408] width 338 height 52
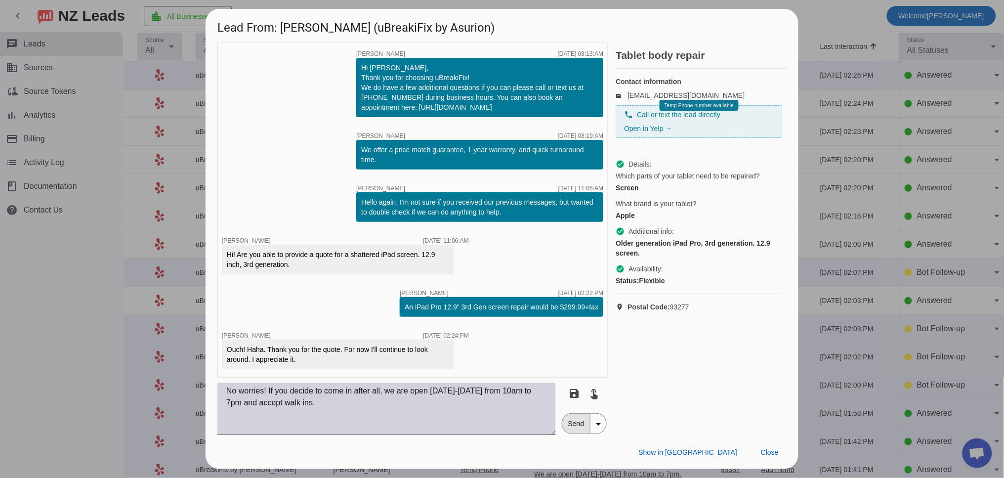
drag, startPoint x: 584, startPoint y: 423, endPoint x: 294, endPoint y: 410, distance: 289.8
click at [294, 411] on div "No worries! If you decide to come in after all, we are open [DATE]-[DATE] from …" at bounding box center [412, 408] width 390 height 52
click at [266, 392] on textarea "No worries! If you decide to come in after all, we are open [DATE]-[DATE] from …" at bounding box center [386, 408] width 338 height 52
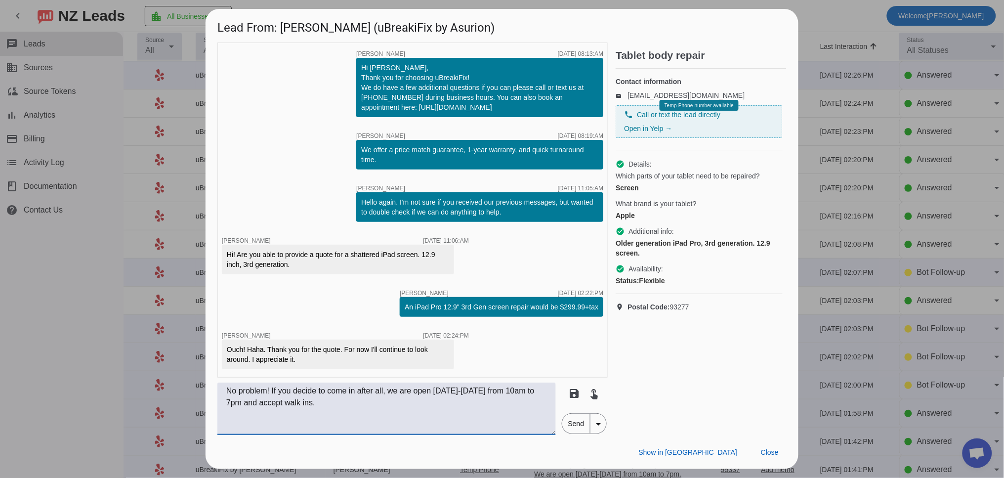
click at [372, 418] on textarea "No problem! If you decide to come in after all, we are open [DATE]-[DATE] from …" at bounding box center [386, 408] width 338 height 52
click at [339, 405] on textarea "No problem! If you decide to come in after all, we are open [DATE]-[DATE] from …" at bounding box center [386, 408] width 338 height 52
click at [366, 399] on textarea "No problem! If you decide to come in after all, we are open [DATE]-[DATE] from …" at bounding box center [386, 408] width 338 height 52
type textarea "No problem! If you decide to come in after all, we are open [DATE]-[DATE] from …"
click at [577, 423] on span "Send" at bounding box center [576, 424] width 28 height 20
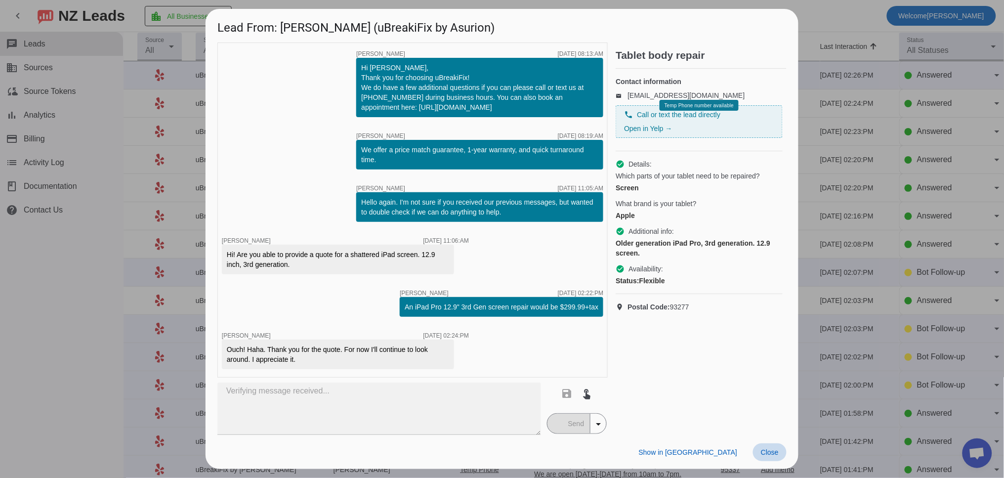
click at [776, 452] on span "Close" at bounding box center [770, 452] width 18 height 8
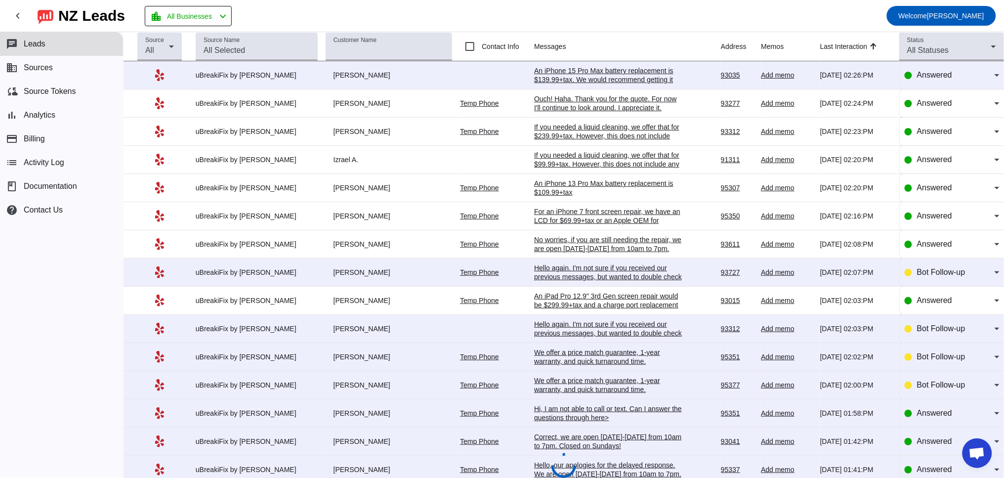
click at [642, 78] on div "An iPhone 15 Pro Max battery replacement is $139.99+tax. We would recommend get…" at bounding box center [608, 84] width 148 height 36
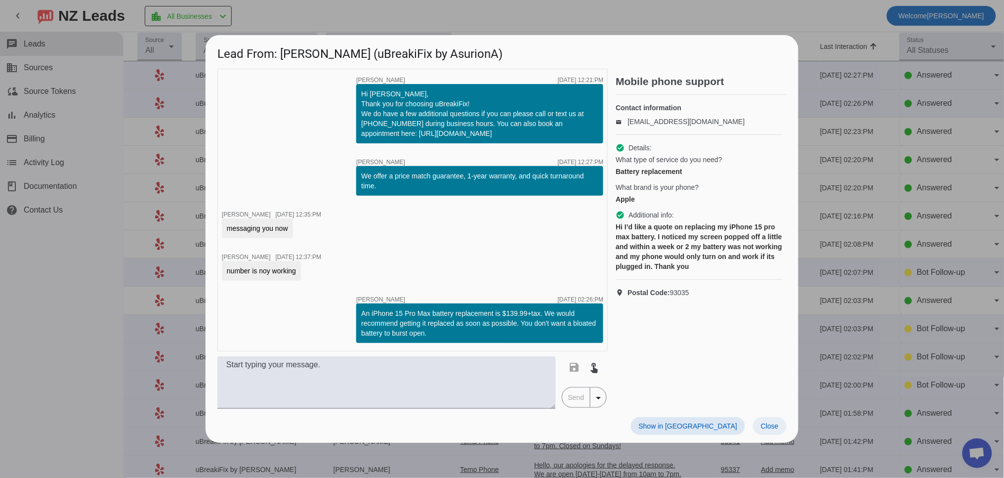
click at [776, 422] on span "Close" at bounding box center [770, 426] width 18 height 8
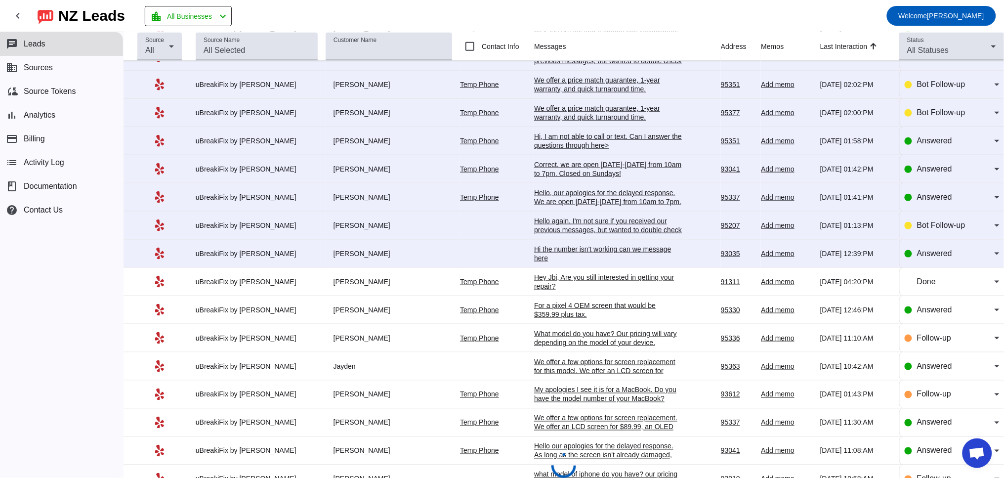
scroll to position [274, 0]
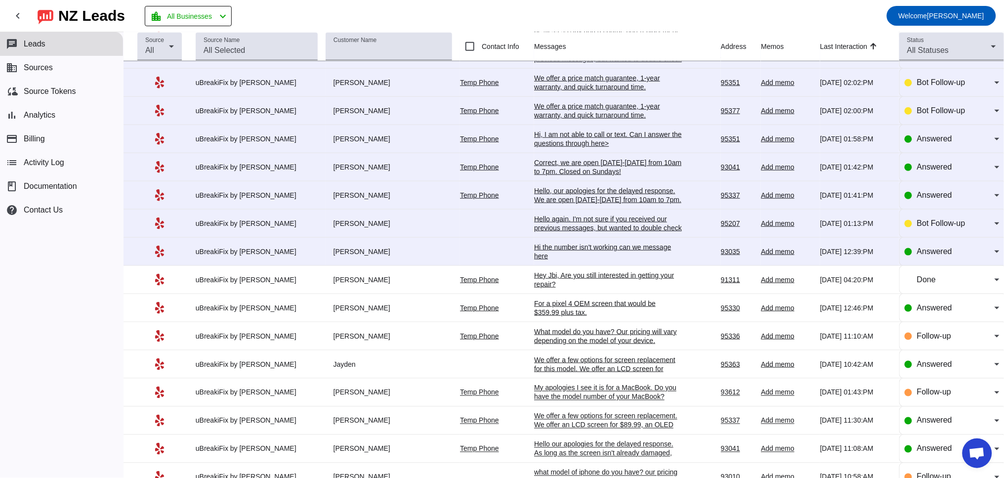
click at [560, 260] on div "Hi the number isn't working can we message here" at bounding box center [608, 252] width 148 height 18
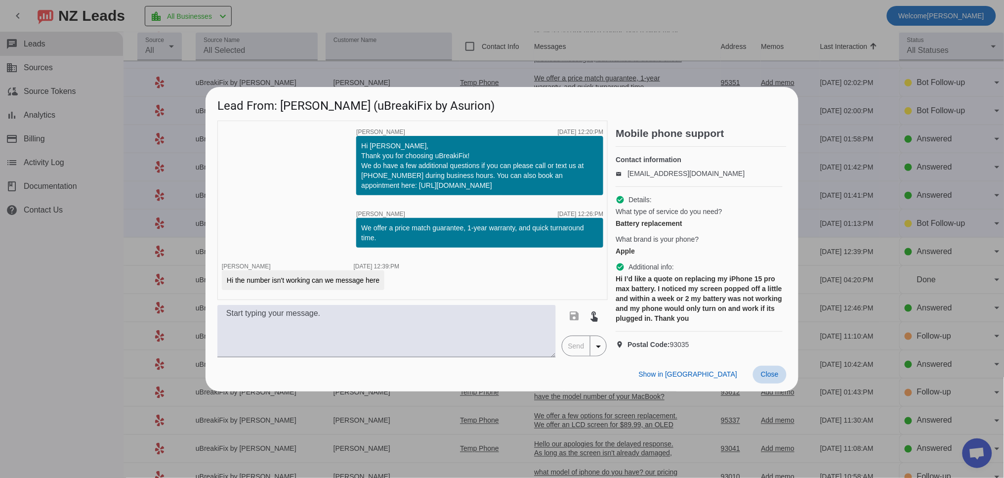
click at [776, 378] on span "Close" at bounding box center [770, 374] width 18 height 8
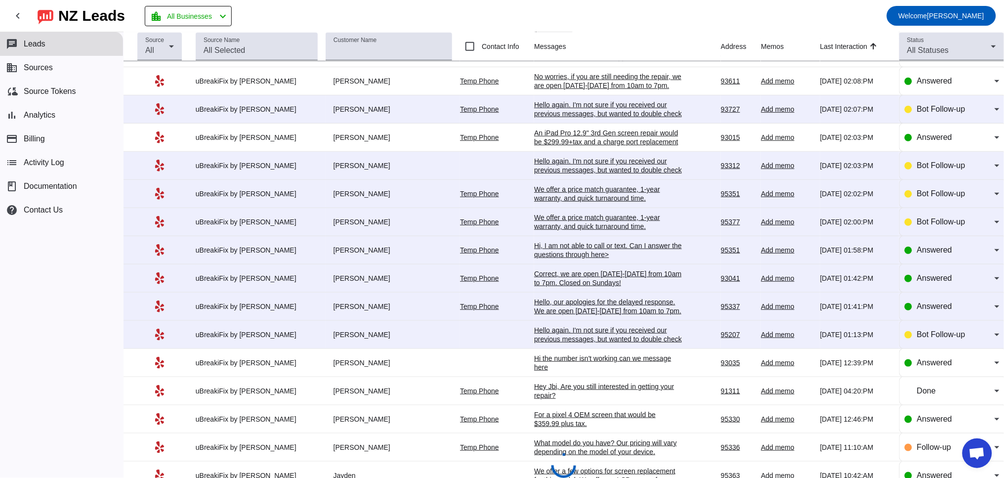
scroll to position [0, 0]
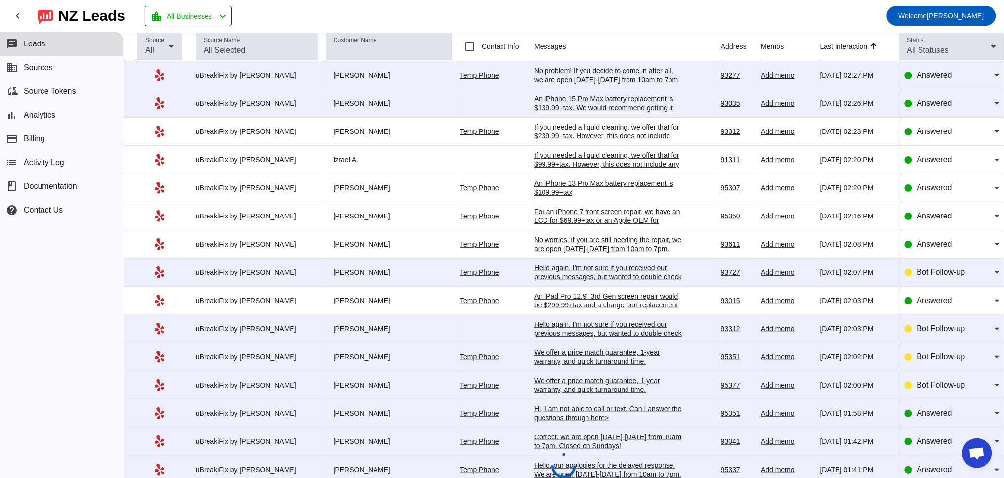
click at [581, 96] on div "An iPhone 15 Pro Max battery replacement is $139.99+tax. We would recommend get…" at bounding box center [608, 112] width 148 height 36
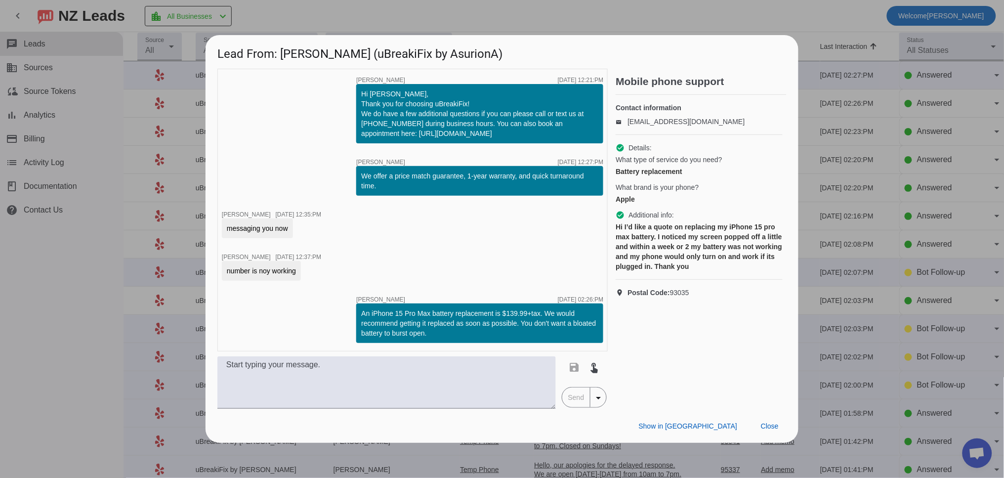
drag, startPoint x: 464, startPoint y: 331, endPoint x: 357, endPoint y: 311, distance: 109.1
click at [357, 311] on div "An iPhone 15 Pro Max battery replacement is $139.99+tax. We would recommend get…" at bounding box center [479, 323] width 247 height 40
copy div "An iPhone 15 Pro Max battery replacement is $139.99+tax. We would recommend get…"
click at [766, 423] on span "Close" at bounding box center [770, 426] width 18 height 8
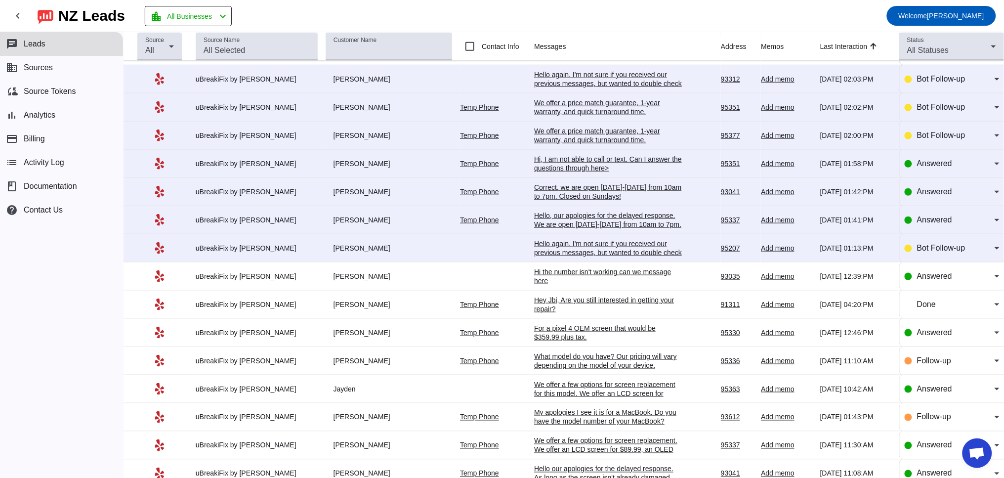
scroll to position [274, 0]
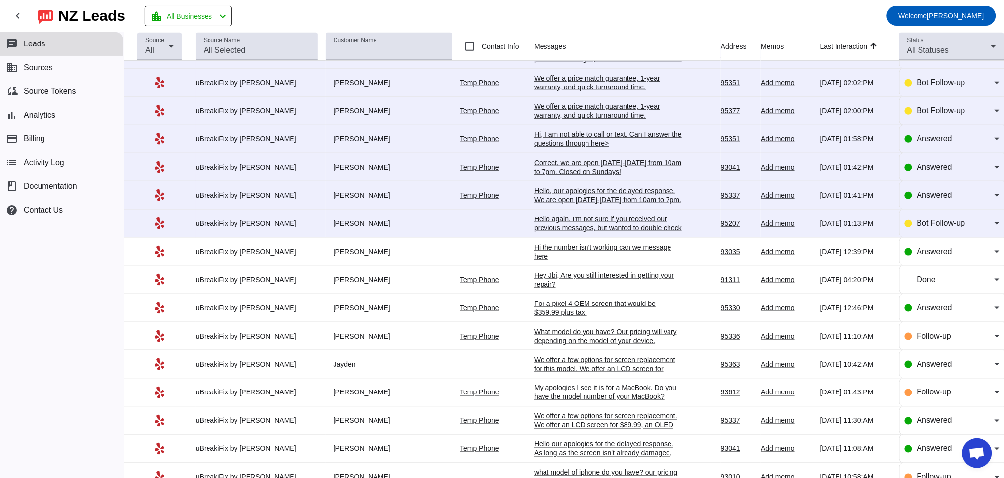
click at [553, 260] on div "Hi the number isn't working can we message here" at bounding box center [608, 252] width 148 height 18
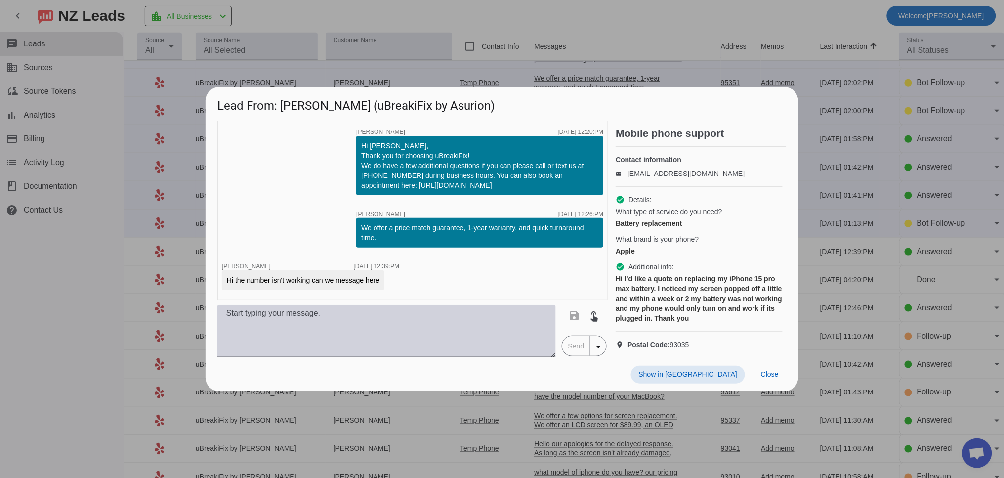
click at [283, 335] on textarea at bounding box center [386, 331] width 338 height 52
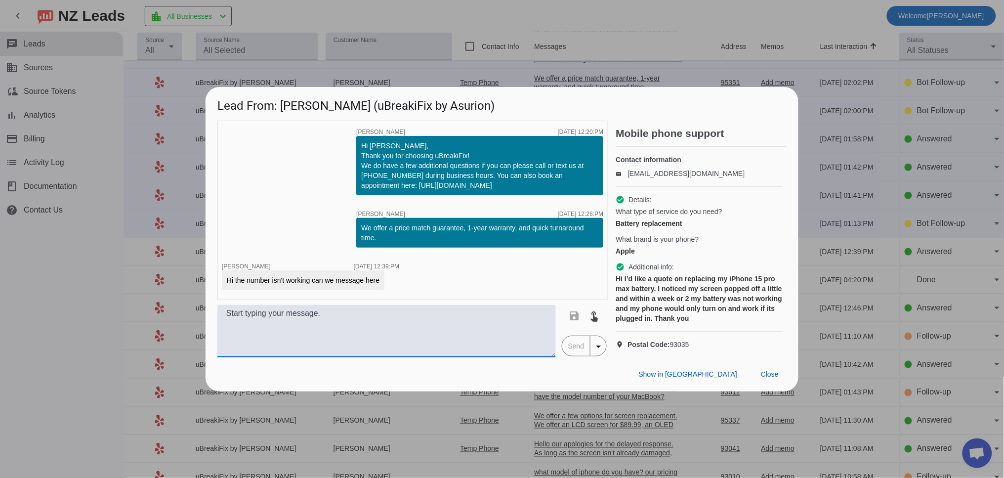
paste textarea "An iPhone 15 Pro Max battery replacement is $139.99+tax. We would recommend get…"
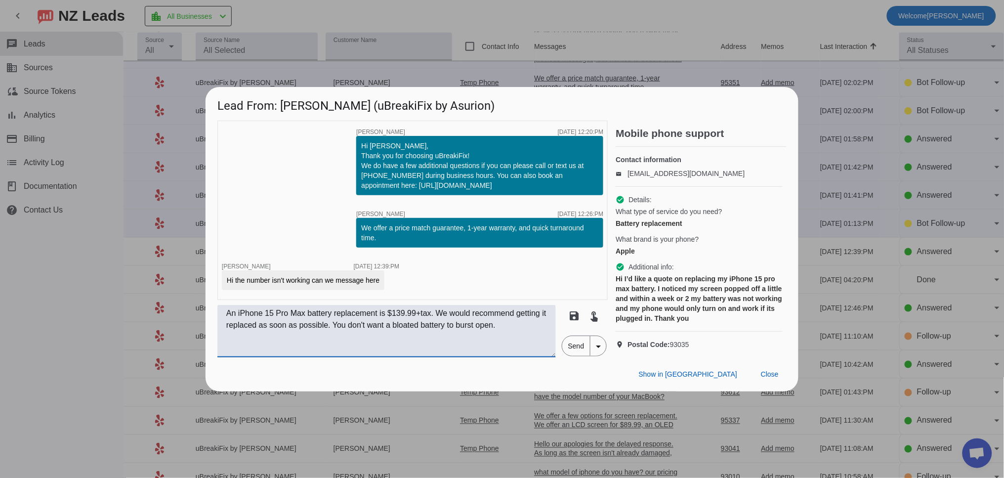
drag, startPoint x: 450, startPoint y: 323, endPoint x: 567, endPoint y: 340, distance: 118.4
click at [567, 340] on div "An iPhone 15 Pro Max battery replacement is $139.99+tax. We would recommend get…" at bounding box center [412, 331] width 390 height 52
type textarea "An iPhone 15 Pro Max battery replacement is $139.99+tax"
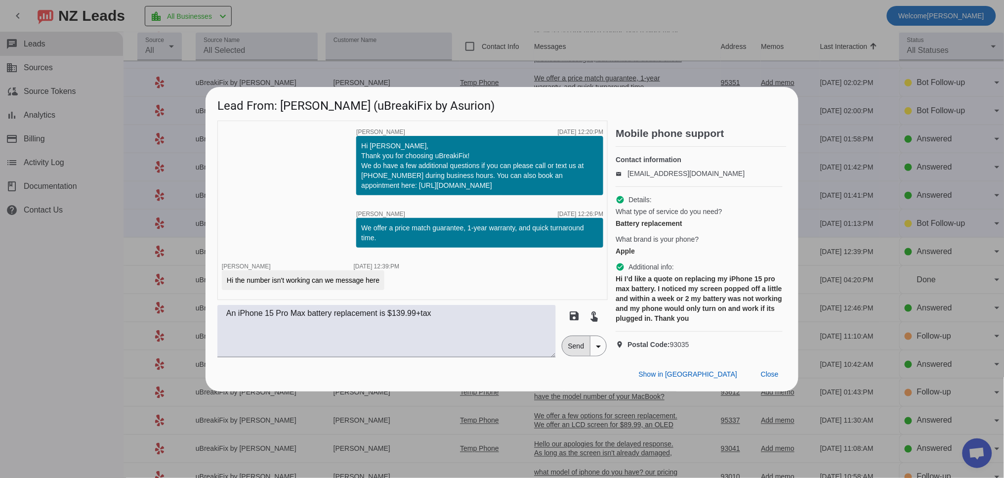
click at [572, 353] on span "Send" at bounding box center [576, 346] width 28 height 20
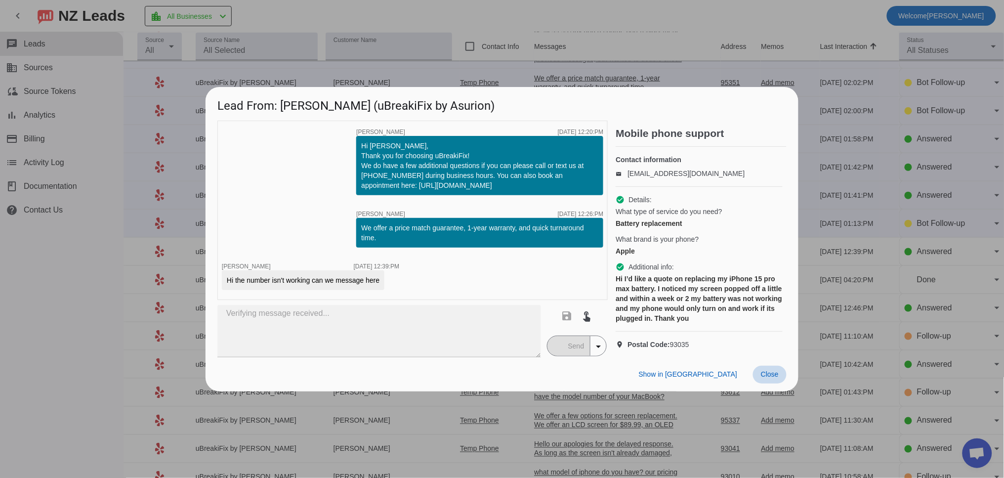
click at [775, 383] on span at bounding box center [770, 375] width 34 height 18
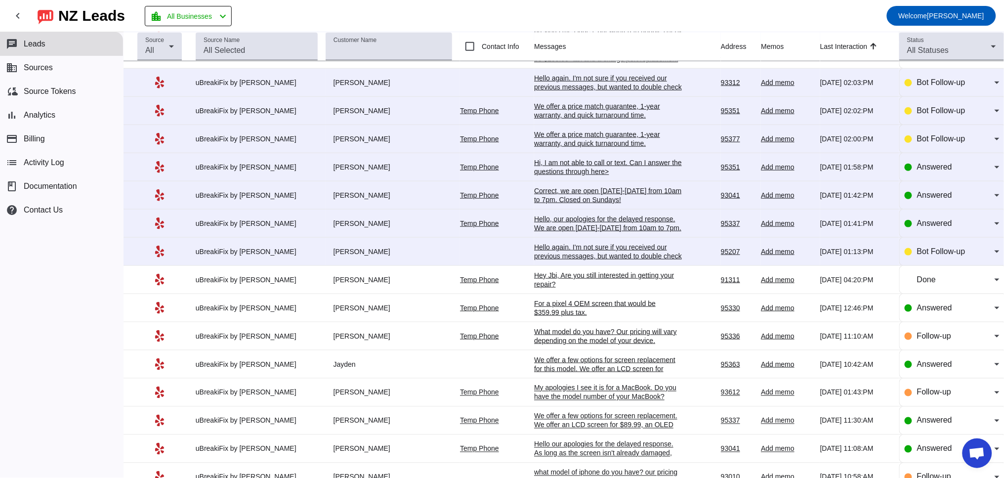
scroll to position [0, 0]
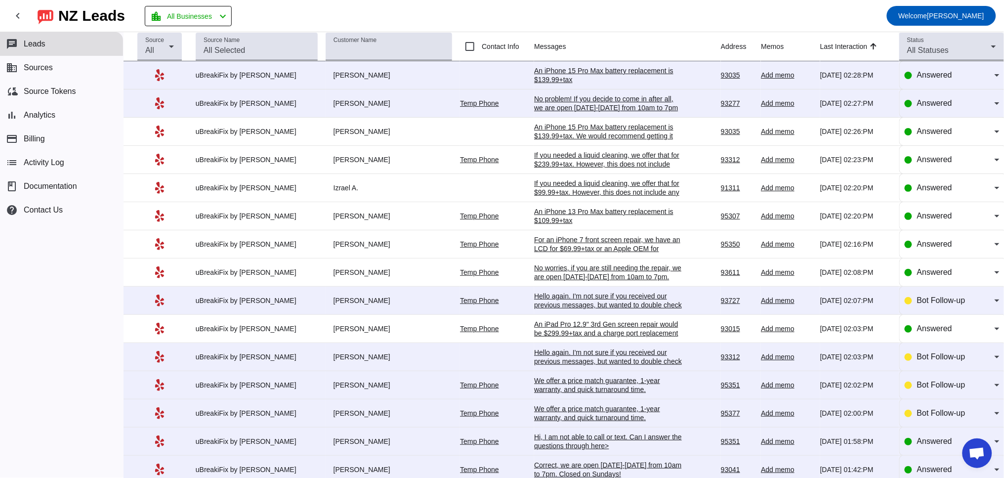
click at [541, 73] on div "An iPhone 15 Pro Max battery replacement is $139.99+tax" at bounding box center [608, 75] width 148 height 18
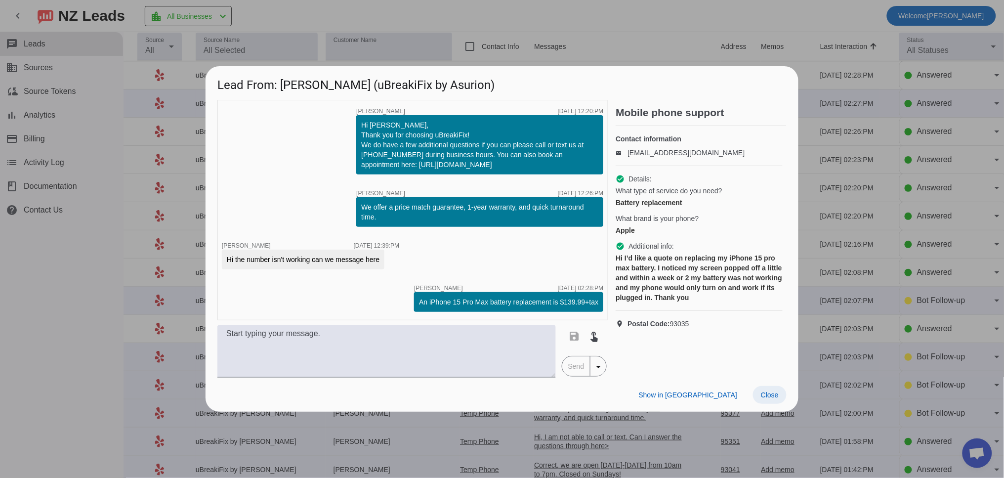
click at [777, 402] on div "Show in Yelp Close" at bounding box center [502, 394] width 593 height 34
drag, startPoint x: 779, startPoint y: 393, endPoint x: 698, endPoint y: 319, distance: 110.1
click at [778, 393] on button "Close" at bounding box center [770, 395] width 34 height 18
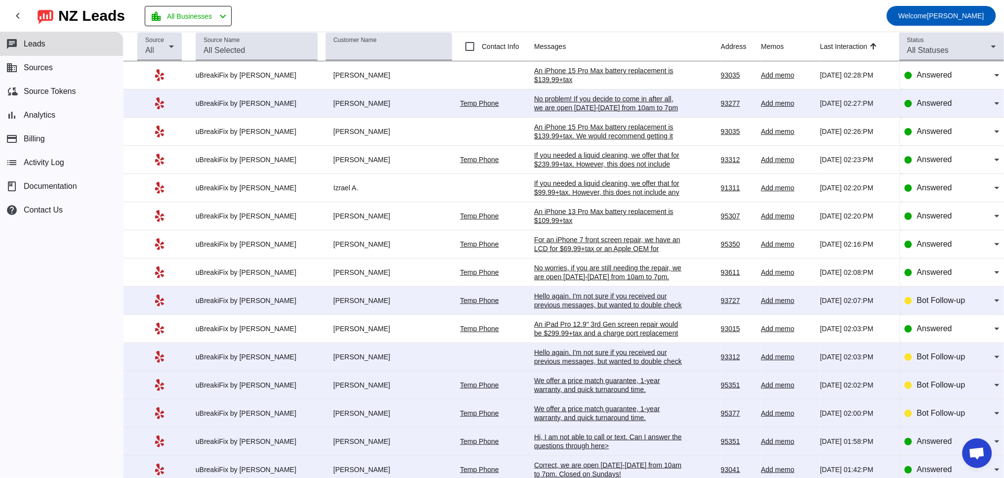
click at [554, 96] on div "No problem! If you decide to come in after all, we are open [DATE]-[DATE] from …" at bounding box center [608, 107] width 148 height 27
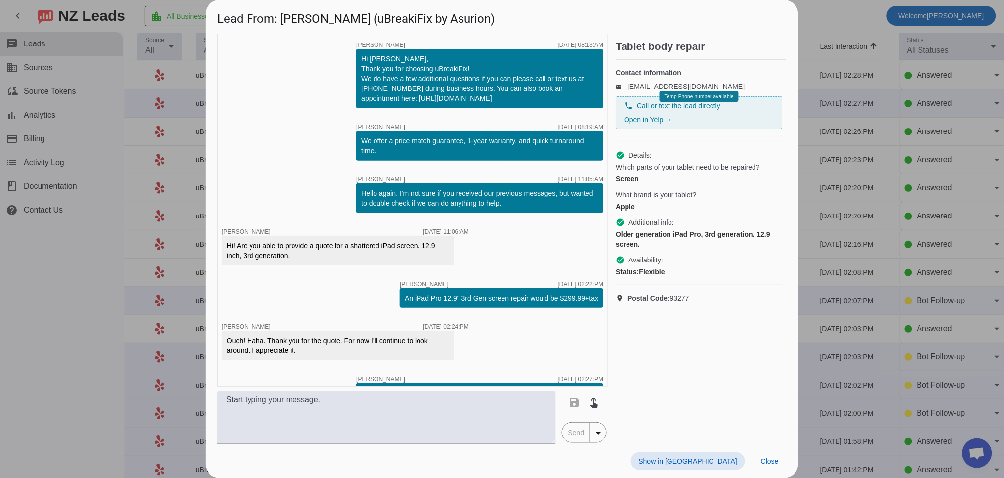
scroll to position [34, 0]
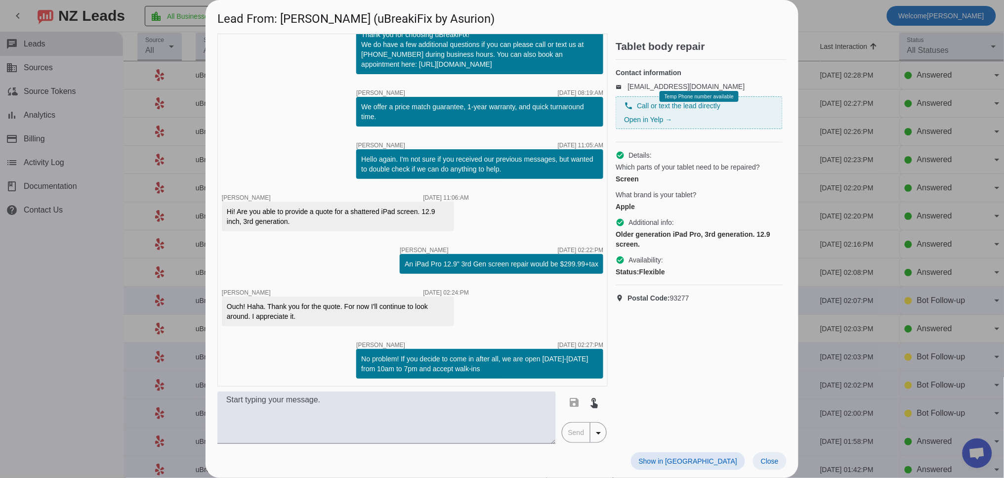
click at [773, 458] on span "Close" at bounding box center [770, 461] width 18 height 8
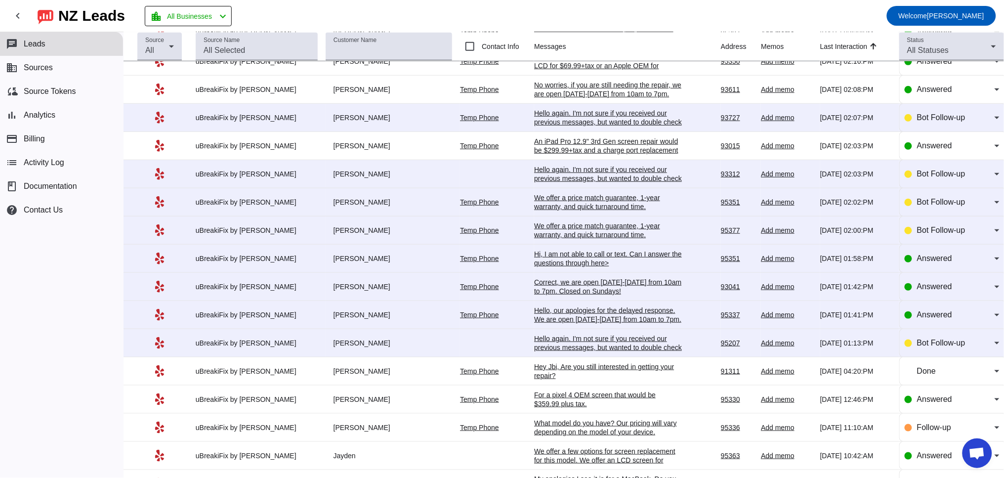
scroll to position [274, 0]
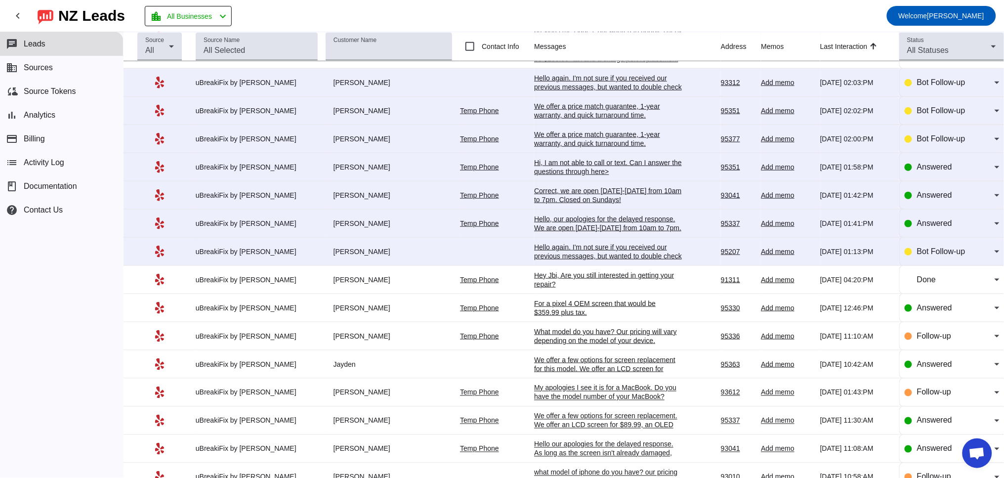
click at [540, 260] on div "Hello again. I'm not sure if you received our previous messages, but wanted to …" at bounding box center [608, 256] width 148 height 27
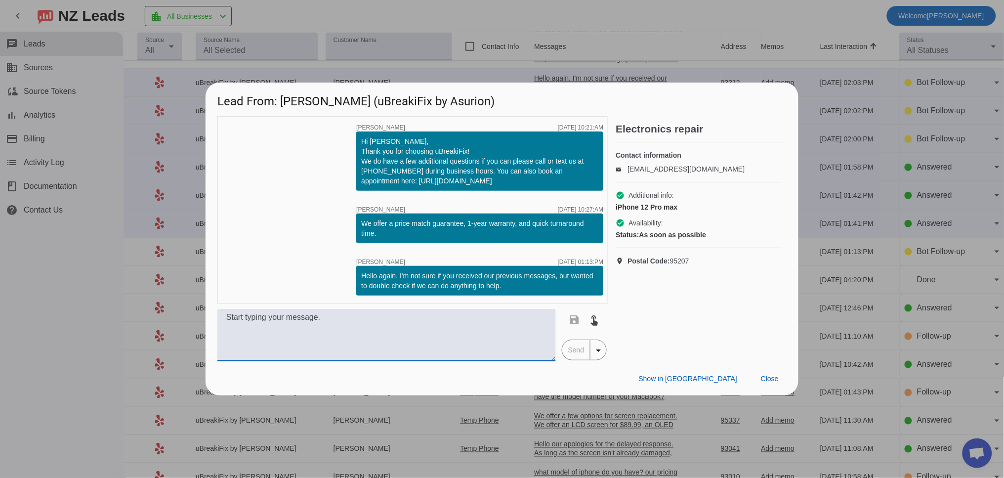
click at [396, 320] on textarea at bounding box center [386, 335] width 338 height 52
type textarea "W"
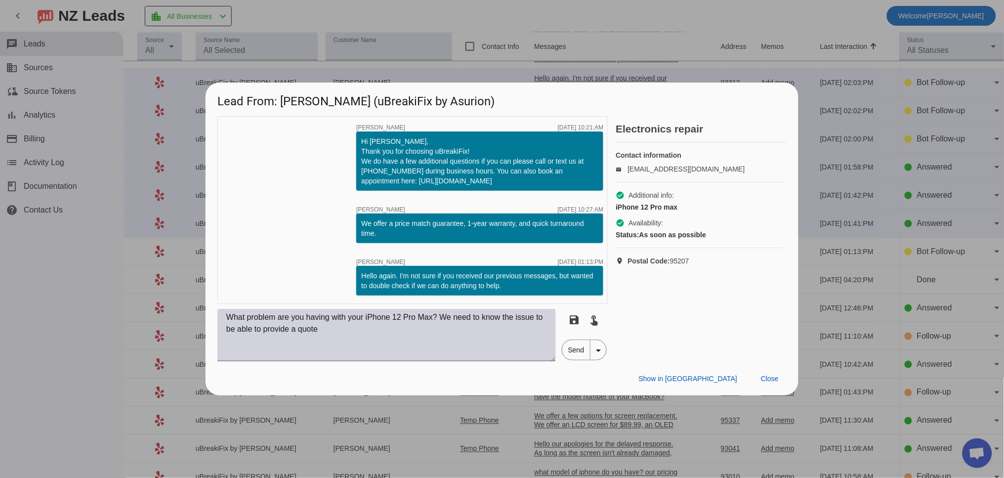
drag, startPoint x: 572, startPoint y: 352, endPoint x: 460, endPoint y: 325, distance: 115.3
click at [470, 329] on div "What problem are you having with your iPhone 12 Pro Max? We need to know the is…" at bounding box center [412, 335] width 390 height 52
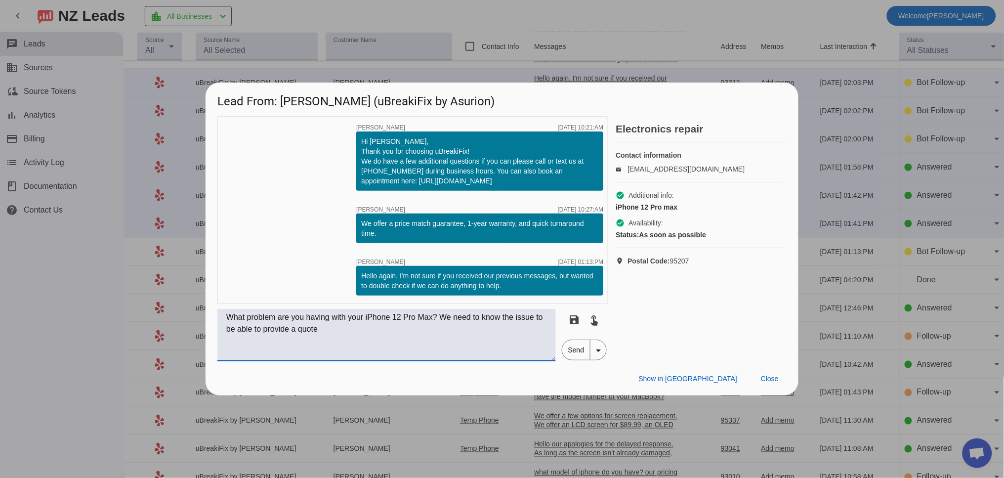
click at [245, 331] on textarea "What problem are you having with your iPhone 12 Pro Max? We need to know the is…" at bounding box center [386, 335] width 338 height 52
click at [386, 333] on textarea "What problem are you having with your iPhone 12 Pro Max? We need to know the is…" at bounding box center [386, 335] width 338 height 52
drag, startPoint x: 246, startPoint y: 330, endPoint x: 483, endPoint y: 318, distance: 237.4
click at [483, 318] on textarea "What problem are you having with your iPhone 12 Pro Max? We need to know the is…" at bounding box center [386, 335] width 338 height 52
click at [488, 328] on textarea "What problem are you having with your iPhone 12 Pro Max? We need this to be abl…" at bounding box center [386, 335] width 338 height 52
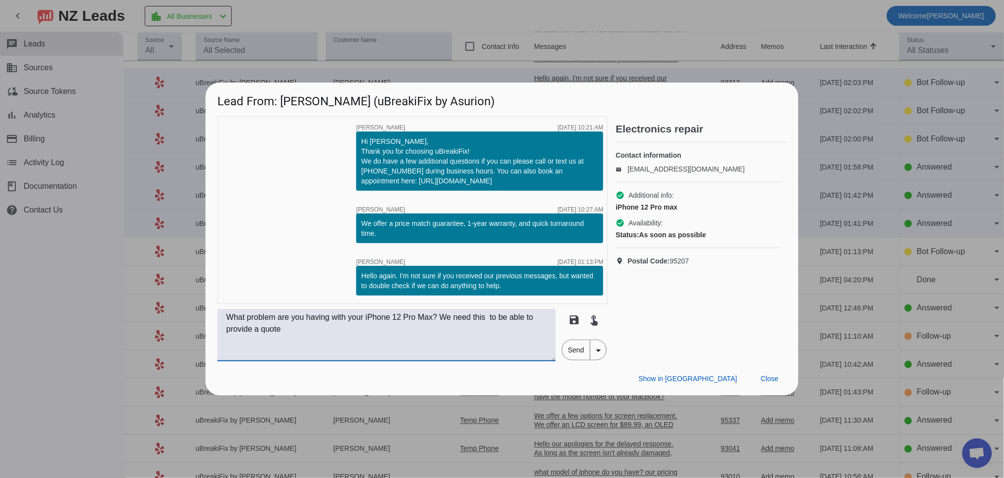
click at [499, 321] on textarea "What problem are you having with your iPhone 12 Pro Max? We need this to be abl…" at bounding box center [386, 335] width 338 height 52
click at [480, 346] on textarea "What problem are you having with your iPhone 12 Pro Max? We need this to be abl…" at bounding box center [386, 335] width 338 height 52
type textarea "What problem are you having with your iPhone 12 Pro Max? We need this to be abl…"
click at [579, 355] on span "Send" at bounding box center [576, 350] width 28 height 20
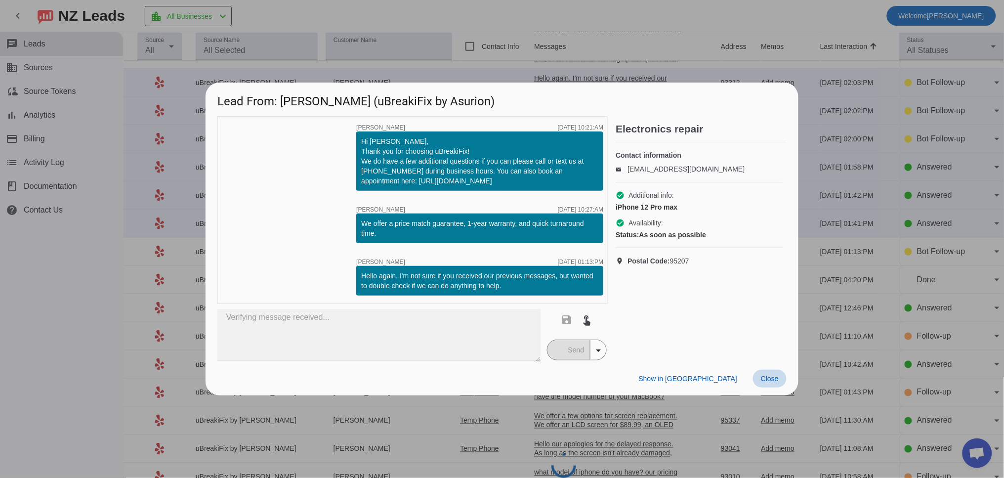
click at [762, 376] on span "Close" at bounding box center [770, 378] width 18 height 8
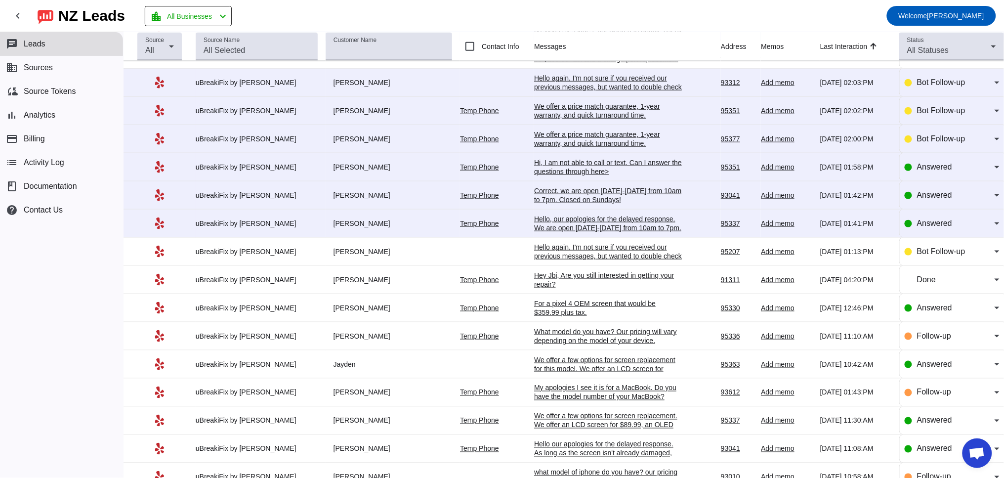
scroll to position [0, 0]
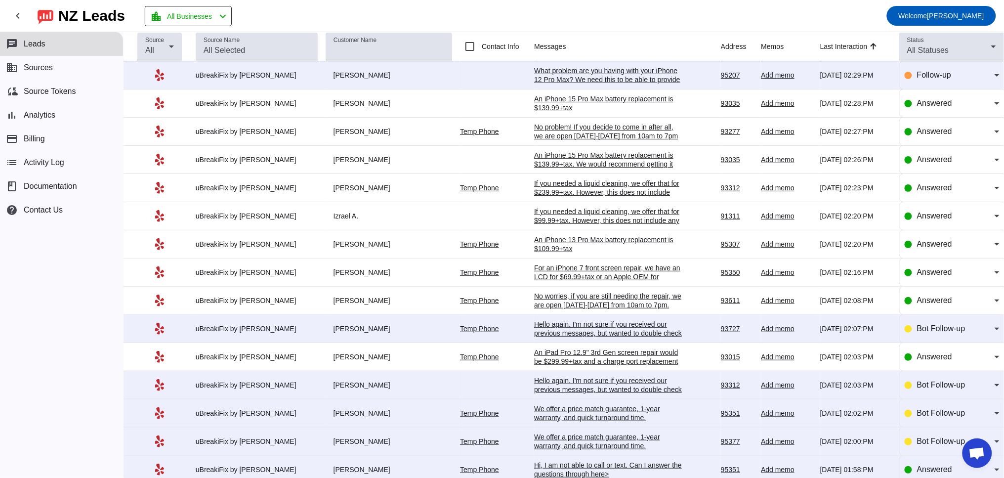
click at [557, 75] on div "What problem are you having with your iPhone 12 Pro Max? We need this to be abl…" at bounding box center [608, 79] width 148 height 27
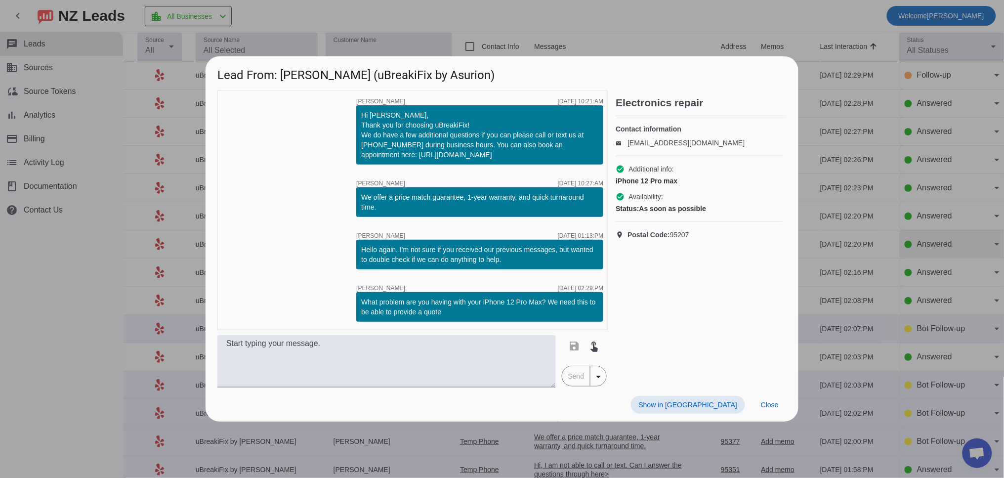
drag, startPoint x: 766, startPoint y: 403, endPoint x: 913, endPoint y: 248, distance: 212.8
click at [767, 401] on span "Close" at bounding box center [770, 405] width 18 height 8
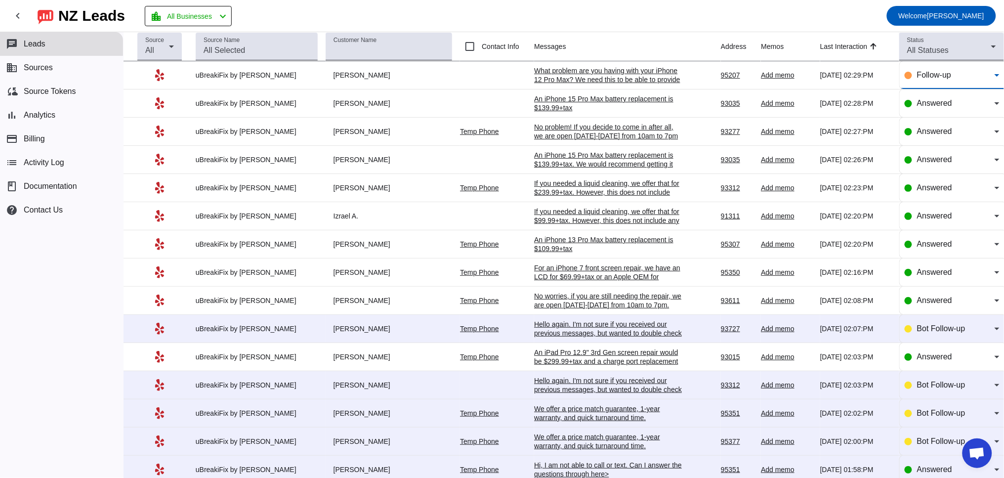
click at [917, 77] on span "Follow-up" at bounding box center [934, 75] width 34 height 8
click at [762, 17] on mat-toolbar-row "chevron_left [GEOGRAPHIC_DATA] Leads location_city All Businesses chevron_left …" at bounding box center [502, 16] width 1004 height 32
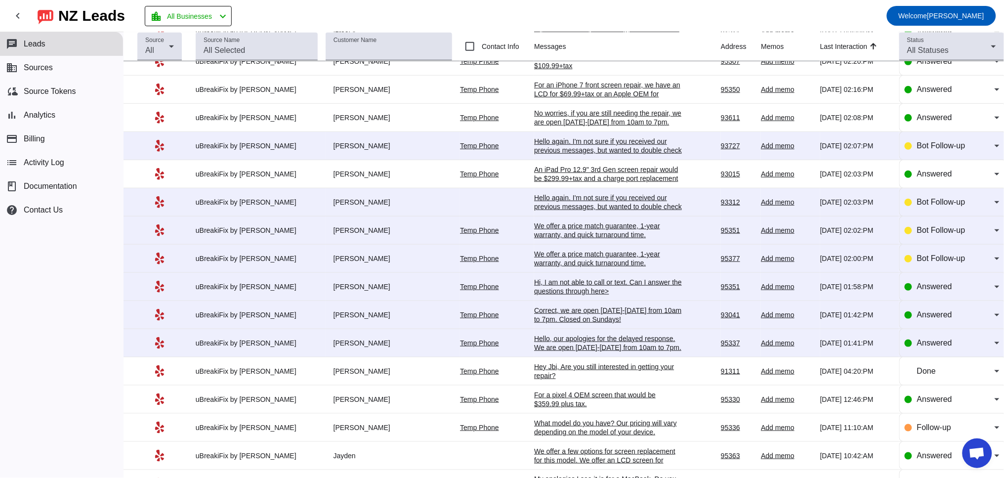
scroll to position [274, 0]
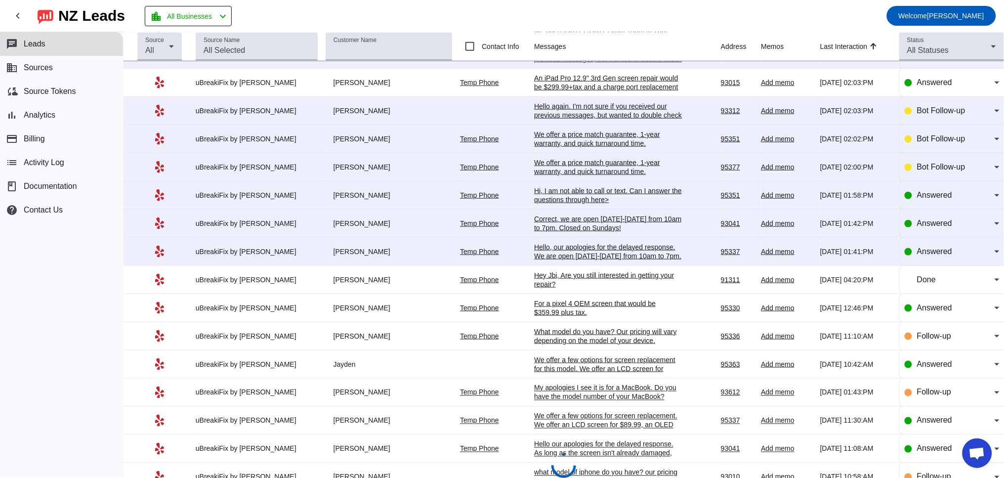
click at [554, 264] on div "Hello, our apologies for the delayed response. We are open [DATE]-[DATE] from 1…" at bounding box center [608, 261] width 148 height 36
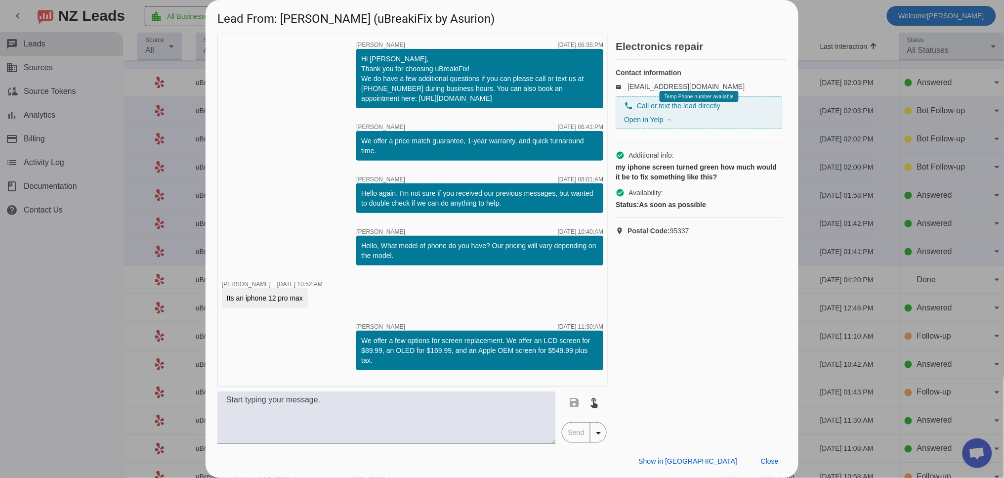
scroll to position [106, 0]
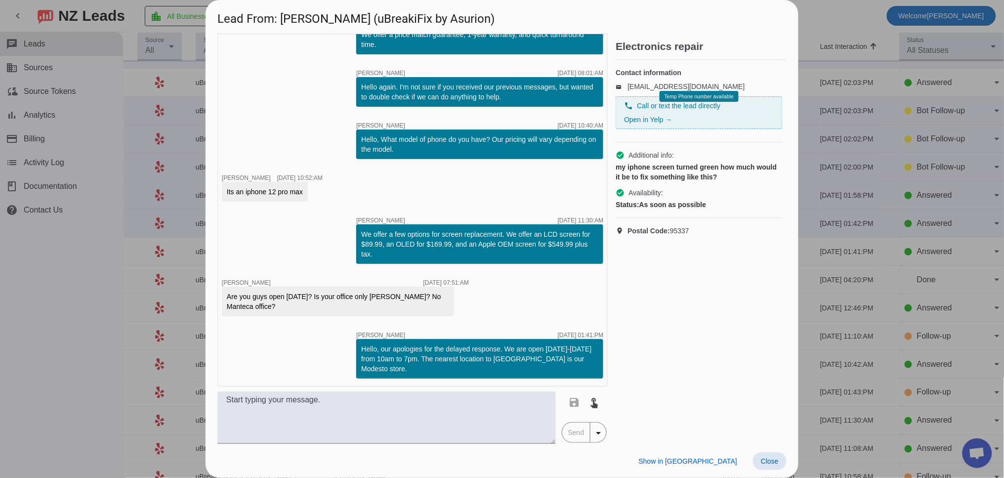
drag, startPoint x: 772, startPoint y: 460, endPoint x: 763, endPoint y: 444, distance: 18.1
click at [772, 459] on span "Close" at bounding box center [770, 461] width 18 height 8
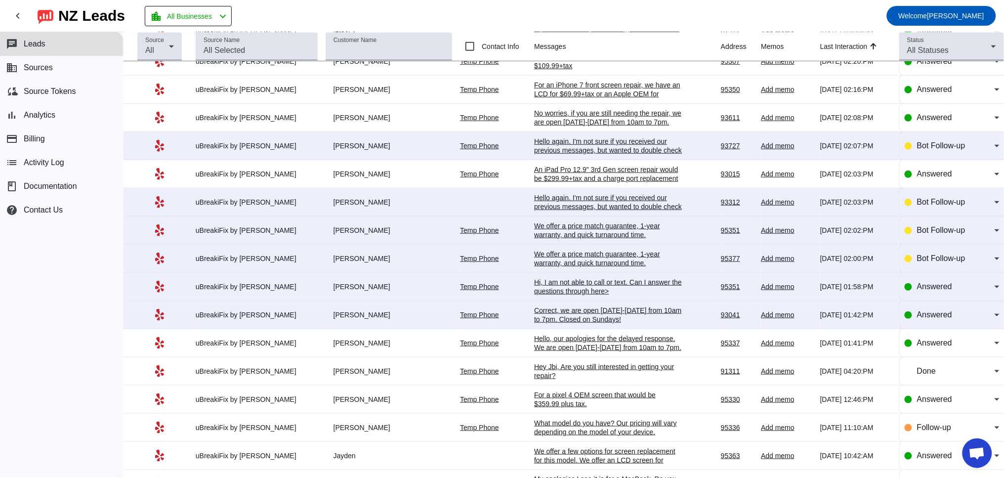
scroll to position [274, 0]
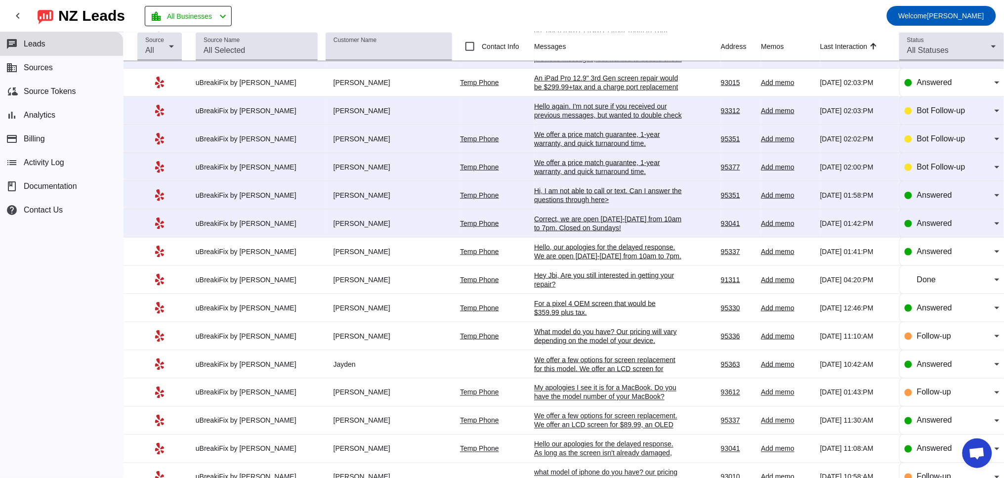
click at [589, 317] on div "For a pixel 4 OEM screen that would be $359.99 plus tax." at bounding box center [608, 308] width 148 height 18
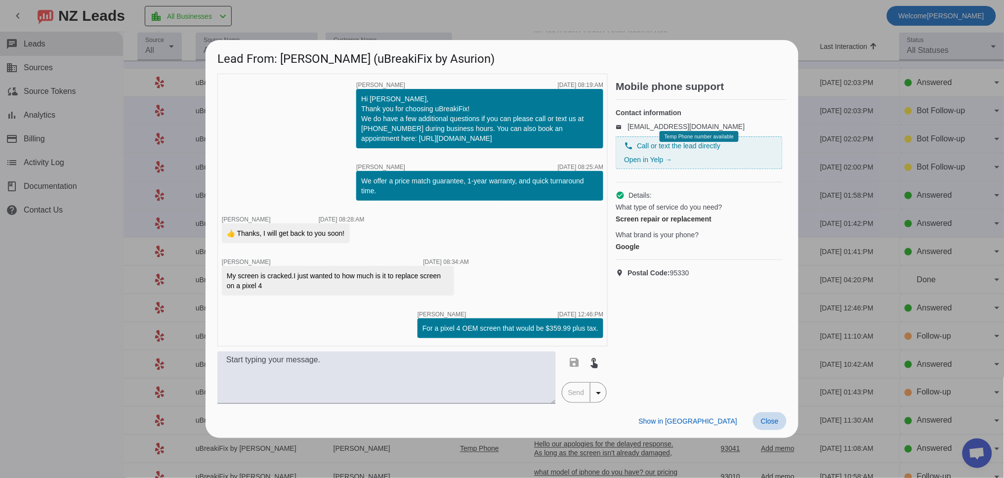
click at [775, 418] on span "Close" at bounding box center [770, 421] width 18 height 8
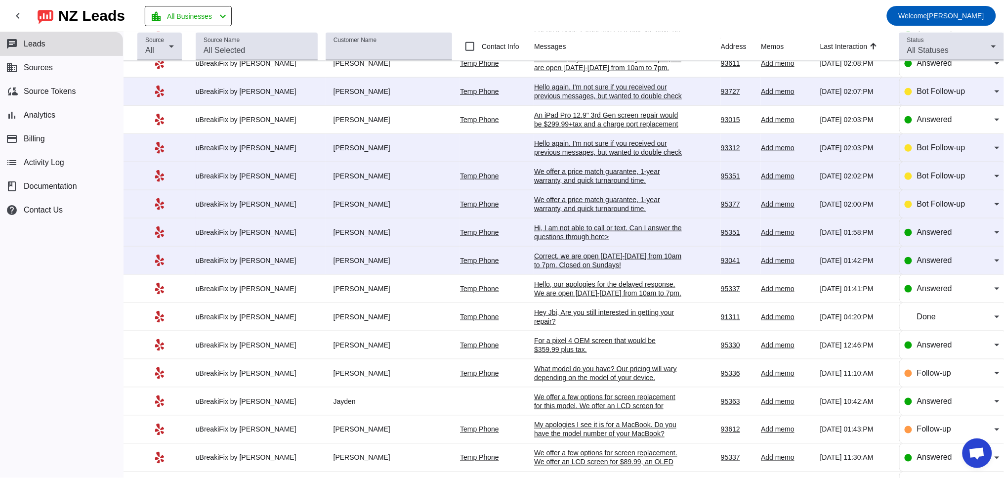
scroll to position [183, 0]
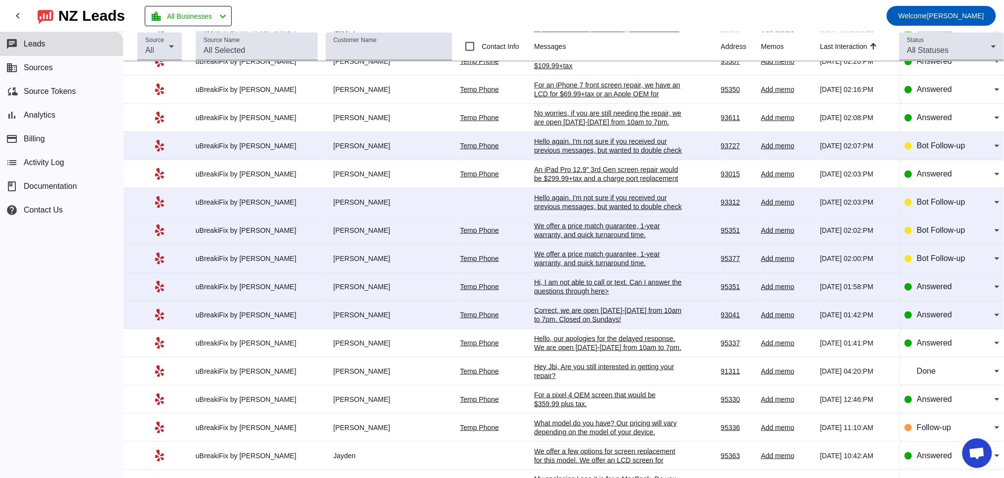
click at [586, 324] on div "Correct, we are open [DATE]-[DATE] from 10am to 7pm. Closed on Sundays!" at bounding box center [608, 315] width 148 height 18
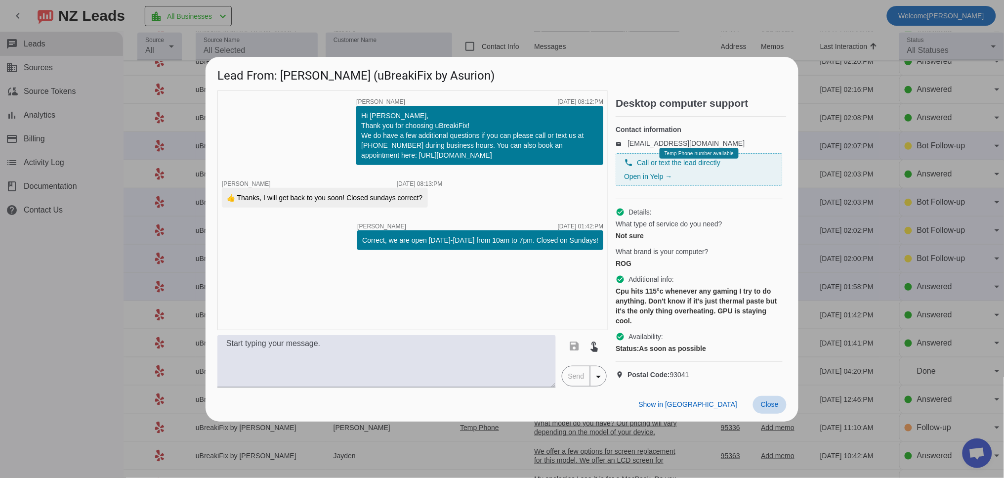
click at [772, 408] on span "Close" at bounding box center [770, 404] width 18 height 8
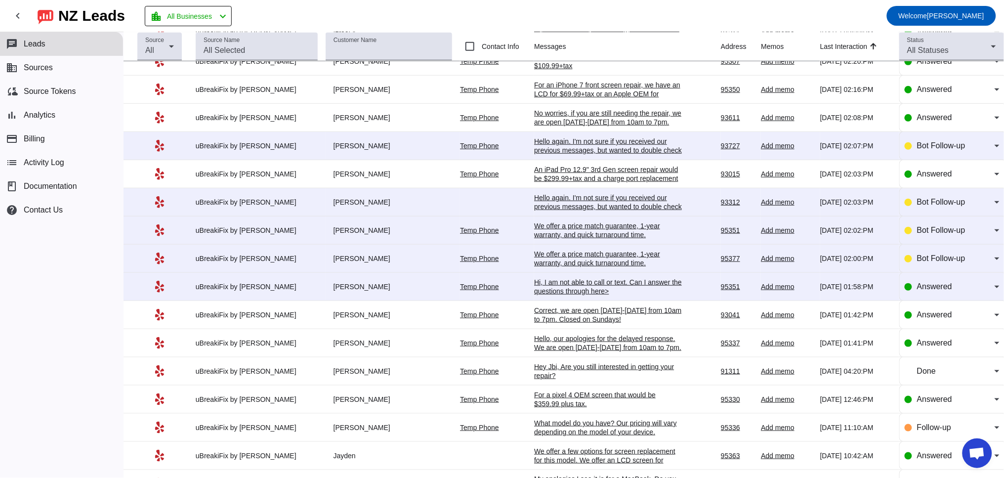
click at [580, 293] on div "Hi, I am not able to call or text. Can I answer the questions through here>" at bounding box center [608, 287] width 148 height 18
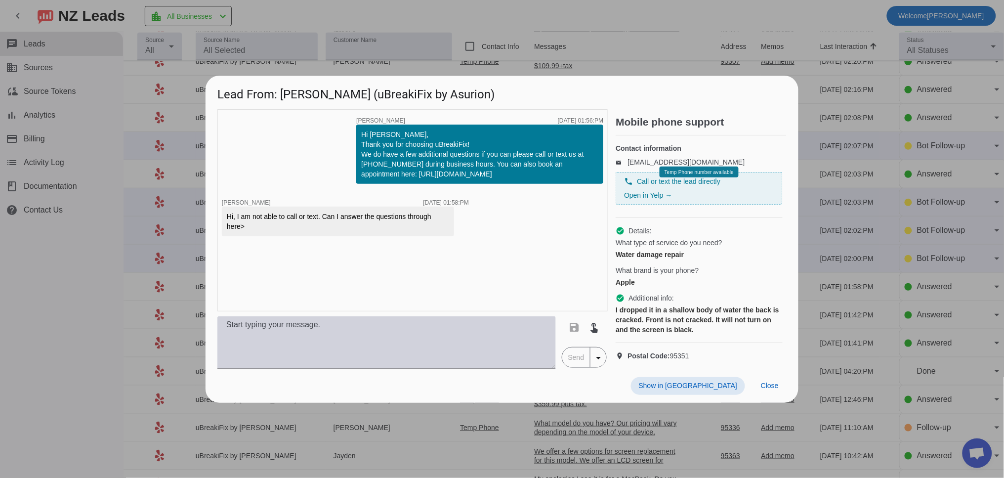
click at [414, 352] on textarea at bounding box center [386, 342] width 338 height 52
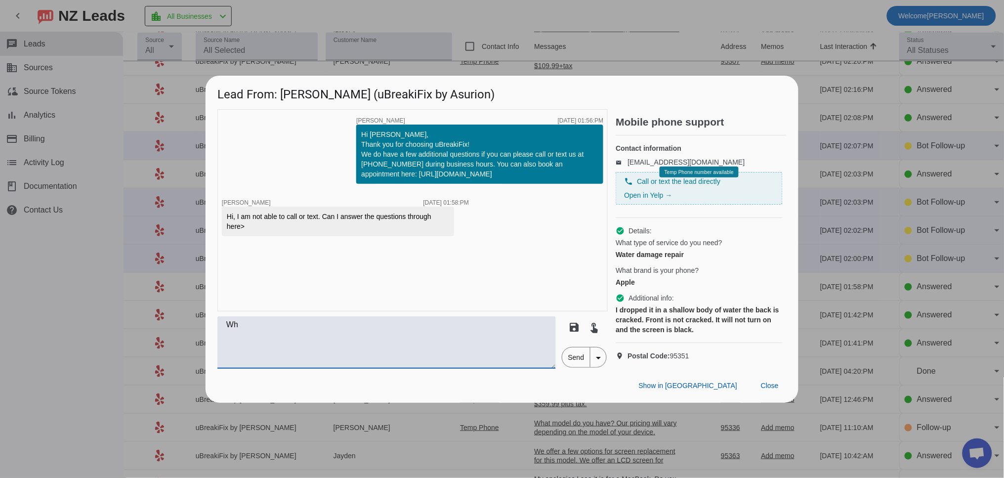
type textarea "W"
type textarea "What iPhone do you have?"
click at [568, 367] on span "Send" at bounding box center [576, 357] width 28 height 20
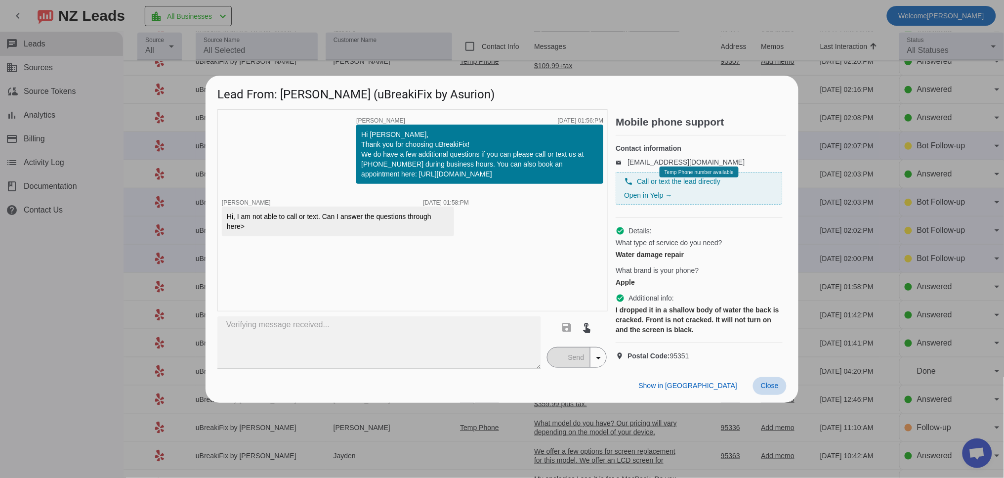
click at [773, 395] on span at bounding box center [770, 386] width 34 height 18
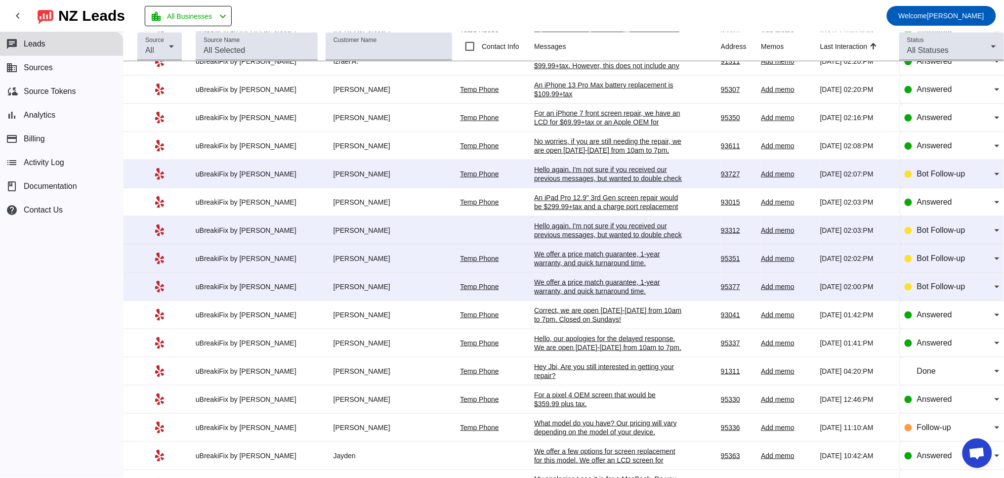
scroll to position [91, 0]
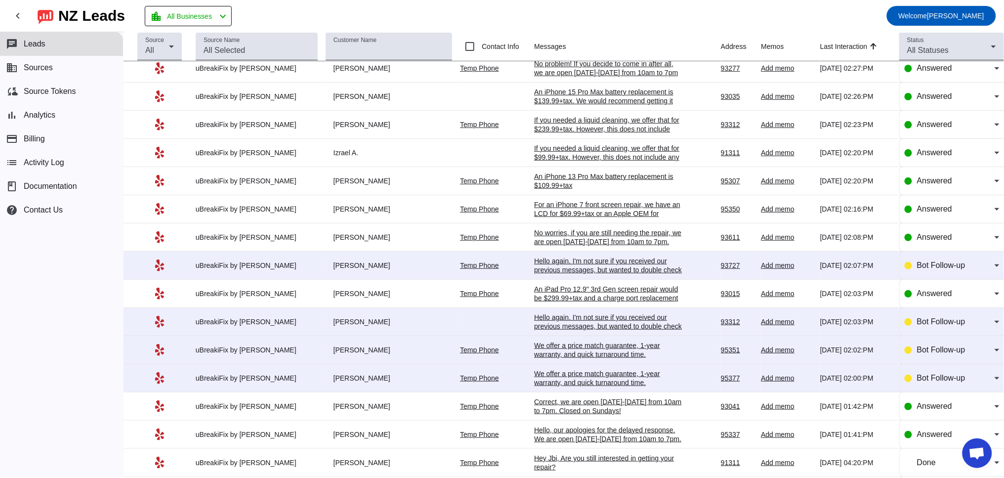
click at [567, 384] on div "We offer a price match guarantee, 1-year warranty, and quick turnaround time.​" at bounding box center [608, 378] width 148 height 18
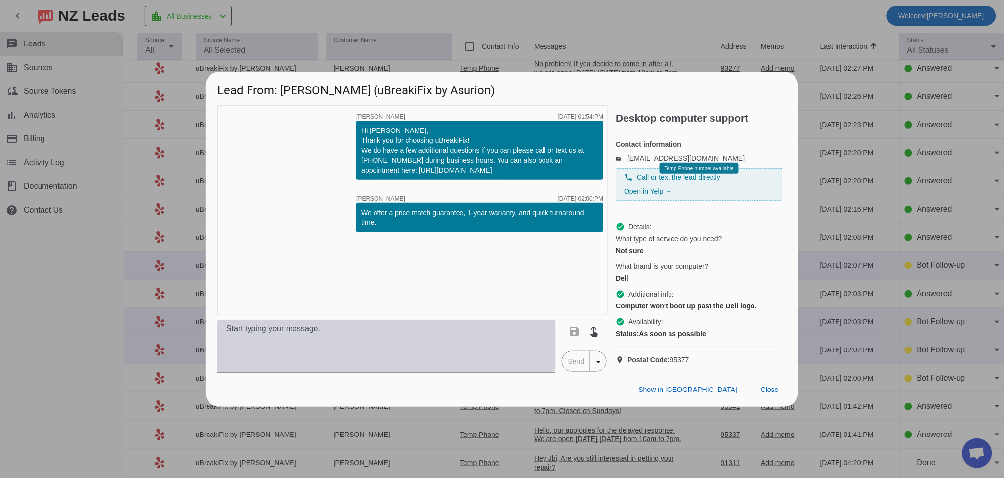
click at [302, 350] on textarea at bounding box center [386, 346] width 338 height 52
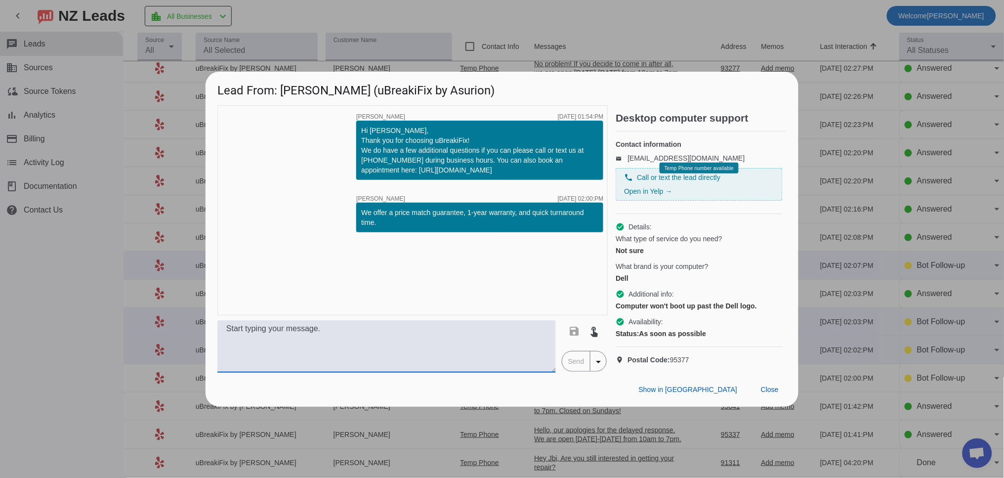
paste textarea "We would need to run a diagnostic on your MacBook to see why it isn't turning o…"
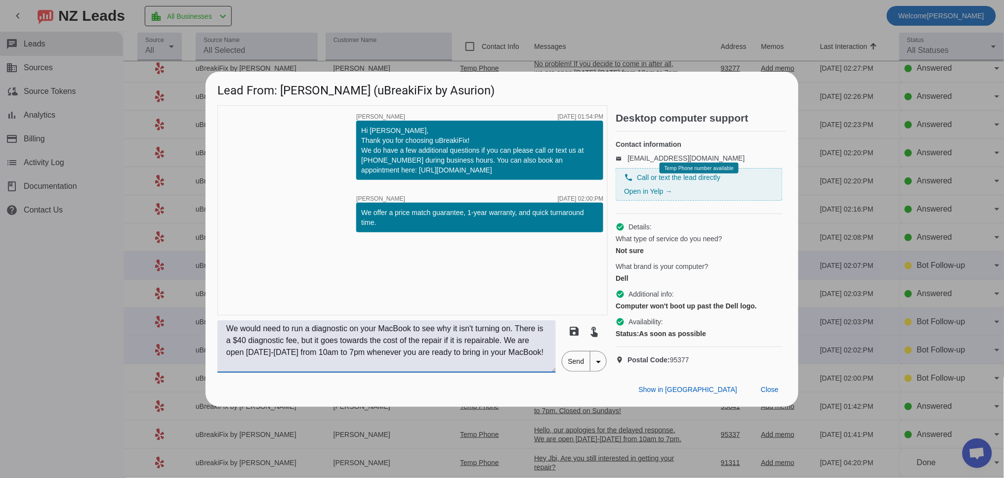
drag, startPoint x: 386, startPoint y: 336, endPoint x: 421, endPoint y: 337, distance: 34.6
click at [421, 337] on textarea "We would need to run a diagnostic on your MacBook to see why it isn't turning o…" at bounding box center [386, 346] width 338 height 52
drag, startPoint x: 273, startPoint y: 373, endPoint x: 527, endPoint y: 348, distance: 254.6
click at [527, 348] on textarea "We would need to run a diagnostic on your laptop to see why it isn't turning on…" at bounding box center [386, 346] width 338 height 52
drag, startPoint x: 408, startPoint y: 338, endPoint x: 383, endPoint y: 339, distance: 24.2
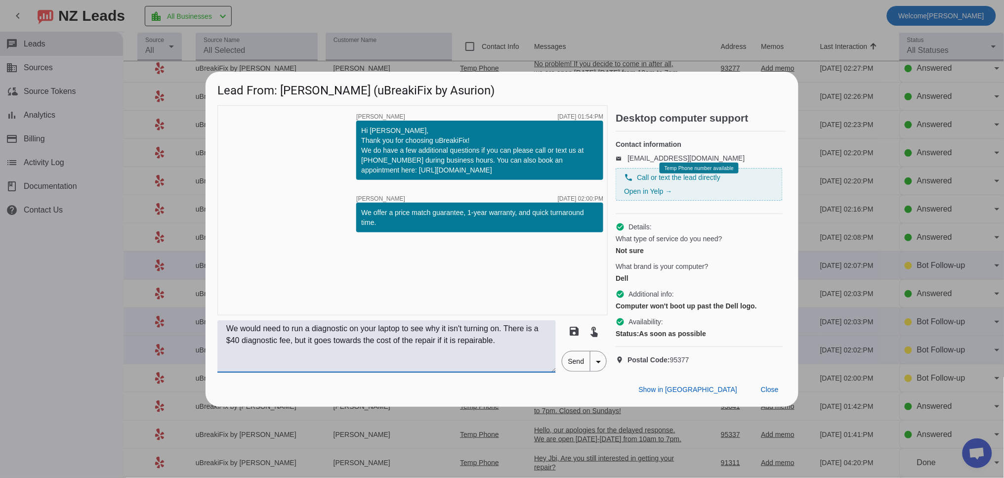
click at [383, 339] on textarea "We would need to run a diagnostic on your laptop to see why it isn't turning on…" at bounding box center [386, 346] width 338 height 52
drag, startPoint x: 399, startPoint y: 338, endPoint x: 385, endPoint y: 339, distance: 13.8
click at [385, 339] on textarea "We would need to run a diagnostic on your Dell to see why it isn't turning on. …" at bounding box center [386, 346] width 338 height 52
click at [400, 338] on textarea "We would need to run a diagnostic on your Dell to see why it isn't turning on. …" at bounding box center [386, 346] width 338 height 52
type textarea "We would need to run a diagnostic on your Dell to see why it isn't turning on. …"
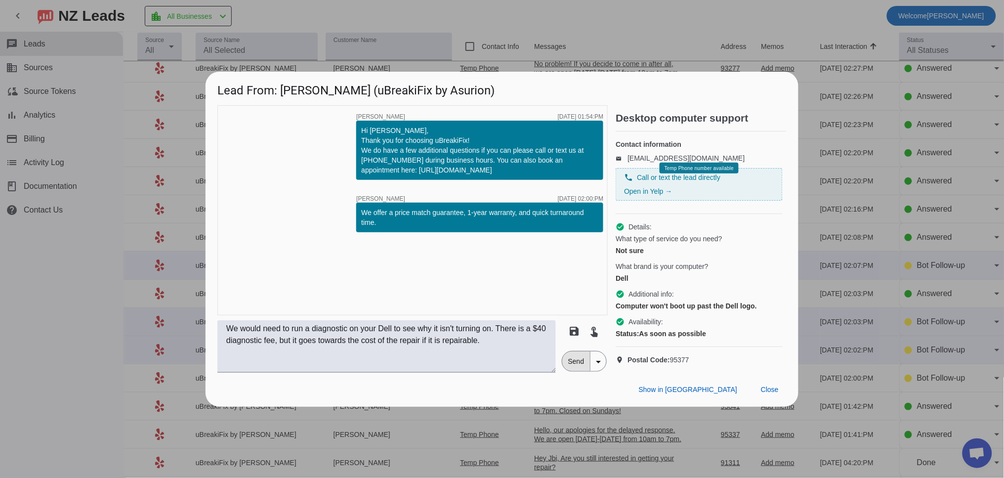
click at [581, 371] on span "Send" at bounding box center [576, 361] width 28 height 20
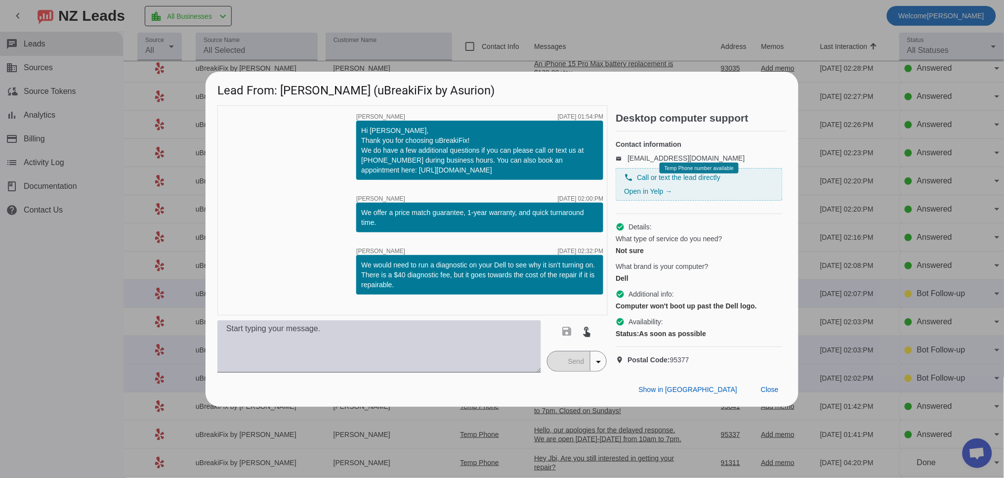
scroll to position [0, 0]
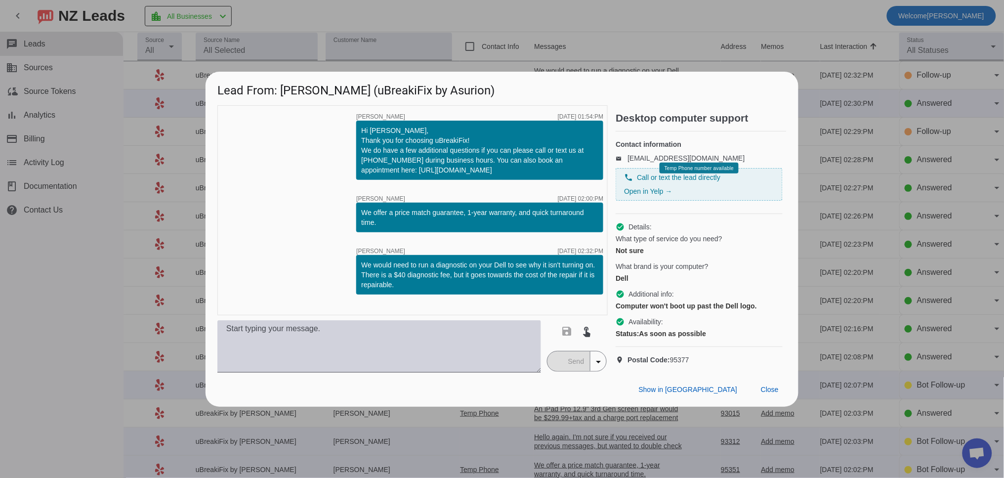
click at [307, 352] on textarea at bounding box center [379, 346] width 324 height 52
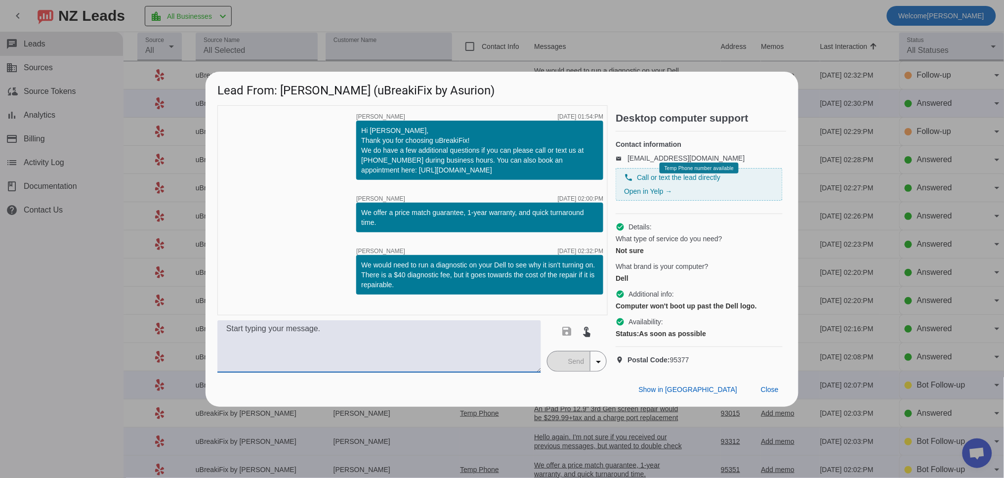
paste textarea "We are open [DATE]-[DATE] from 10am to 7pm whenever you are ready to bring in y…"
type textarea "We are open [DATE]-[DATE] from 10am to 7pm whenever you are ready to bring in y…"
drag, startPoint x: 346, startPoint y: 355, endPoint x: 176, endPoint y: 335, distance: 171.1
click at [176, 335] on div "Lead From: [PERSON_NAME] (uBreakiFix by Asurion) timer close [PERSON_NAME] [DAT…" at bounding box center [502, 239] width 1004 height 478
click at [774, 393] on span "Close" at bounding box center [770, 389] width 18 height 8
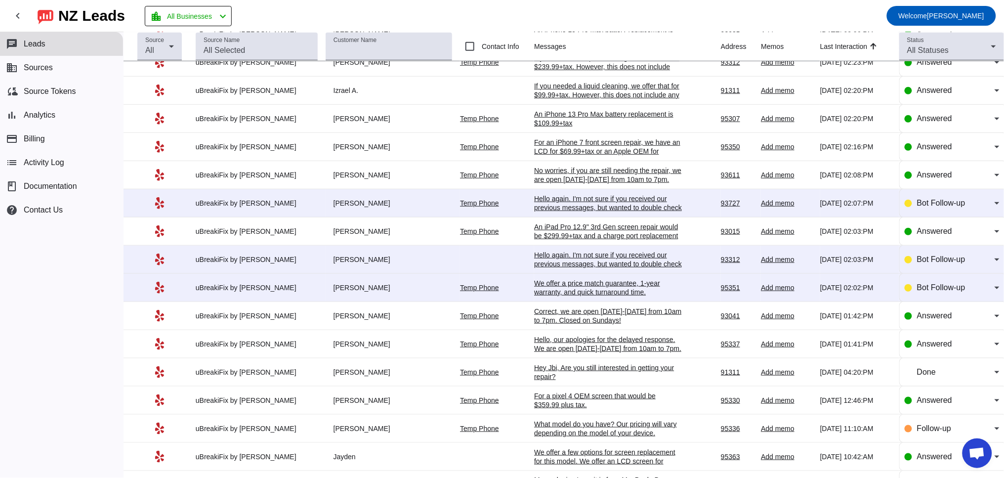
scroll to position [183, 0]
click at [544, 292] on div "We offer a price match guarantee, 1-year warranty, and quick turnaround time.​" at bounding box center [608, 287] width 148 height 18
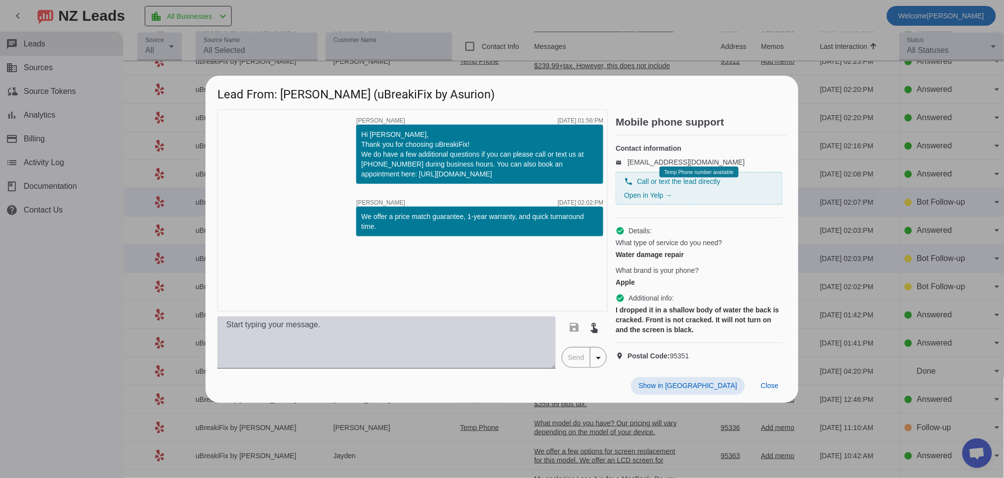
click at [353, 329] on textarea at bounding box center [386, 342] width 338 height 52
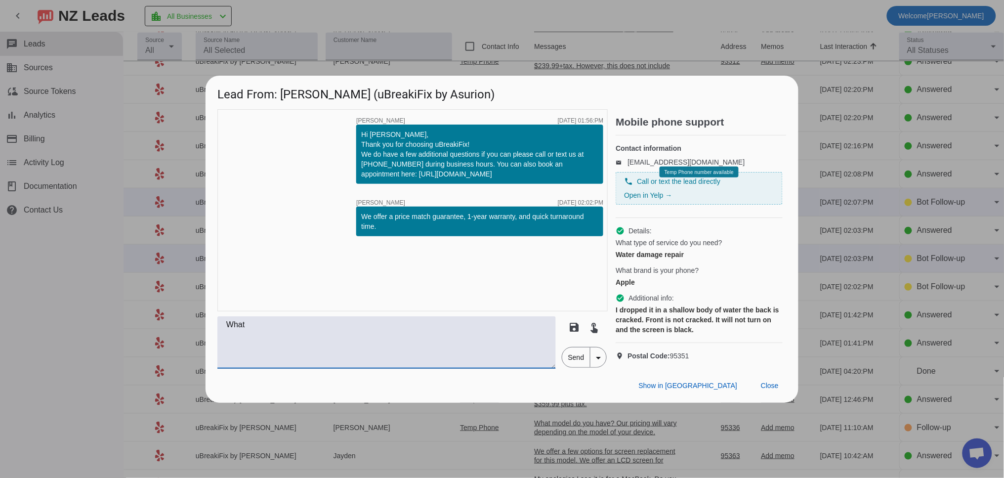
drag, startPoint x: 262, startPoint y: 337, endPoint x: 183, endPoint y: 323, distance: 79.9
click at [194, 330] on div "Lead From: [PERSON_NAME] (uBreakiFix by Asurion) timer close [PERSON_NAME] [DAT…" at bounding box center [502, 239] width 1004 height 478
paste textarea "ich iPhone do you have? Our pricing varies by model. Once we have the model, we…"
type textarea "Which iPhone do you have? Our pricing varies by model. Once we have the model, …"
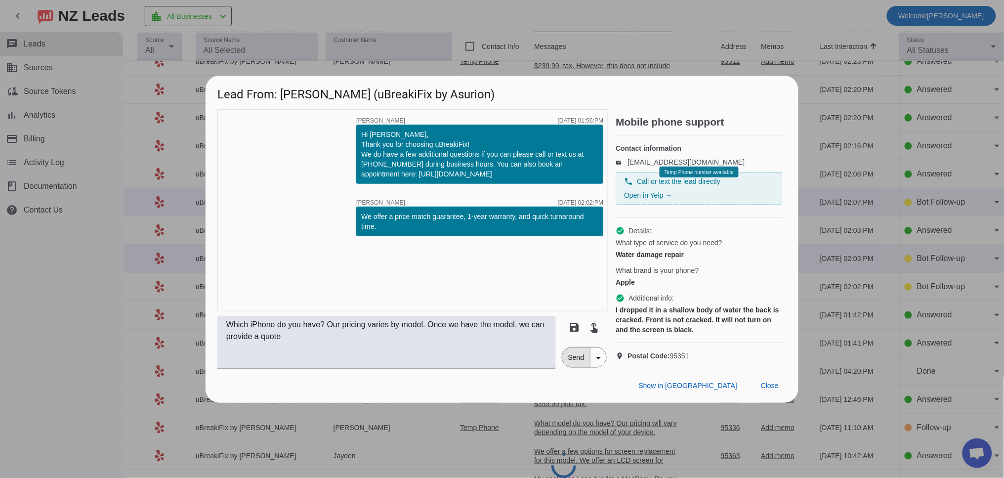
click at [577, 367] on span "Send" at bounding box center [576, 357] width 28 height 20
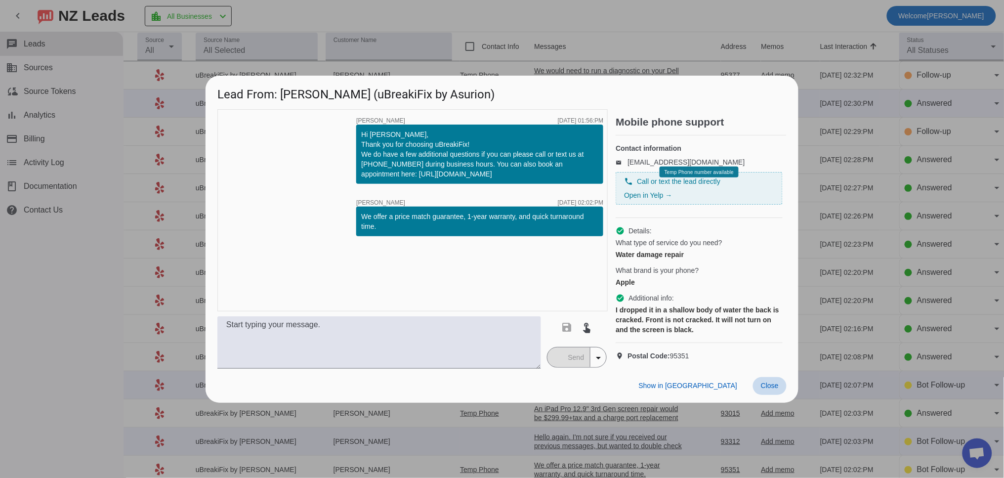
click at [777, 389] on span "Close" at bounding box center [770, 385] width 18 height 8
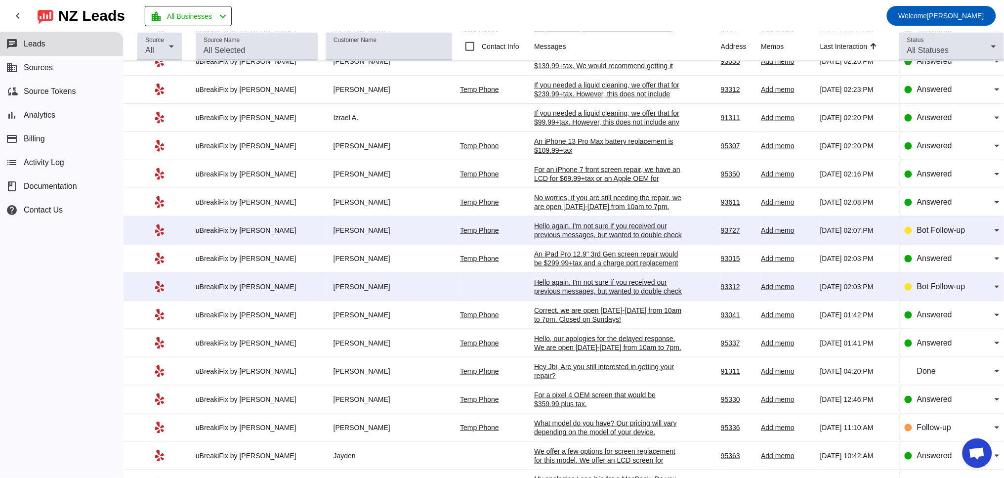
scroll to position [91, 0]
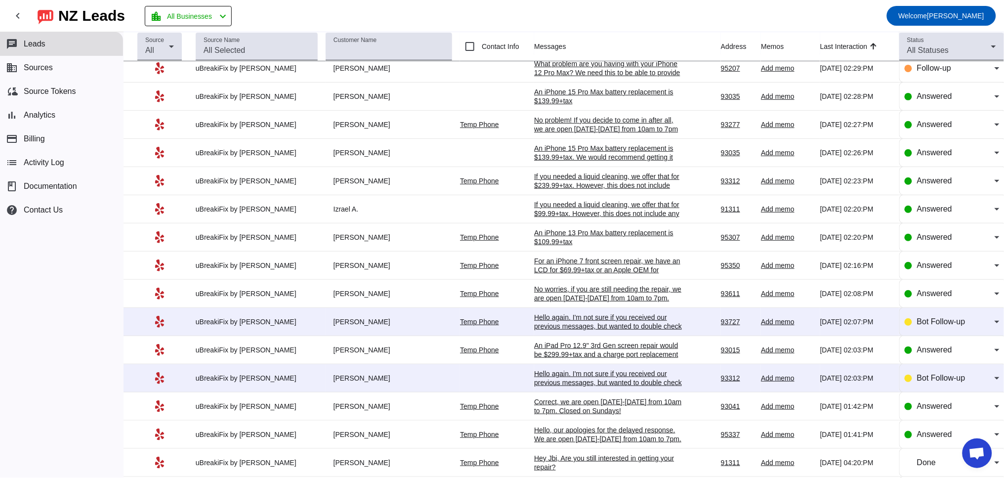
click at [560, 388] on div "Hello again. I'm not sure if you received our previous messages, but wanted to …" at bounding box center [608, 382] width 148 height 27
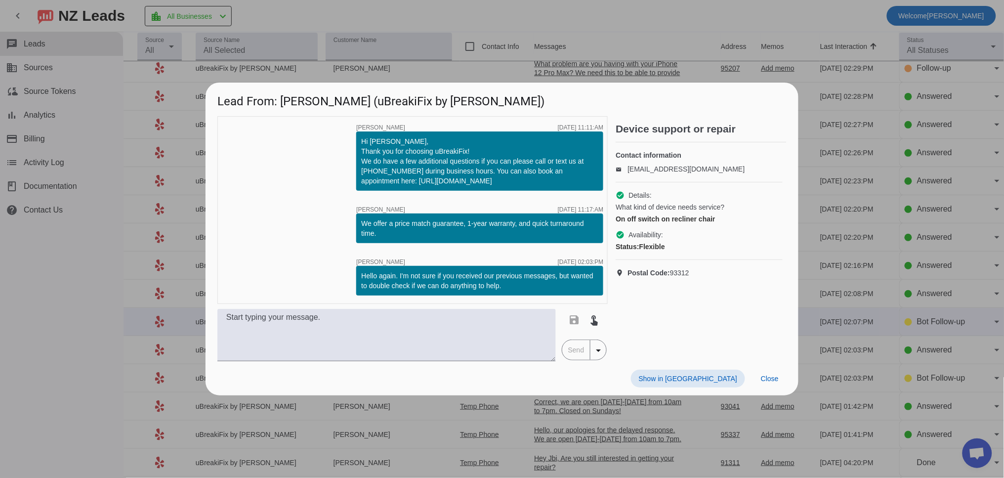
scroll to position [0, 0]
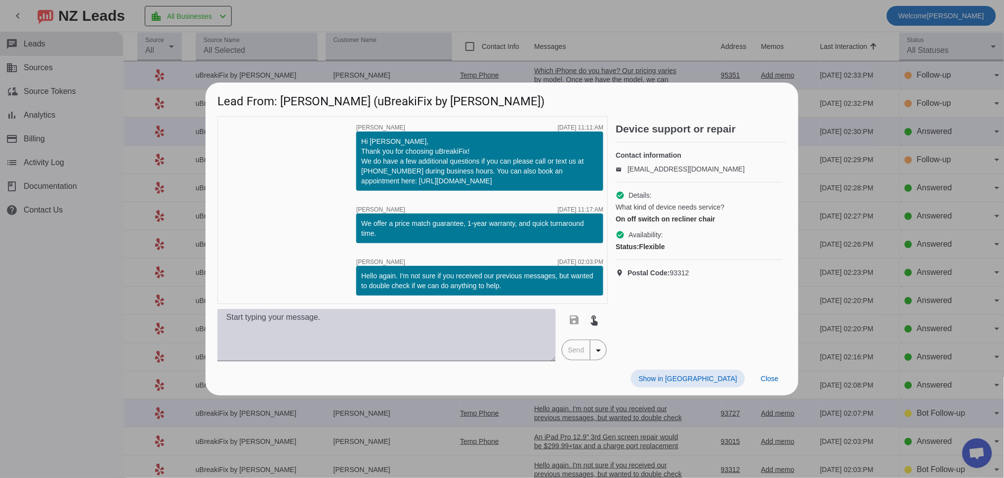
click at [300, 325] on textarea at bounding box center [386, 335] width 338 height 52
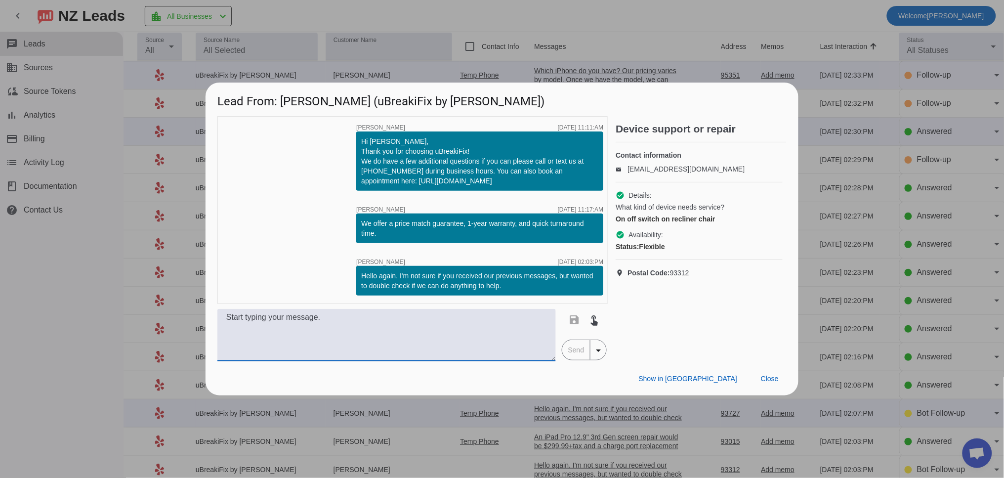
click at [366, 338] on textarea at bounding box center [386, 335] width 338 height 52
drag, startPoint x: 271, startPoint y: 314, endPoint x: 484, endPoint y: 319, distance: 213.0
click at [484, 319] on textarea "Hello [PERSON_NAME], I don't think this is something we would be able to repair…" at bounding box center [386, 335] width 338 height 52
click at [268, 319] on textarea "Hello [PERSON_NAME] we don't make house calls for this type of repair." at bounding box center [386, 335] width 338 height 52
click at [466, 317] on textarea "Hello [PERSON_NAME], we don't make house calls for this type of repair." at bounding box center [386, 335] width 338 height 52
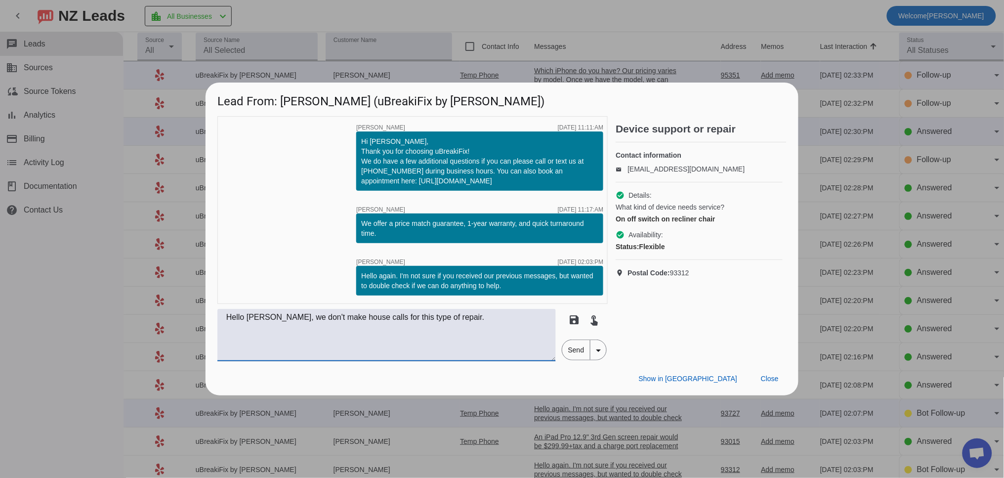
paste textarea "I don't think this is something we would be able to repair."
click at [454, 318] on textarea "Hello [PERSON_NAME], we don't make house calls for this type of repair. I don't…" at bounding box center [386, 335] width 338 height 52
click at [380, 328] on textarea "Hello [PERSON_NAME], we don't make house calls for this type of repair, so I do…" at bounding box center [386, 335] width 338 height 52
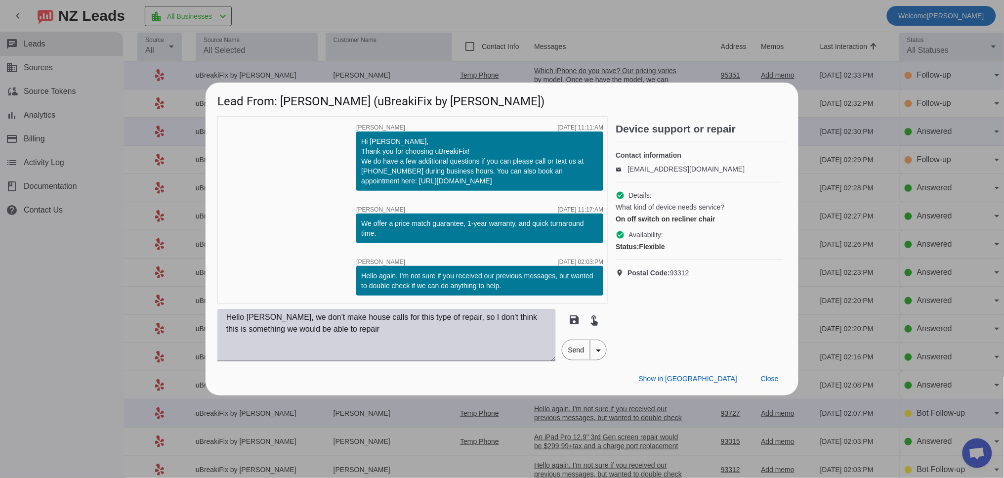
drag, startPoint x: 566, startPoint y: 353, endPoint x: 464, endPoint y: 335, distance: 103.3
click at [470, 335] on div "Hello [PERSON_NAME], we don't make house calls for this type of repair, so I do…" at bounding box center [412, 335] width 390 height 52
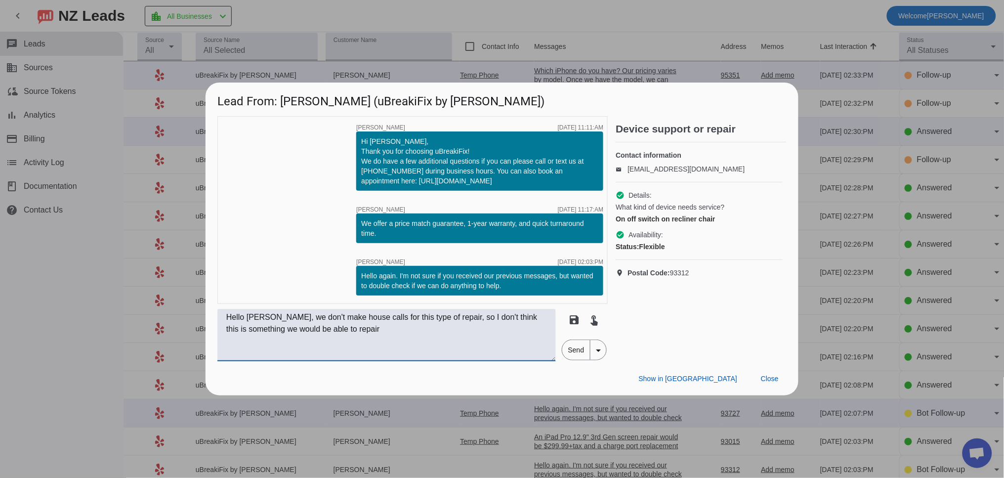
click at [462, 318] on textarea "Hello [PERSON_NAME], we don't make house calls for this type of repair, so I do…" at bounding box center [386, 335] width 338 height 52
click at [460, 318] on textarea "Hello [PERSON_NAME], we don't make house calls for this type of repair, so I do…" at bounding box center [386, 335] width 338 height 52
drag, startPoint x: 465, startPoint y: 316, endPoint x: 538, endPoint y: 318, distance: 73.1
click at [538, 318] on textarea "Hello [PERSON_NAME], we don't make house calls for this type of repair, so I do…" at bounding box center [386, 335] width 338 height 52
click at [323, 330] on textarea "Hello [PERSON_NAME], we don't make house calls for this type of repair, so this…" at bounding box center [386, 335] width 338 height 52
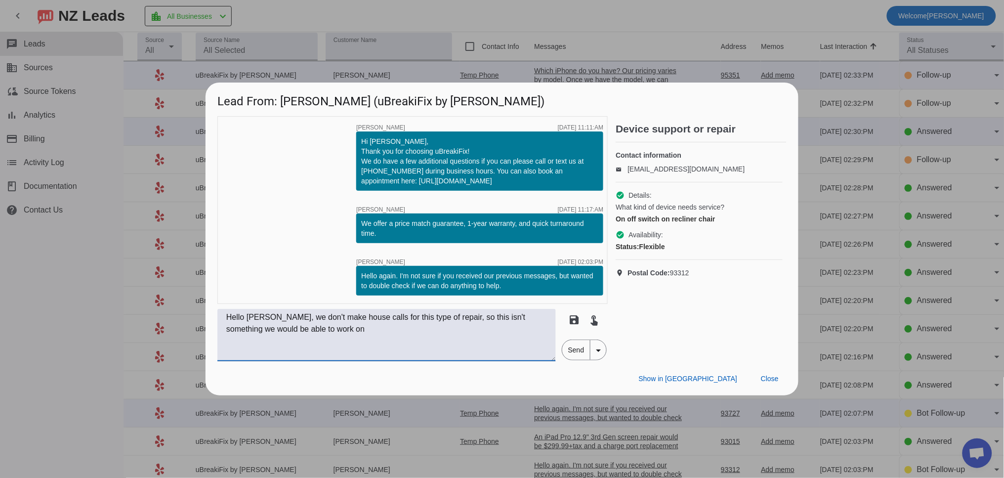
type textarea "Hello [PERSON_NAME], we don't make house calls for this type of repair, so this…"
click at [570, 352] on span "Send" at bounding box center [576, 350] width 28 height 20
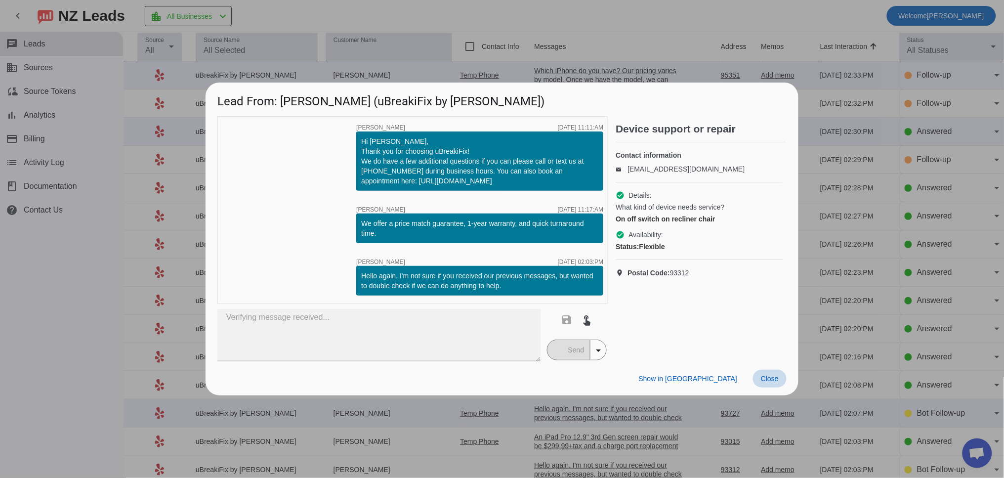
click at [778, 378] on span "Close" at bounding box center [770, 378] width 18 height 8
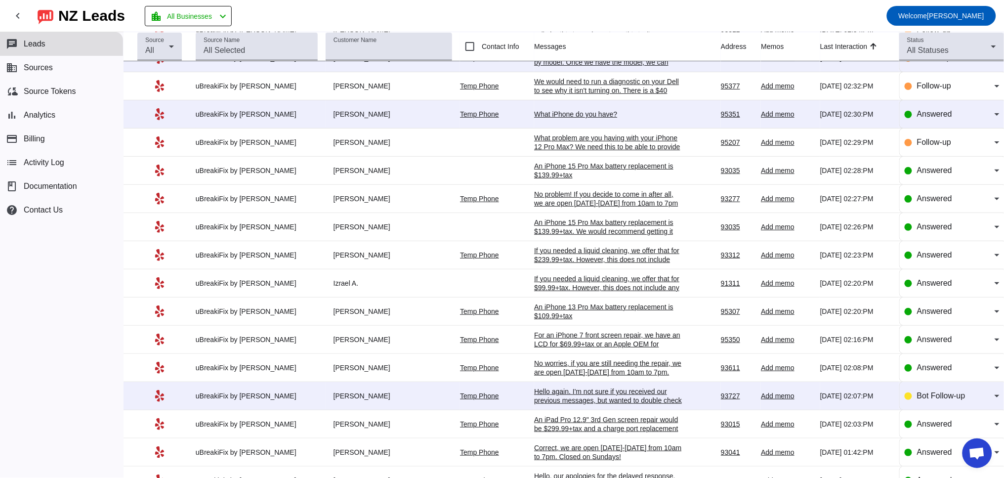
scroll to position [91, 0]
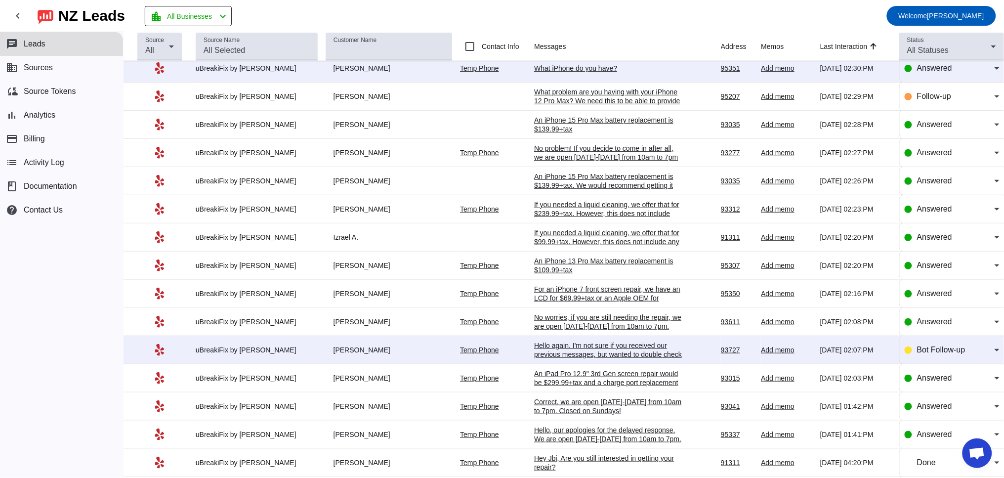
click at [574, 348] on div "Hello again. I'm not sure if you received our previous messages, but wanted to …" at bounding box center [608, 354] width 148 height 27
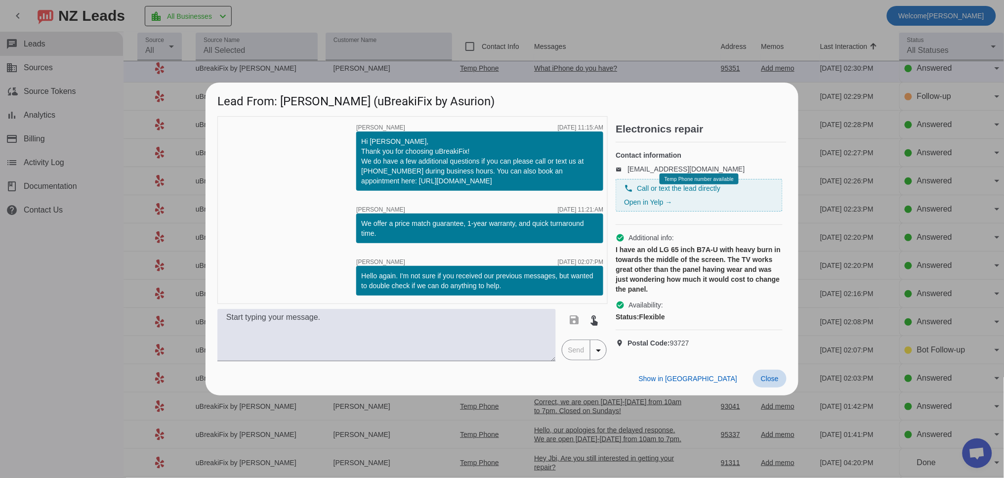
click at [774, 382] on span "Close" at bounding box center [770, 378] width 18 height 8
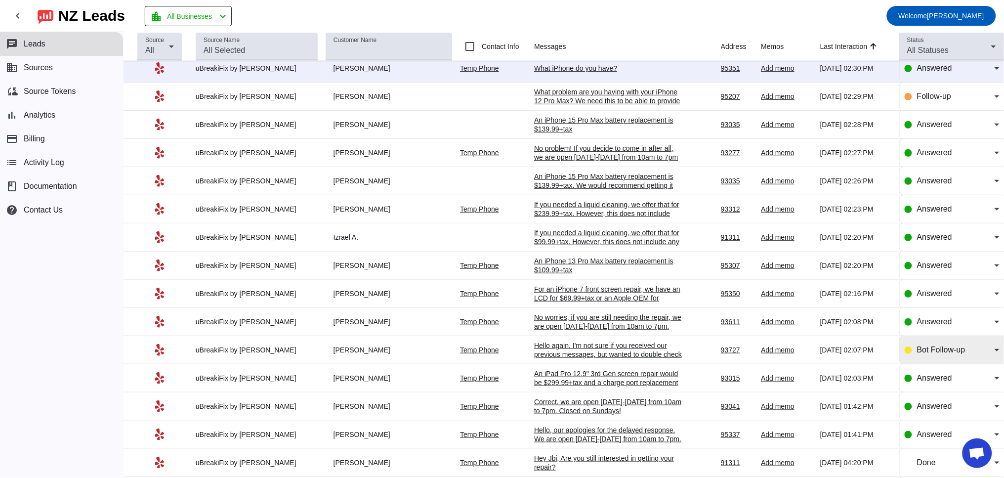
click at [969, 356] on div "Bot Follow-up" at bounding box center [956, 350] width 78 height 12
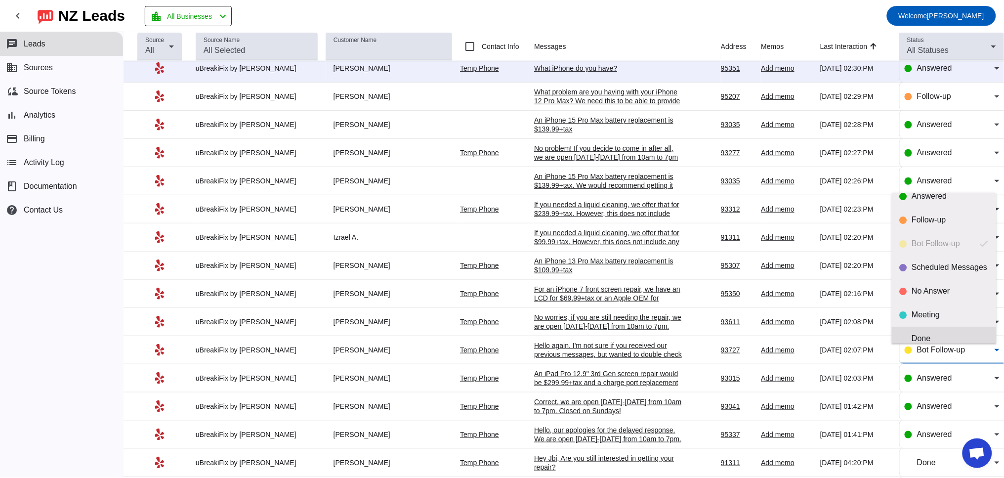
scroll to position [23, 0]
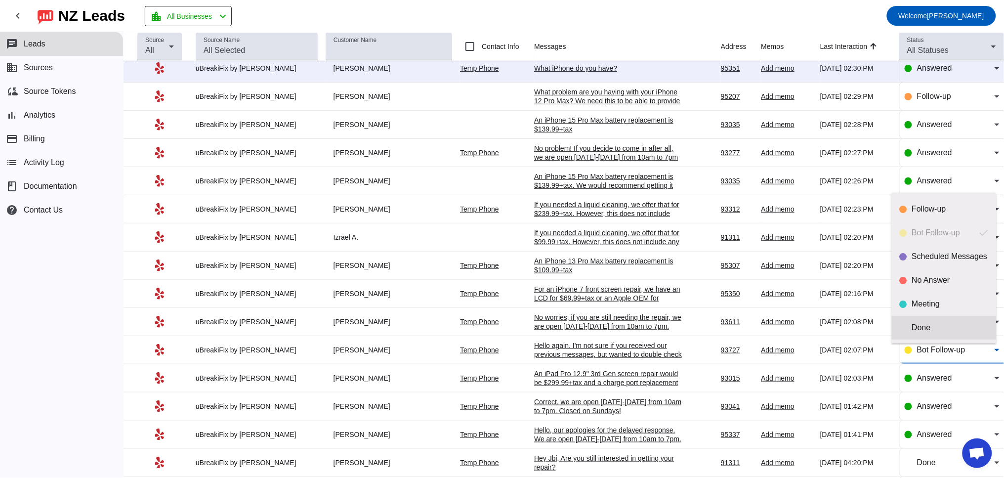
click at [932, 330] on div "Done" at bounding box center [950, 328] width 77 height 10
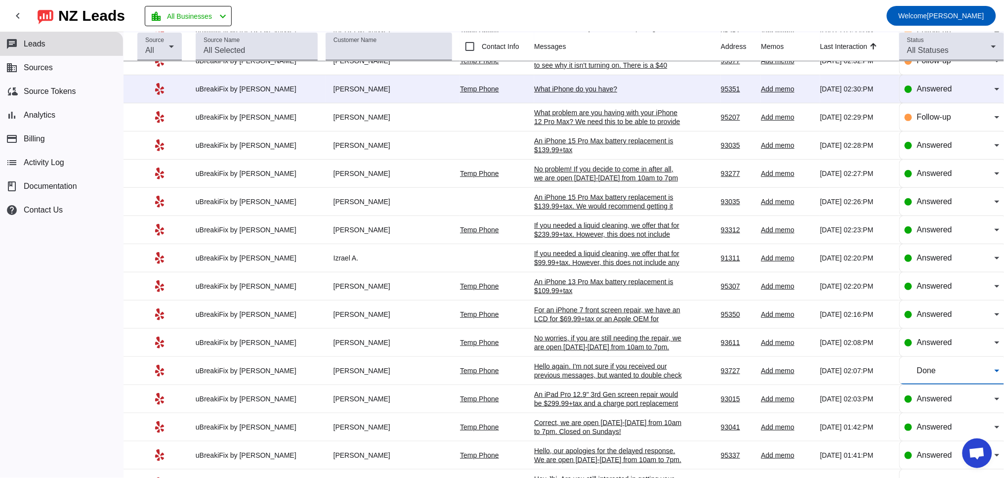
scroll to position [0, 0]
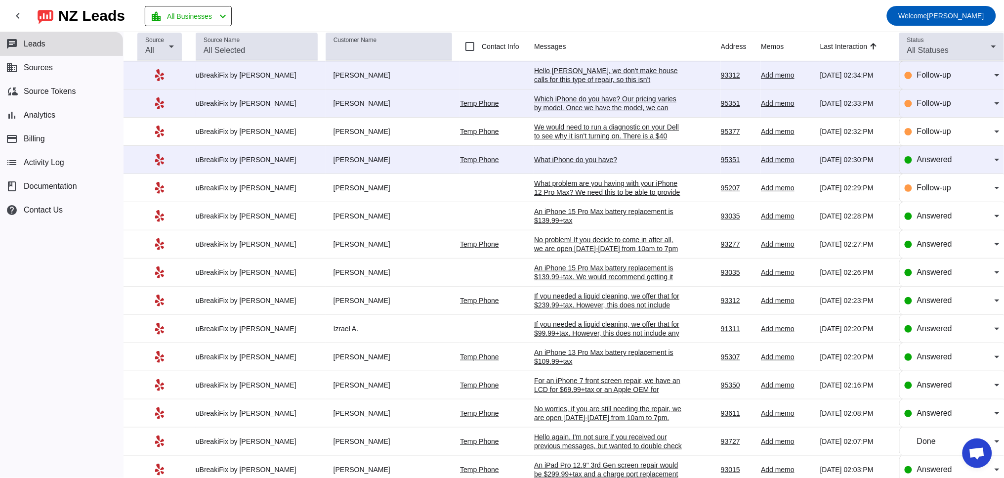
click at [541, 164] on div "What iPhone do you have?" at bounding box center [608, 159] width 148 height 9
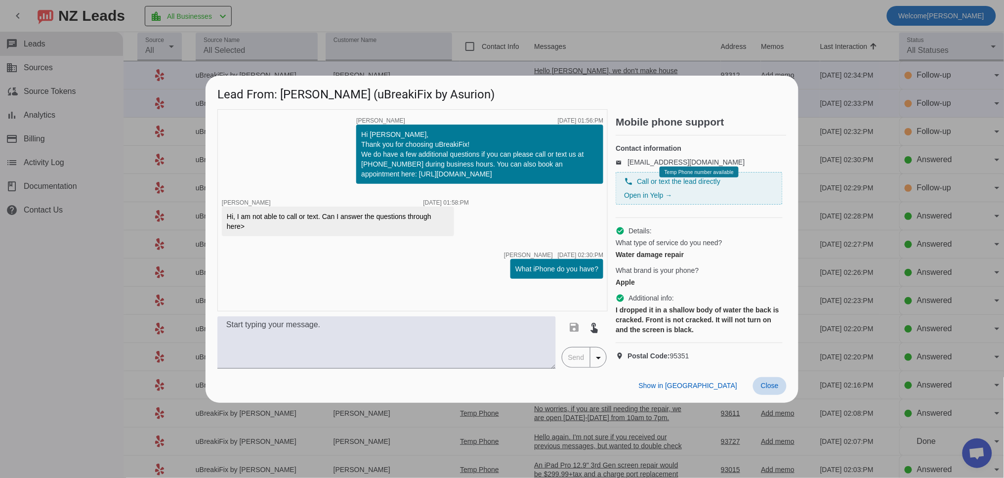
click at [774, 389] on span "Close" at bounding box center [770, 385] width 18 height 8
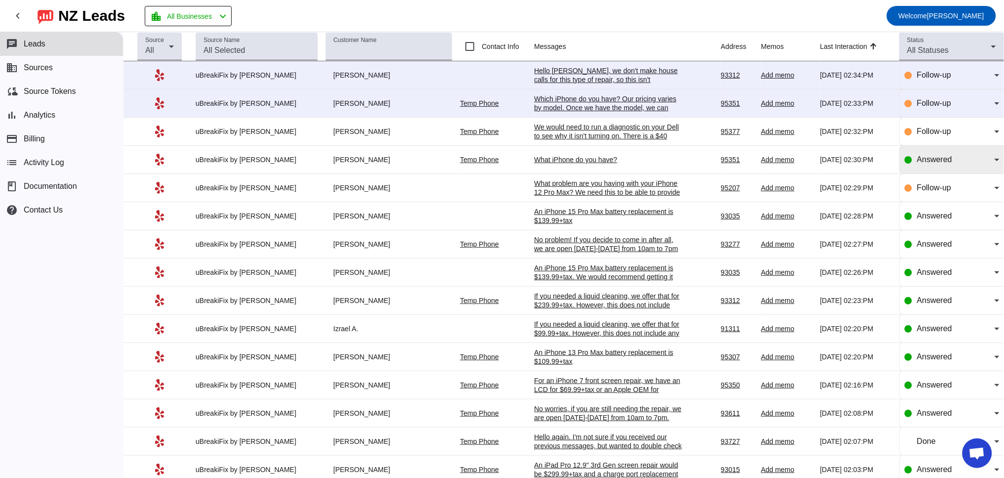
click at [934, 163] on span "Answered" at bounding box center [934, 159] width 35 height 8
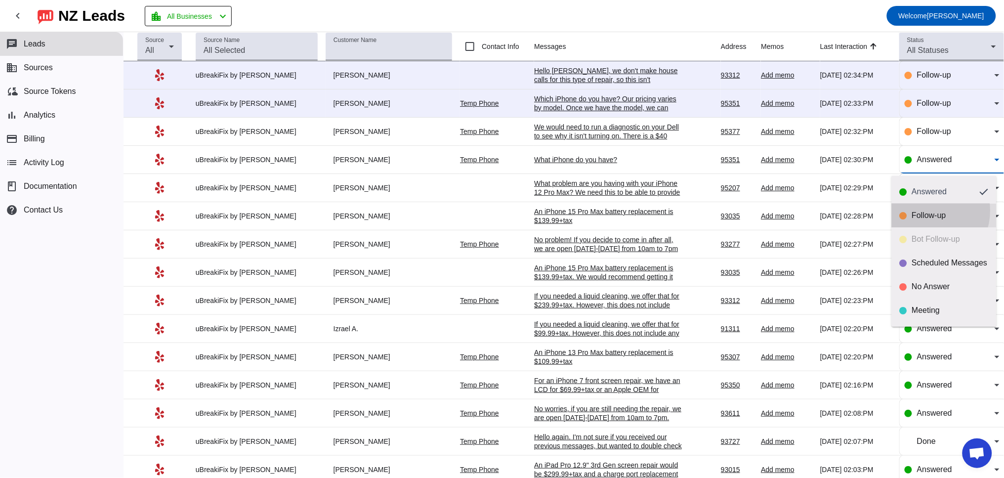
click at [927, 210] on div "Follow-up" at bounding box center [950, 215] width 77 height 10
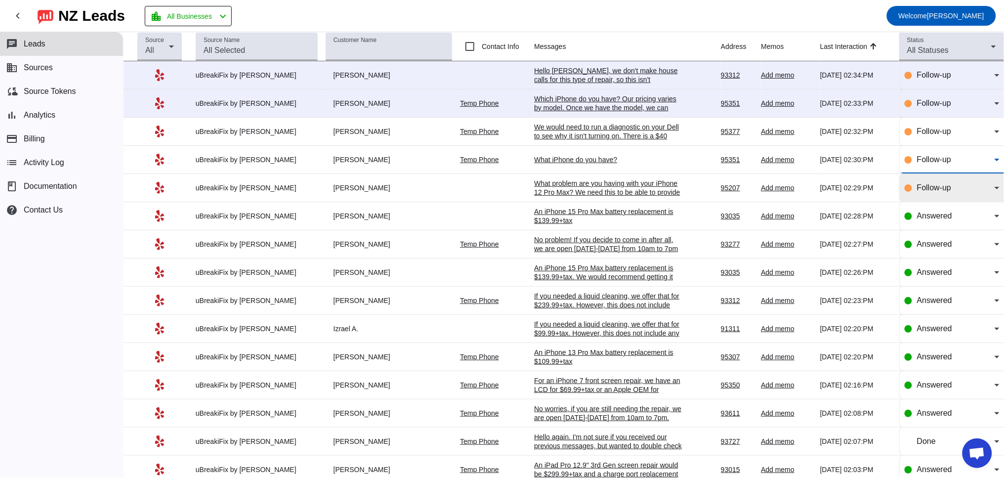
click at [957, 191] on div "Follow-up" at bounding box center [956, 188] width 78 height 12
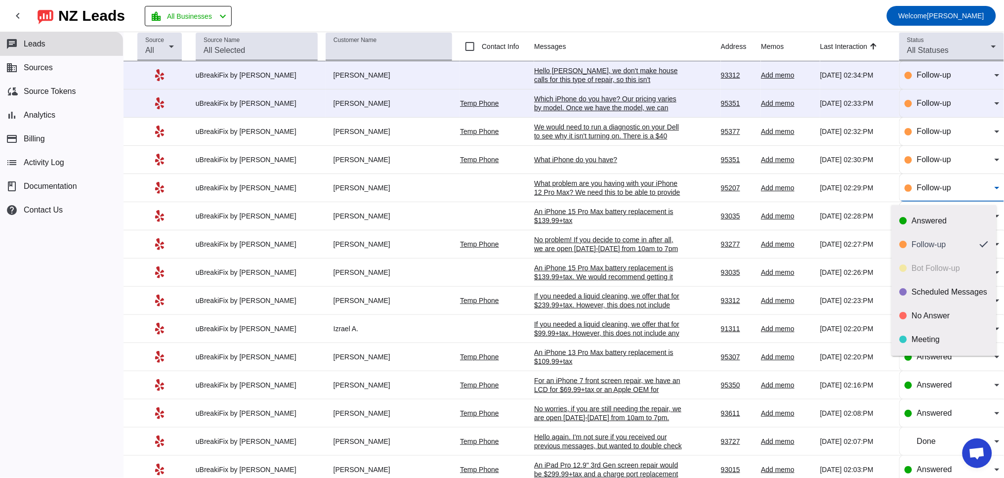
drag, startPoint x: 605, startPoint y: 214, endPoint x: 617, endPoint y: 214, distance: 11.9
click at [606, 213] on div at bounding box center [502, 239] width 1004 height 478
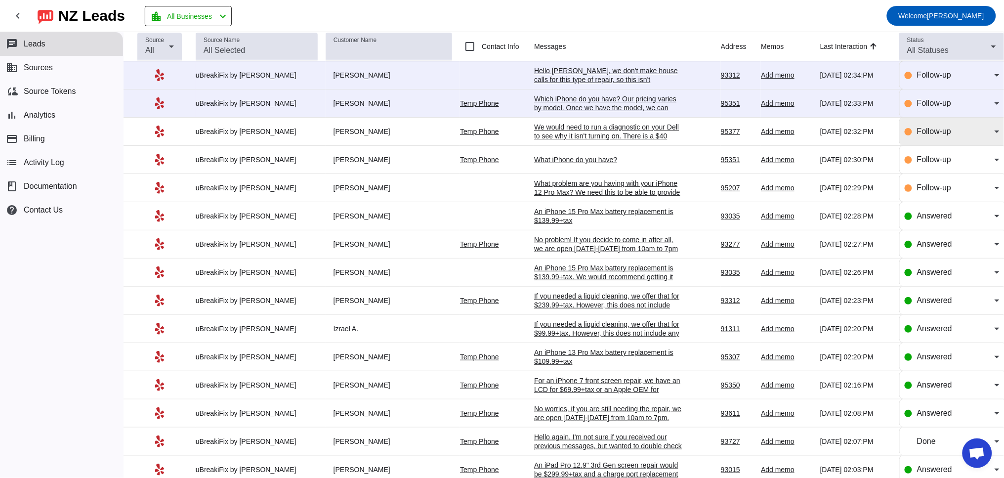
click at [916, 140] on div "Follow-up" at bounding box center [952, 132] width 95 height 28
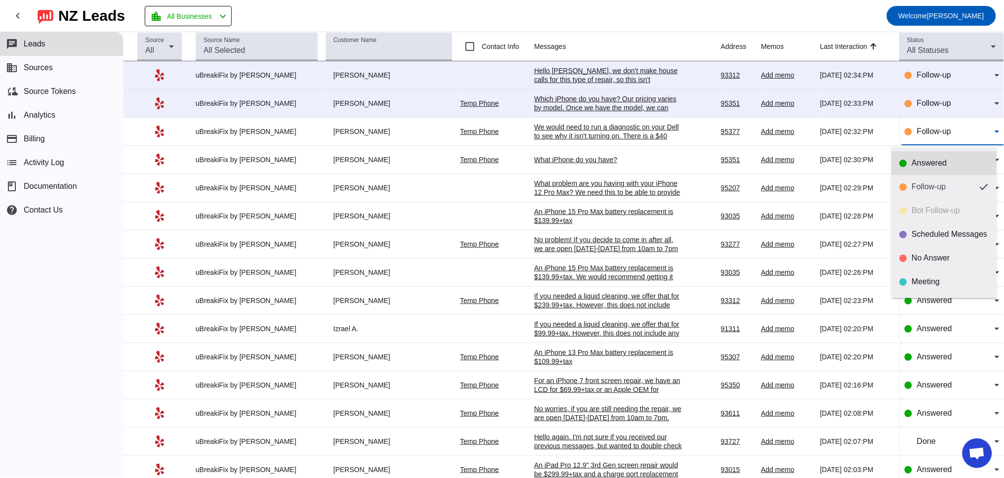
click at [923, 163] on div "Answered" at bounding box center [950, 163] width 77 height 10
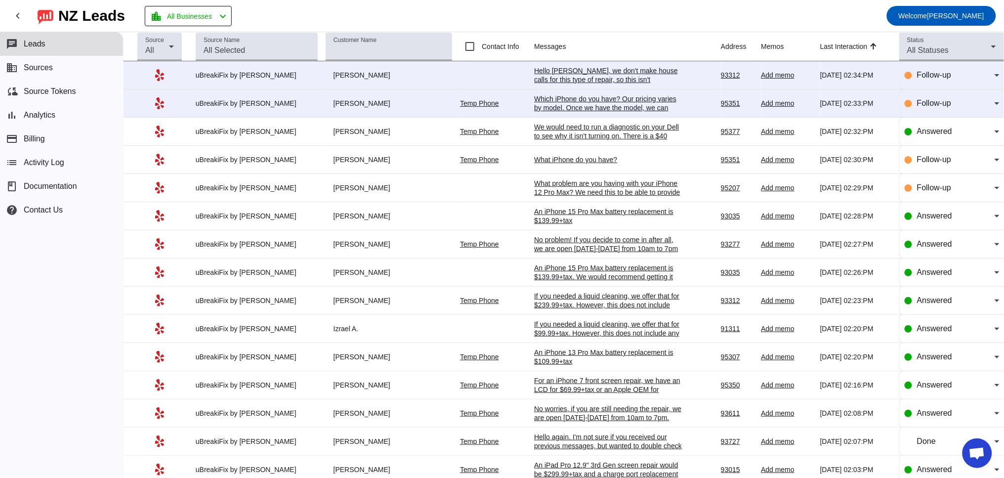
click at [607, 78] on div "Hello [PERSON_NAME], we don't make house calls for this type of repair, so this…" at bounding box center [608, 79] width 148 height 27
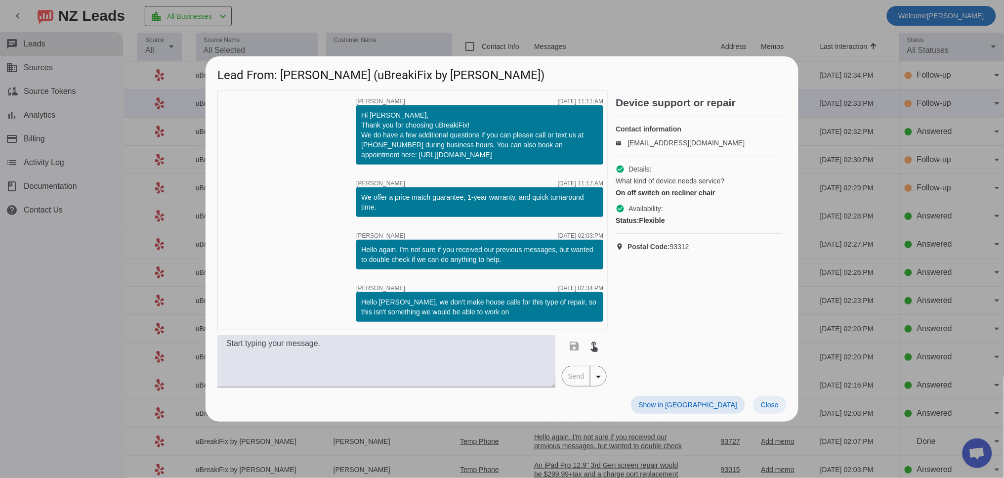
click at [769, 396] on span at bounding box center [770, 405] width 34 height 18
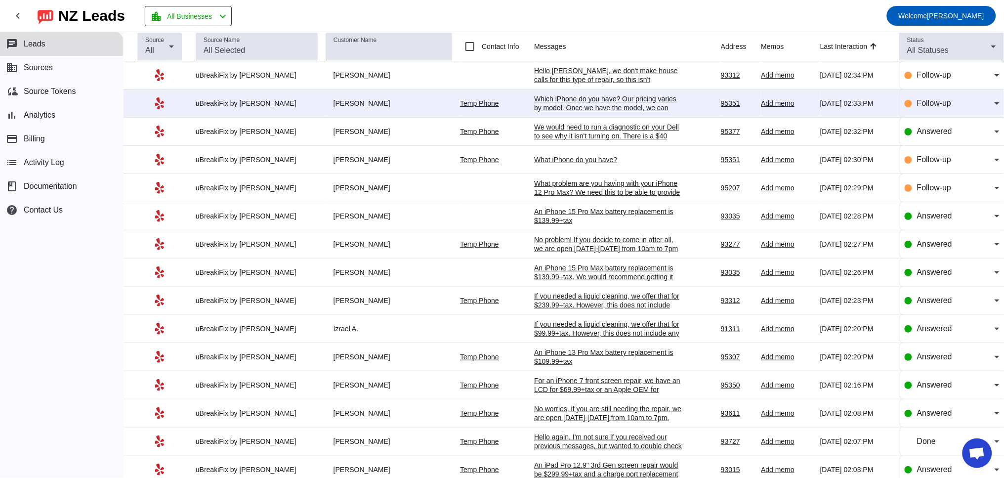
click at [614, 109] on div "Which iPhone do you have? Our pricing varies by model. Once we have the model, …" at bounding box center [608, 107] width 148 height 27
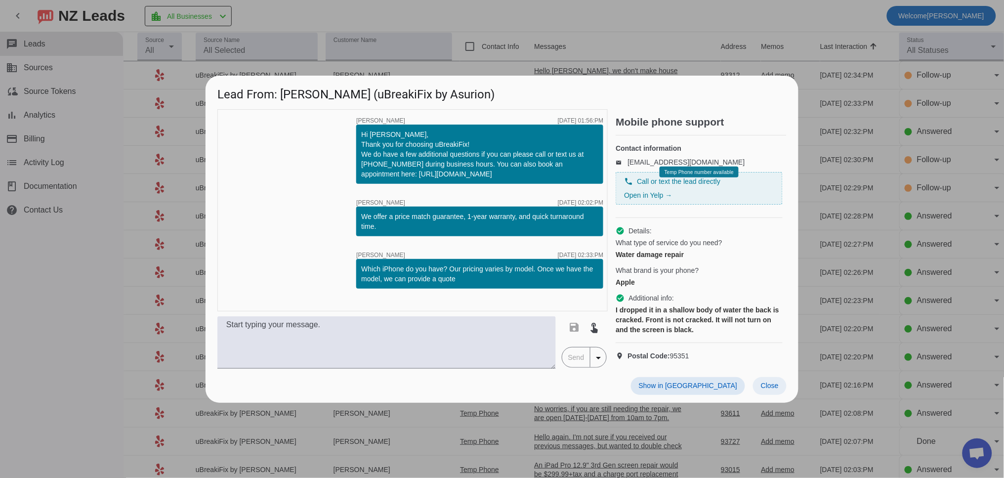
click at [767, 389] on span "Close" at bounding box center [770, 385] width 18 height 8
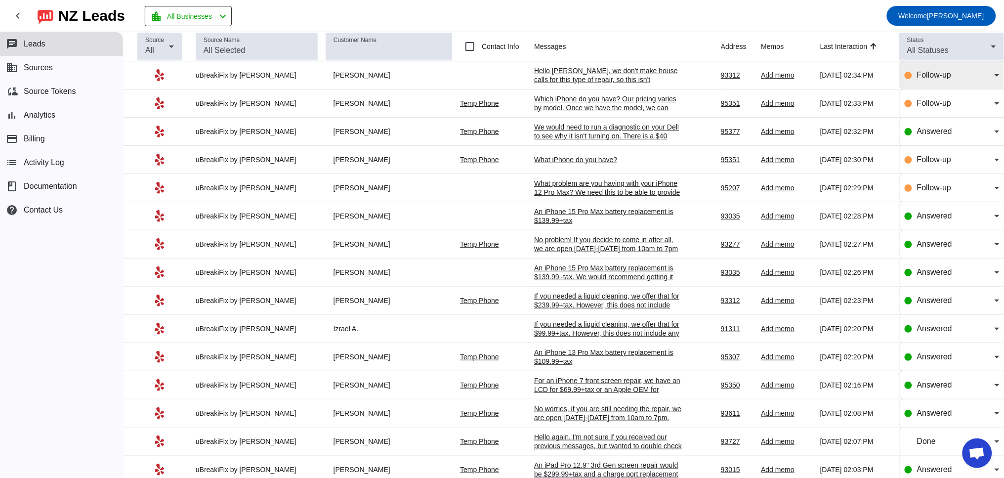
click at [927, 75] on span "Follow-up" at bounding box center [934, 75] width 34 height 8
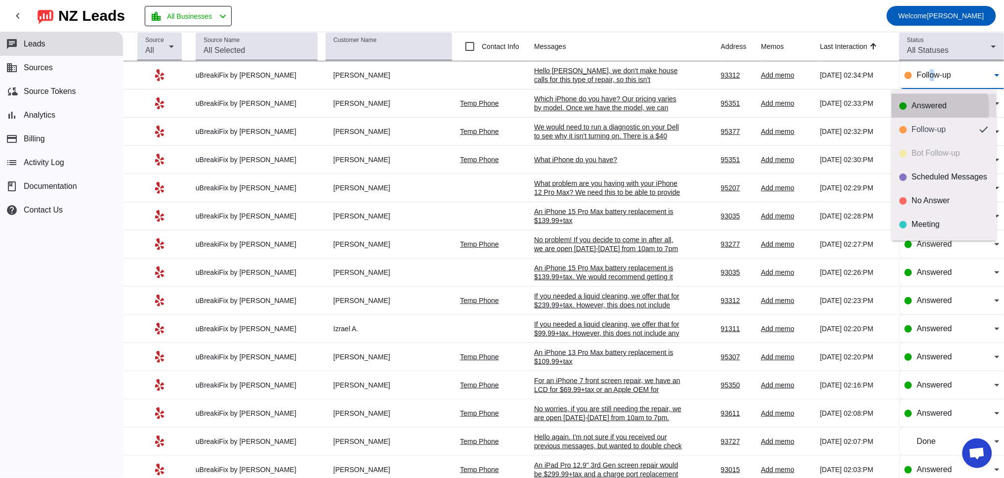
click at [928, 108] on div "Answered" at bounding box center [950, 106] width 77 height 10
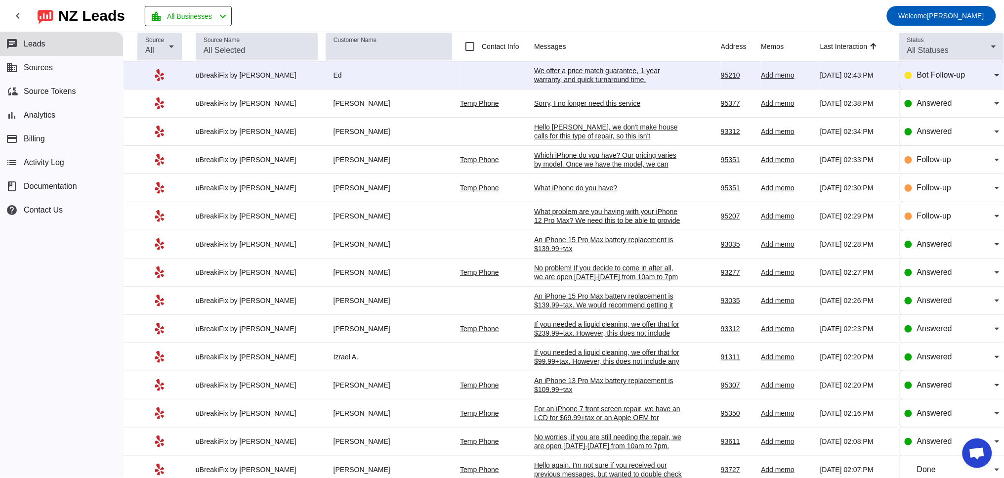
click at [601, 104] on div "Sorry, I no longer need this service" at bounding box center [608, 103] width 148 height 9
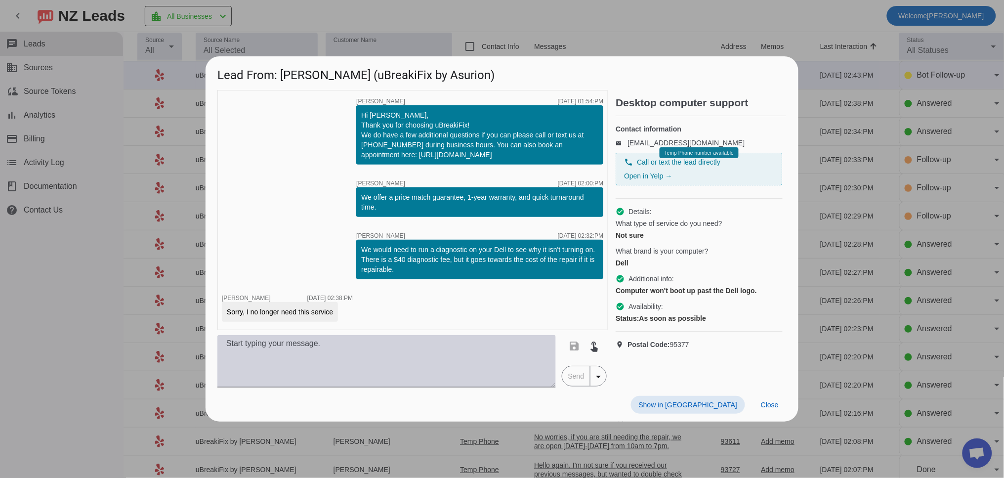
click at [350, 349] on textarea at bounding box center [386, 361] width 338 height 52
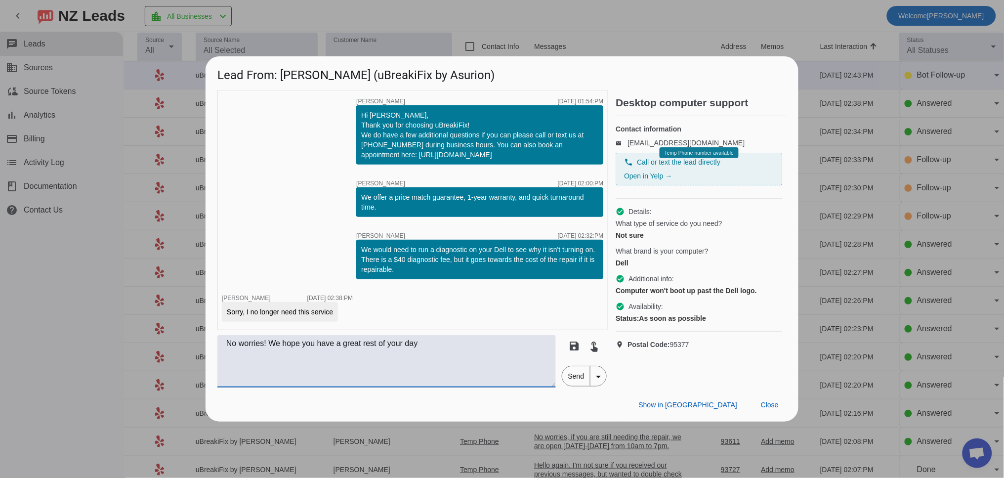
type textarea "No worries! We hope you have a great rest of your day"
click at [574, 375] on span "Send" at bounding box center [576, 376] width 28 height 20
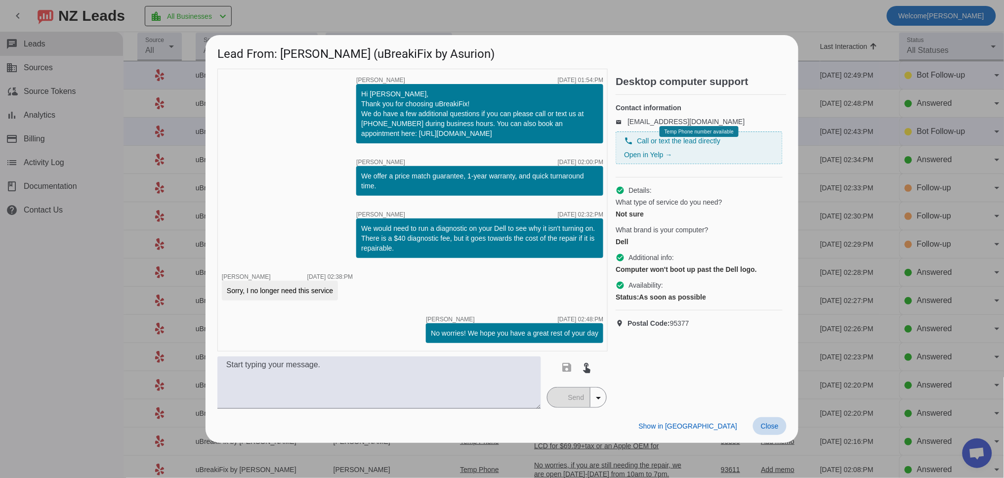
click at [767, 427] on span "Close" at bounding box center [770, 426] width 18 height 8
